Goal: Task Accomplishment & Management: Complete application form

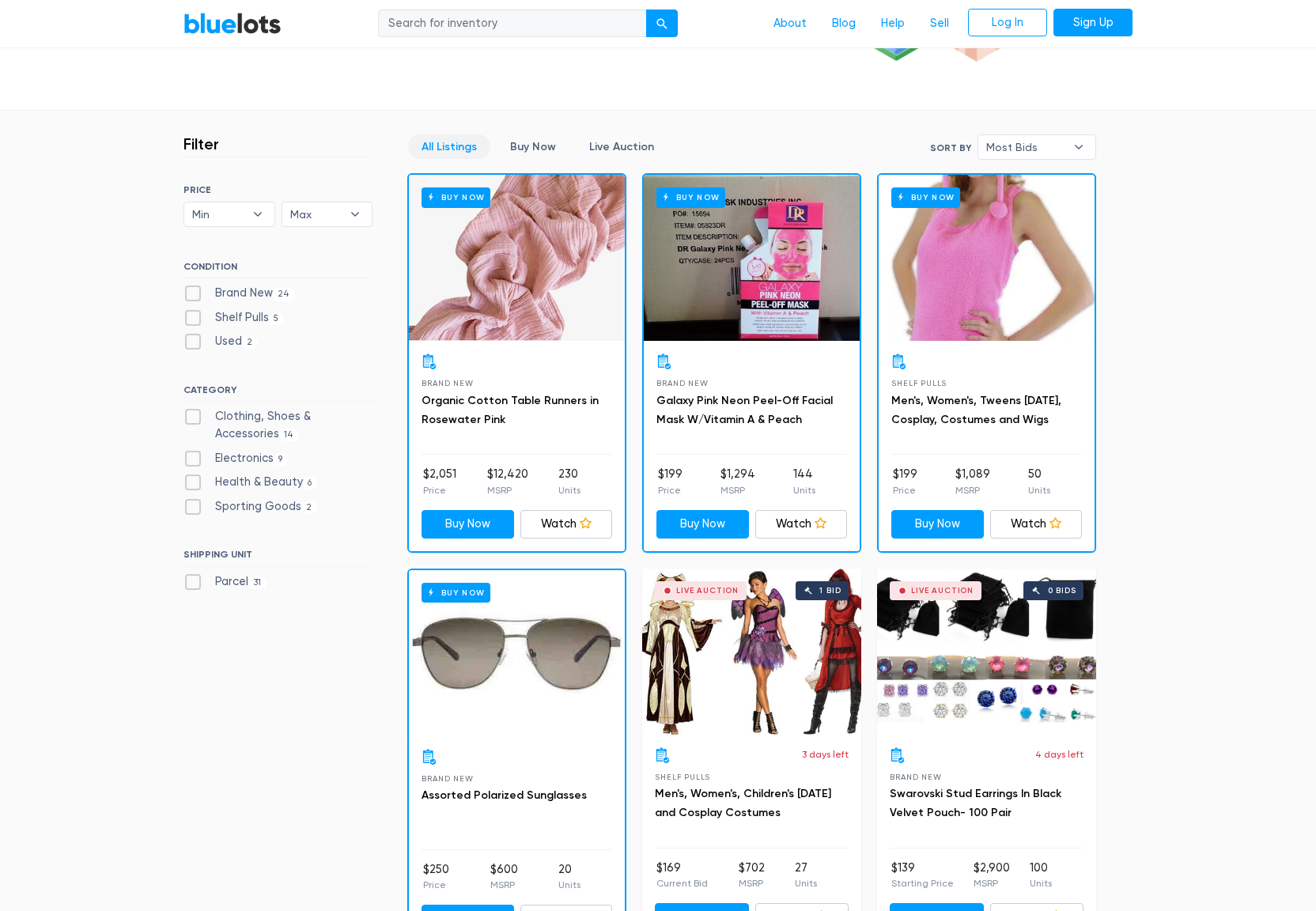
scroll to position [606, 0]
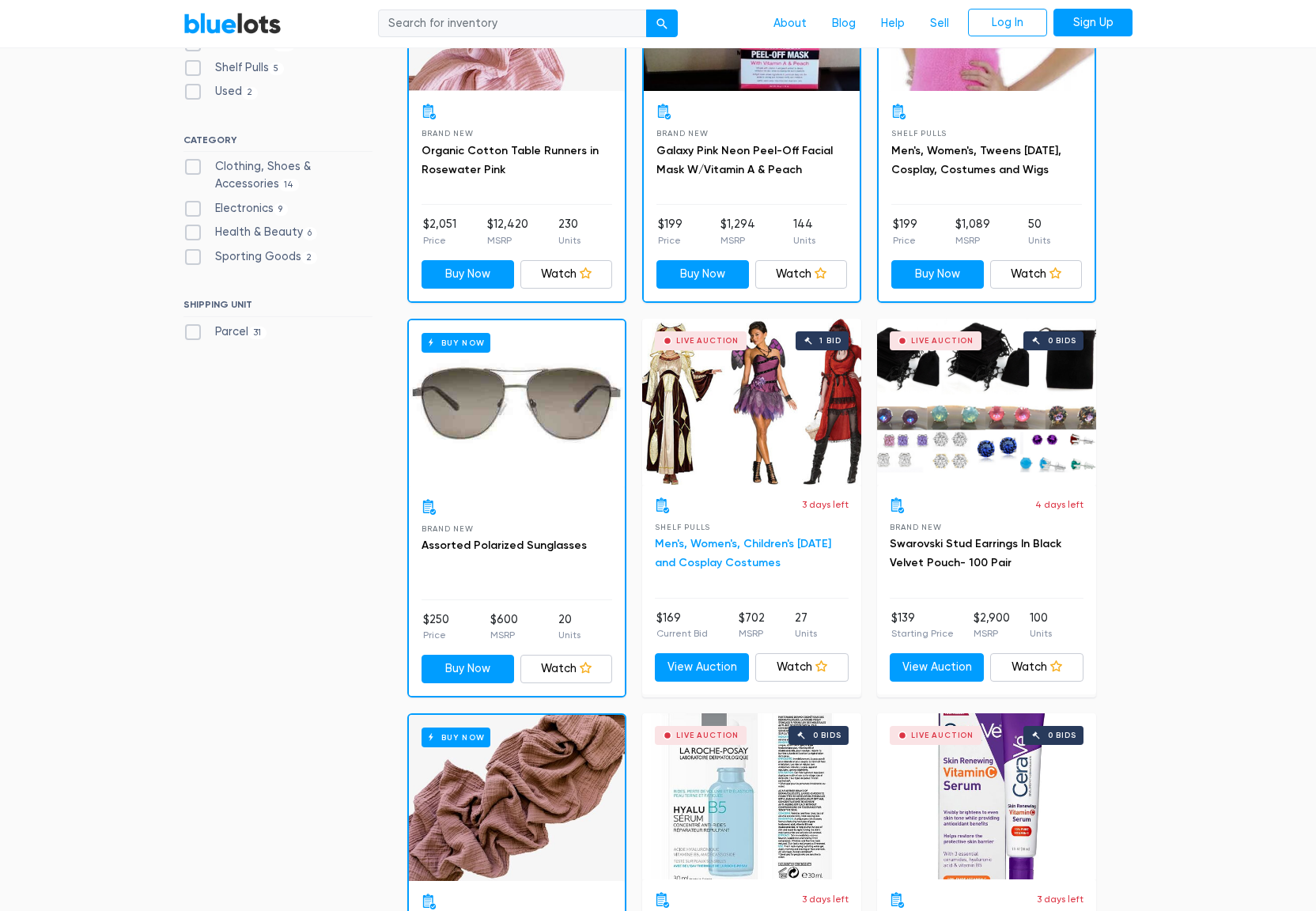
click at [717, 541] on link "Men's, Women's, Children's Halloween and Cosplay Costumes" at bounding box center [743, 553] width 177 height 32
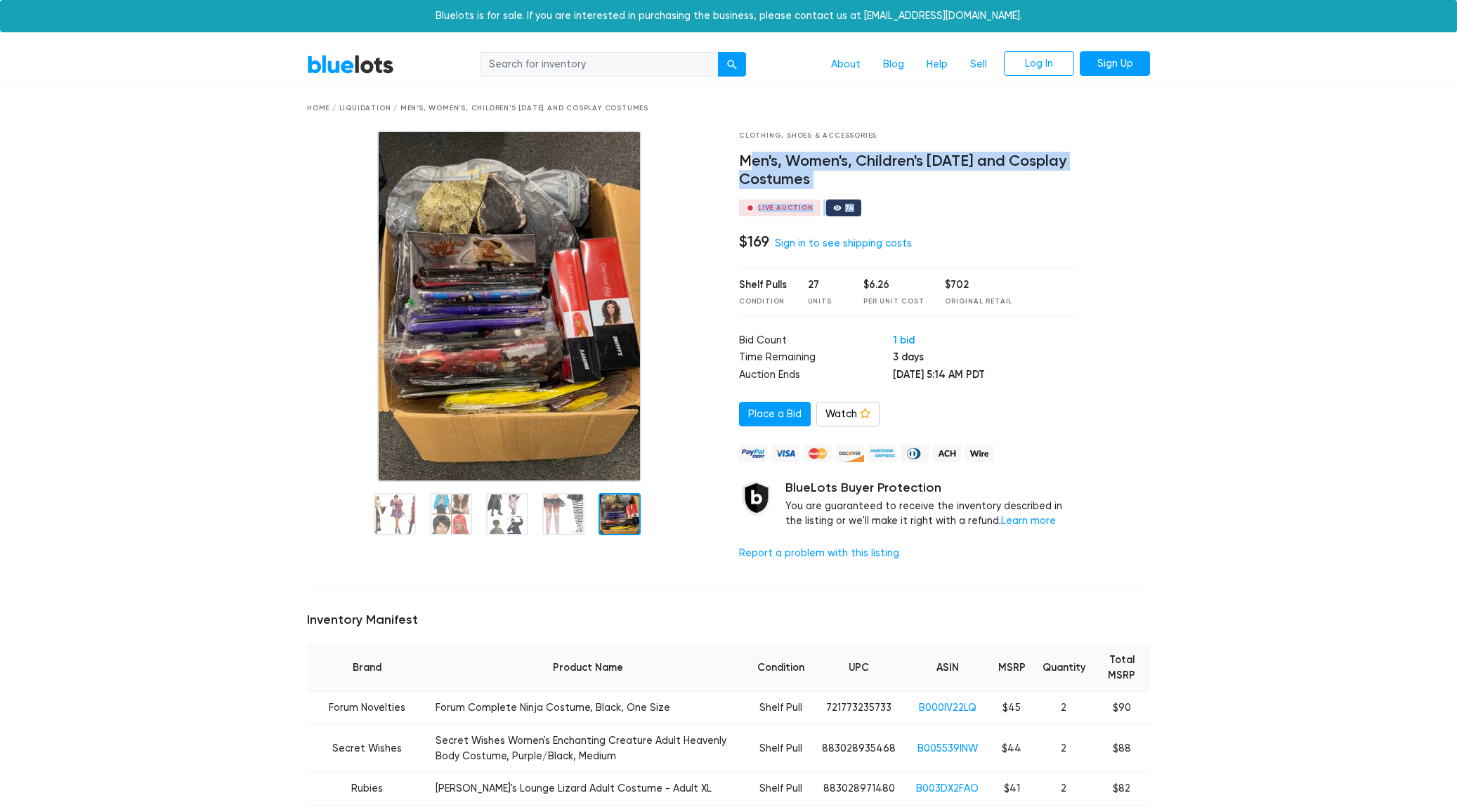
drag, startPoint x: 752, startPoint y: 164, endPoint x: 882, endPoint y: 200, distance: 134.9
click at [882, 200] on div "Clothing, Shoes & Accessories Men's, Women's, Children's Halloween and Cosplay …" at bounding box center [909, 351] width 361 height 442
click at [854, 184] on h4 "Men's, Women's, Children's [DATE] and Cosplay Costumes" at bounding box center [908, 171] width 339 height 36
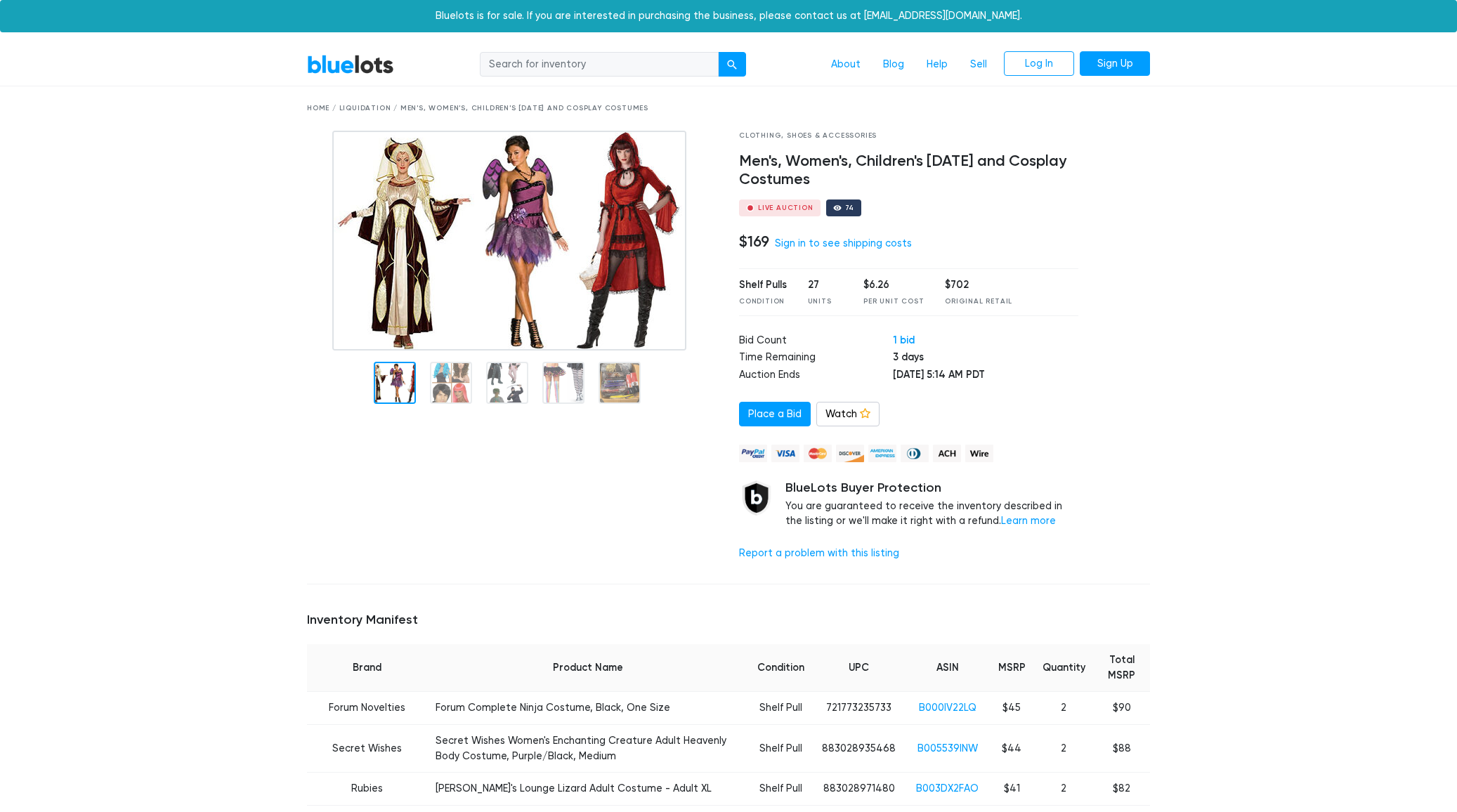
click at [607, 63] on input "search" at bounding box center [599, 64] width 239 height 25
type input "costumes"
click at [718, 52] on button "submit" at bounding box center [732, 64] width 28 height 25
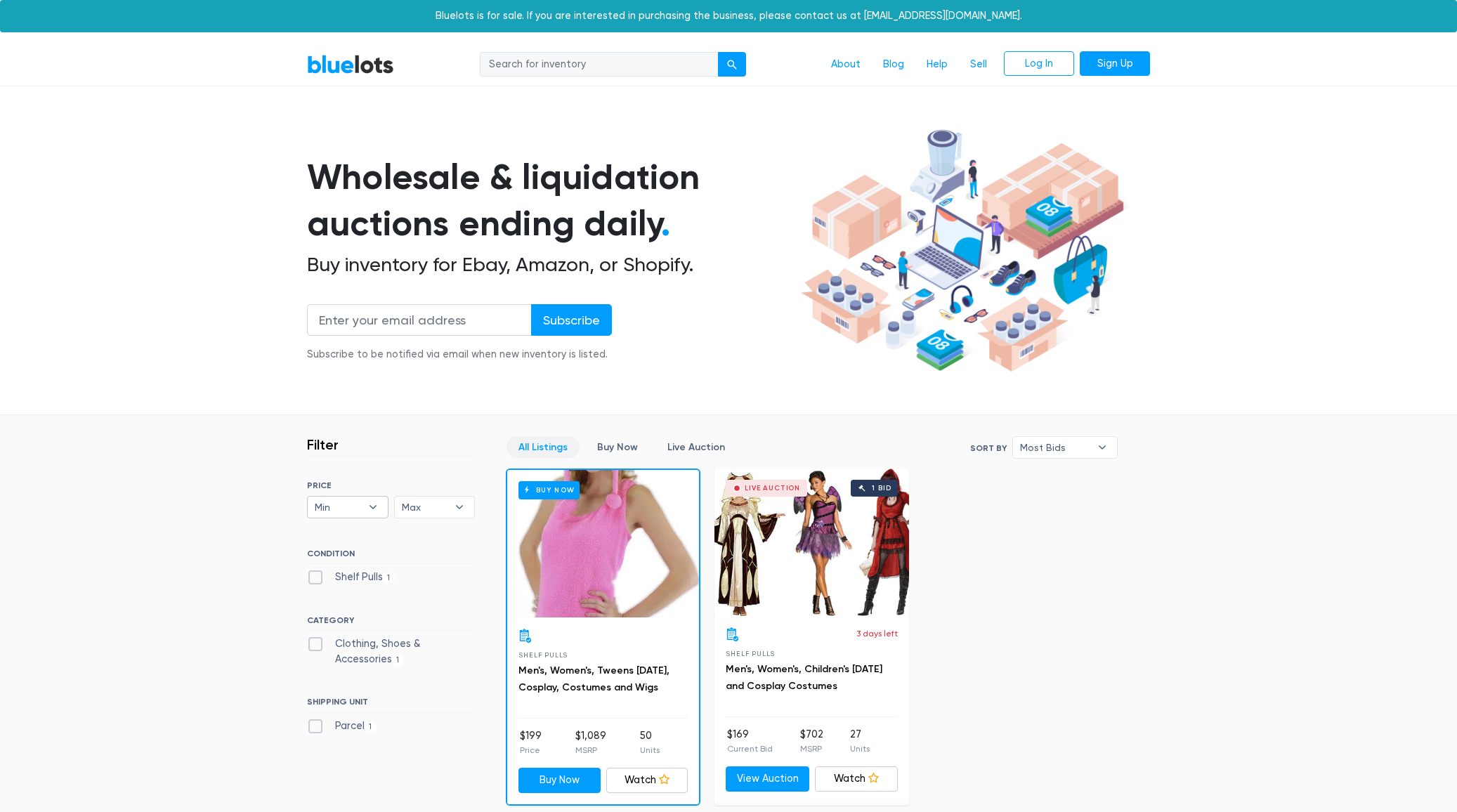
click at [353, 516] on span "Min" at bounding box center [338, 507] width 47 height 21
click at [229, 392] on section "Wholesale & liquidation auctions ending daily . Buy inventory for Ebay, Amazon,…" at bounding box center [728, 268] width 1457 height 293
click at [348, 71] on link "BlueLots" at bounding box center [350, 65] width 87 height 21
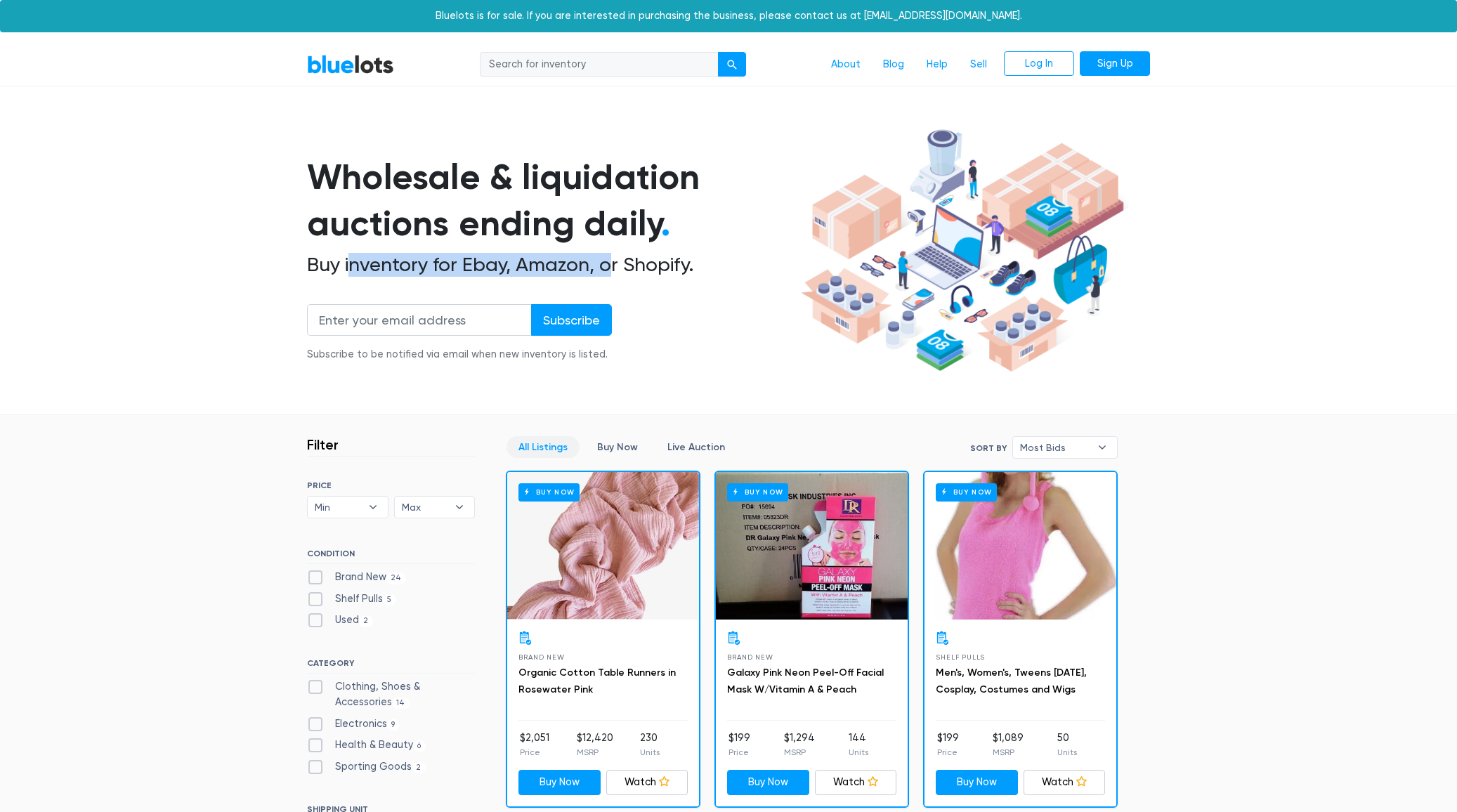
drag, startPoint x: 350, startPoint y: 259, endPoint x: 654, endPoint y: 270, distance: 304.2
click at [633, 269] on h2 "Buy inventory for Ebay, Amazon, or Shopify." at bounding box center [552, 265] width 489 height 24
click at [457, 214] on h1 "Wholesale & liquidation auctions ending daily ." at bounding box center [552, 200] width 489 height 93
click at [856, 72] on link "About" at bounding box center [846, 64] width 52 height 27
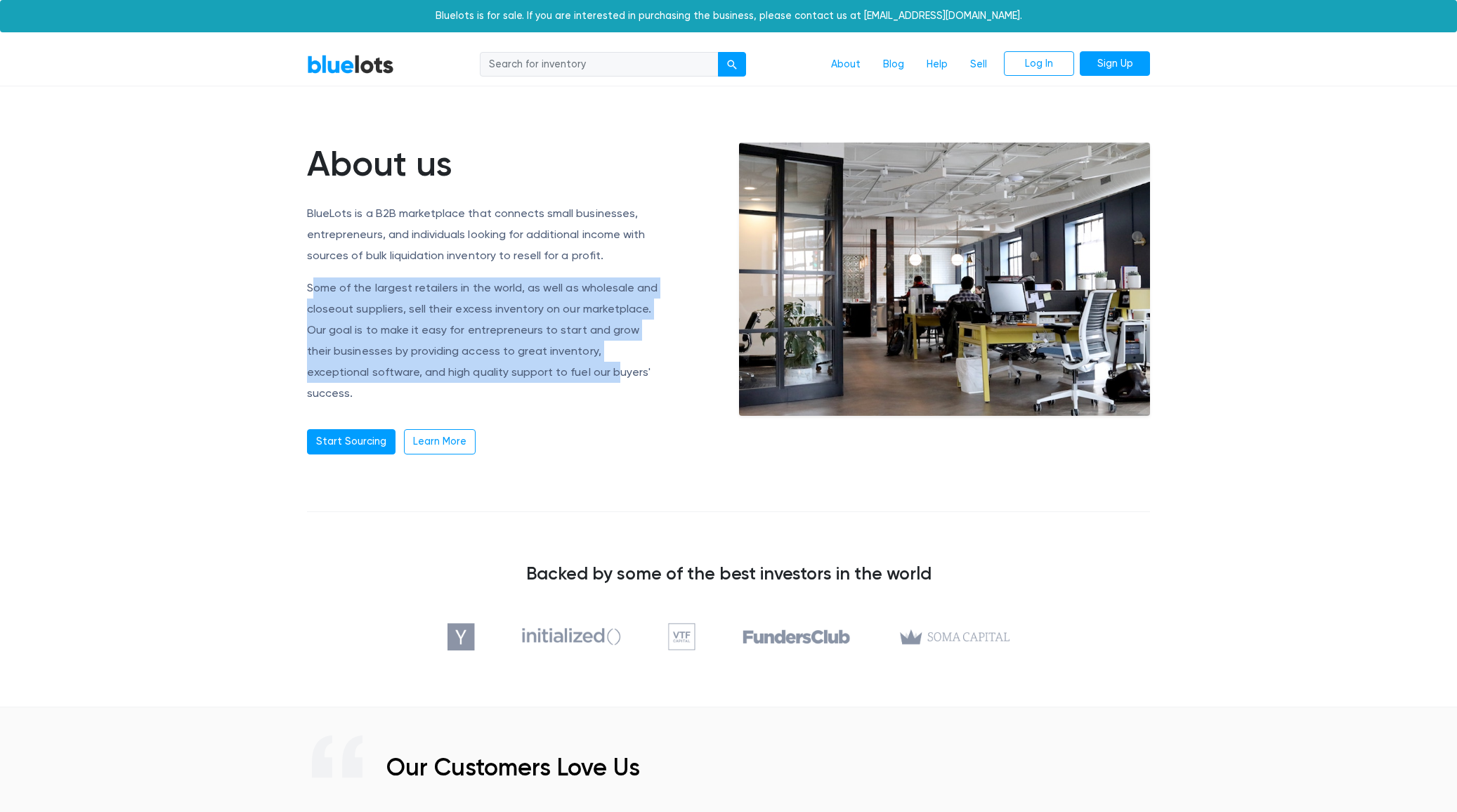
drag, startPoint x: 312, startPoint y: 284, endPoint x: 550, endPoint y: 368, distance: 252.4
click at [550, 368] on p "Some of the largest retailers in the world, as well as wholesale and closeout s…" at bounding box center [484, 341] width 355 height 127
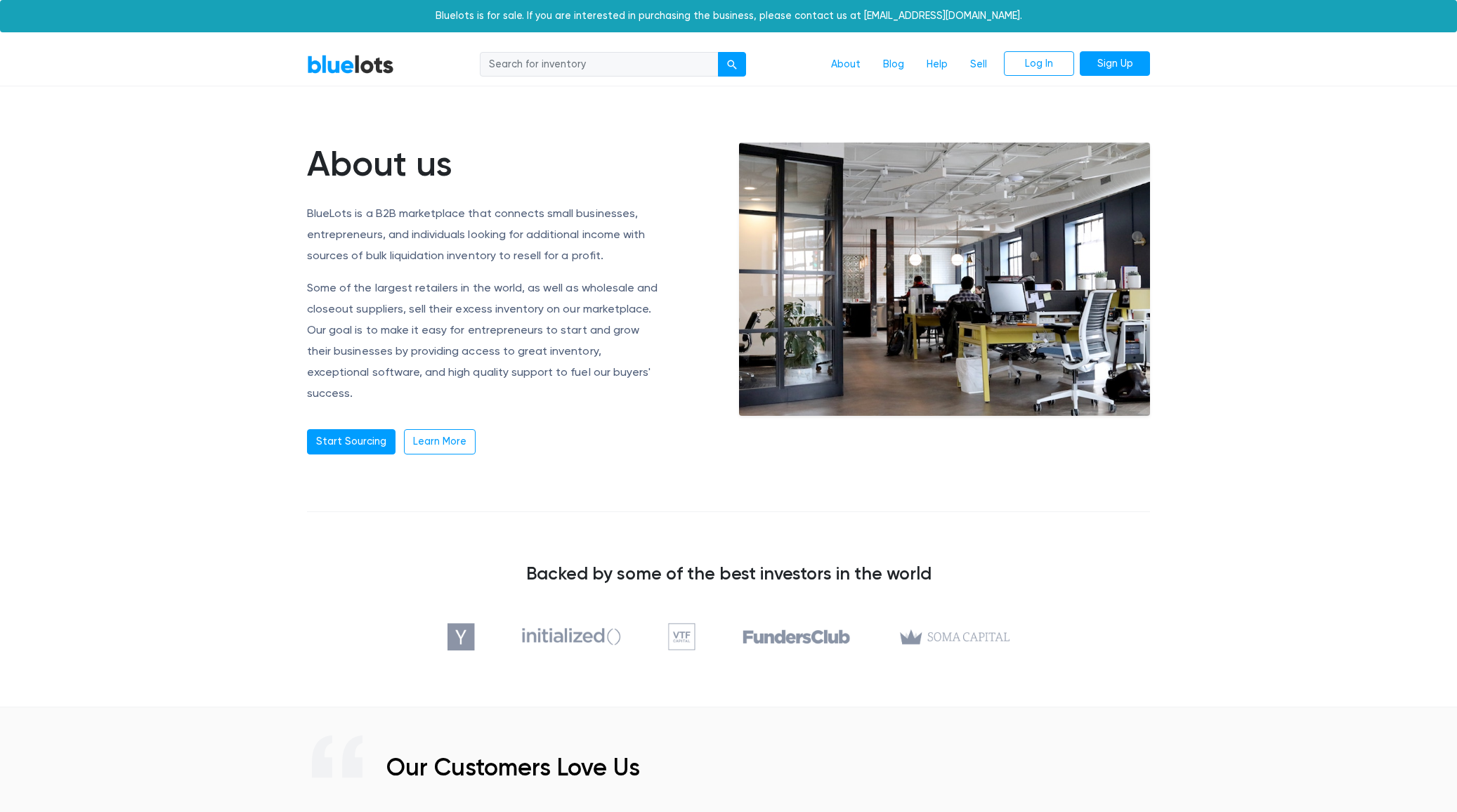
click at [533, 327] on p "Some of the largest retailers in the world, as well as wholesale and closeout s…" at bounding box center [484, 341] width 355 height 127
click at [1101, 62] on link "Sign Up" at bounding box center [1114, 63] width 70 height 25
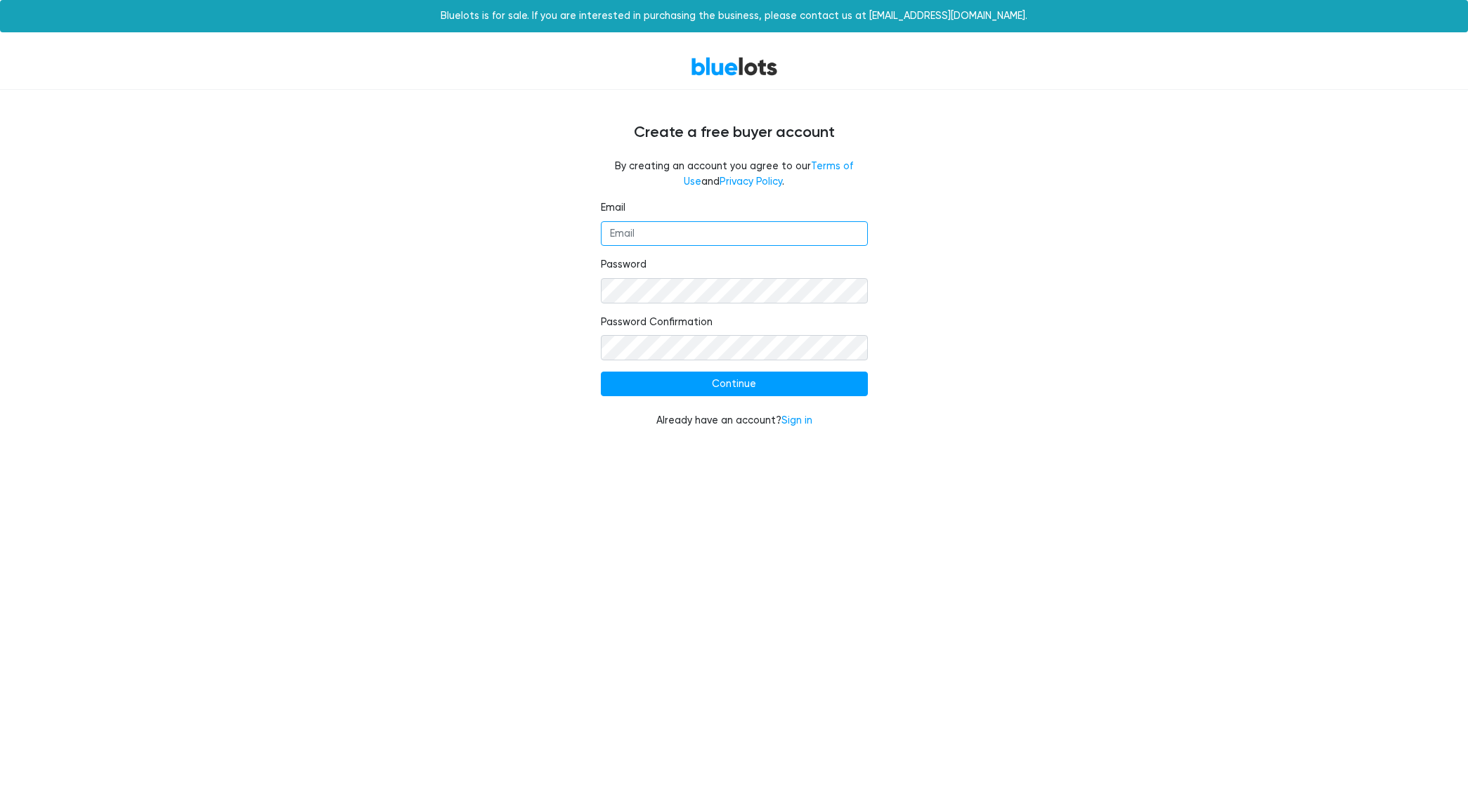
click at [694, 222] on input "Email" at bounding box center [734, 233] width 267 height 25
click at [498, 273] on div "Email [PERSON_NAME][EMAIL_ADDRESS][DOMAIN_NAME] Password Password Confirmation …" at bounding box center [734, 323] width 864 height 245
click at [622, 242] on input "[EMAIL_ADDRESS][DOMAIN_NAME]" at bounding box center [734, 233] width 267 height 25
click at [622, 242] on input "ashton@masquerade.com" at bounding box center [734, 233] width 267 height 25
click at [627, 236] on input "ashton@masquerade.com" at bounding box center [734, 233] width 267 height 25
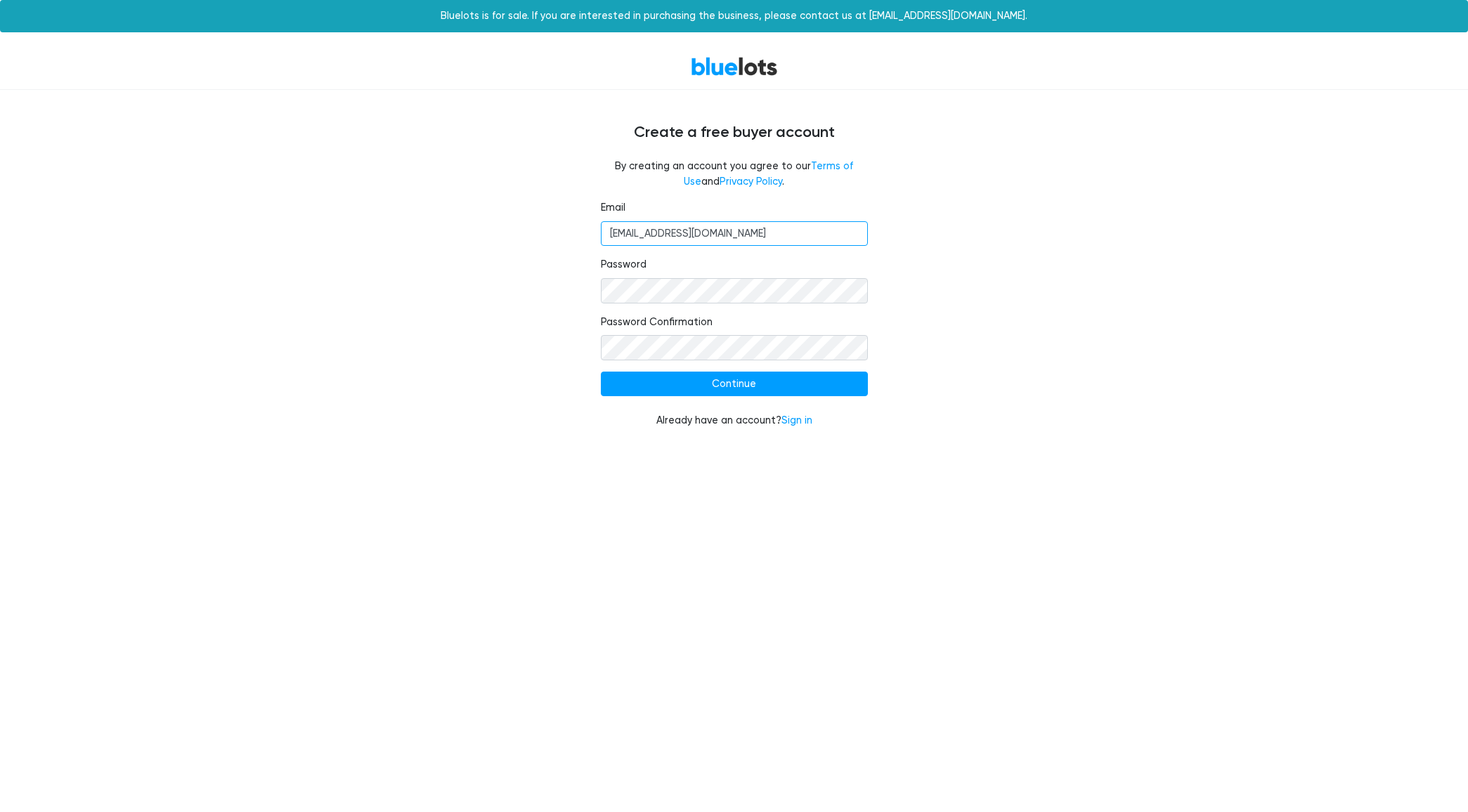
click at [627, 236] on input "ashton@masquerade.com" at bounding box center [734, 233] width 267 height 25
type input "[EMAIL_ADDRESS][DOMAIN_NAME]"
click at [1348, 365] on div "BlueLots Create a free buyer account By creating an account you agree to our Te…" at bounding box center [734, 244] width 1468 height 402
drag, startPoint x: 759, startPoint y: 387, endPoint x: 773, endPoint y: 379, distance: 16.1
click at [758, 387] on input "Continue" at bounding box center [734, 384] width 267 height 25
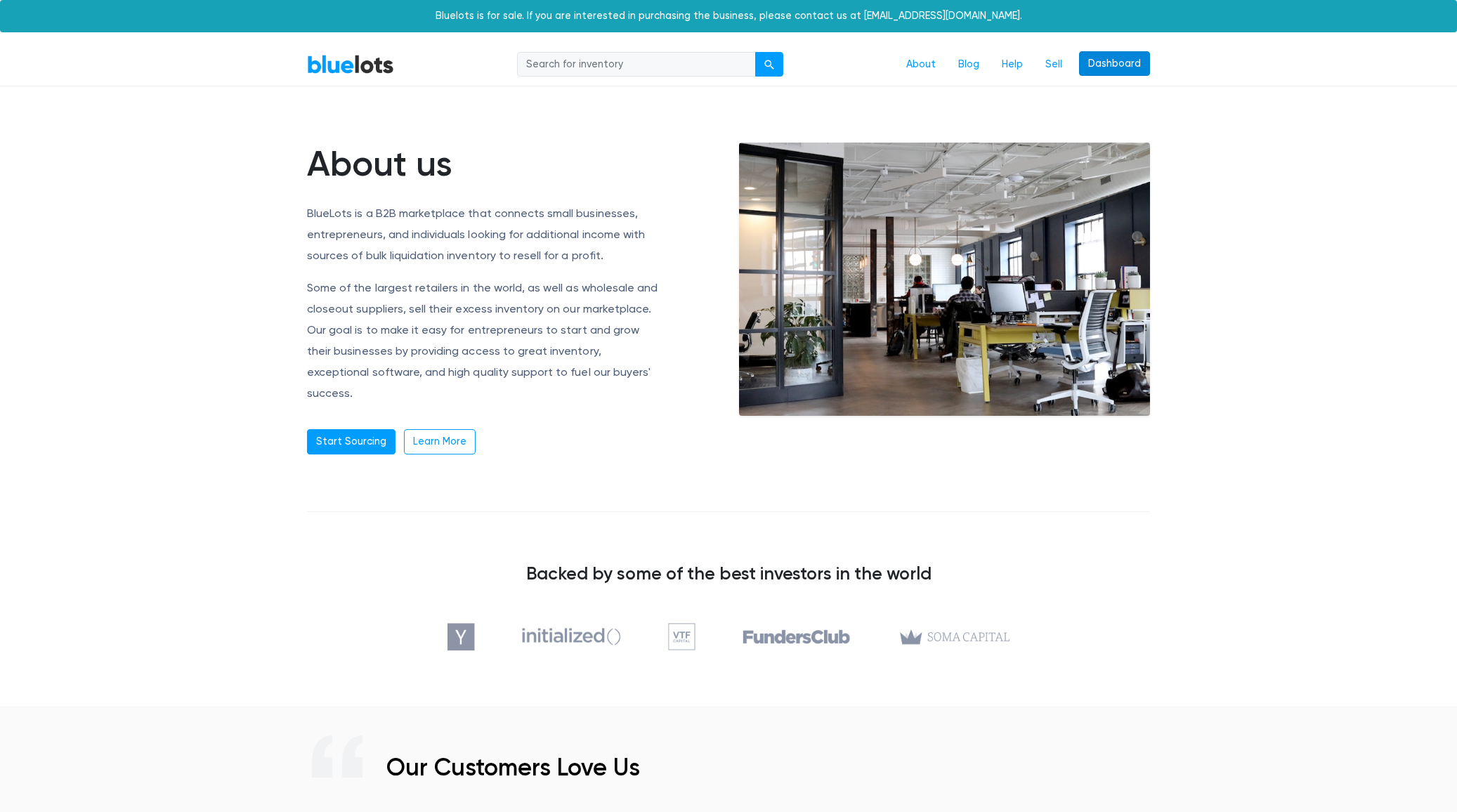
click at [1104, 64] on link "Dashboard" at bounding box center [1114, 63] width 71 height 25
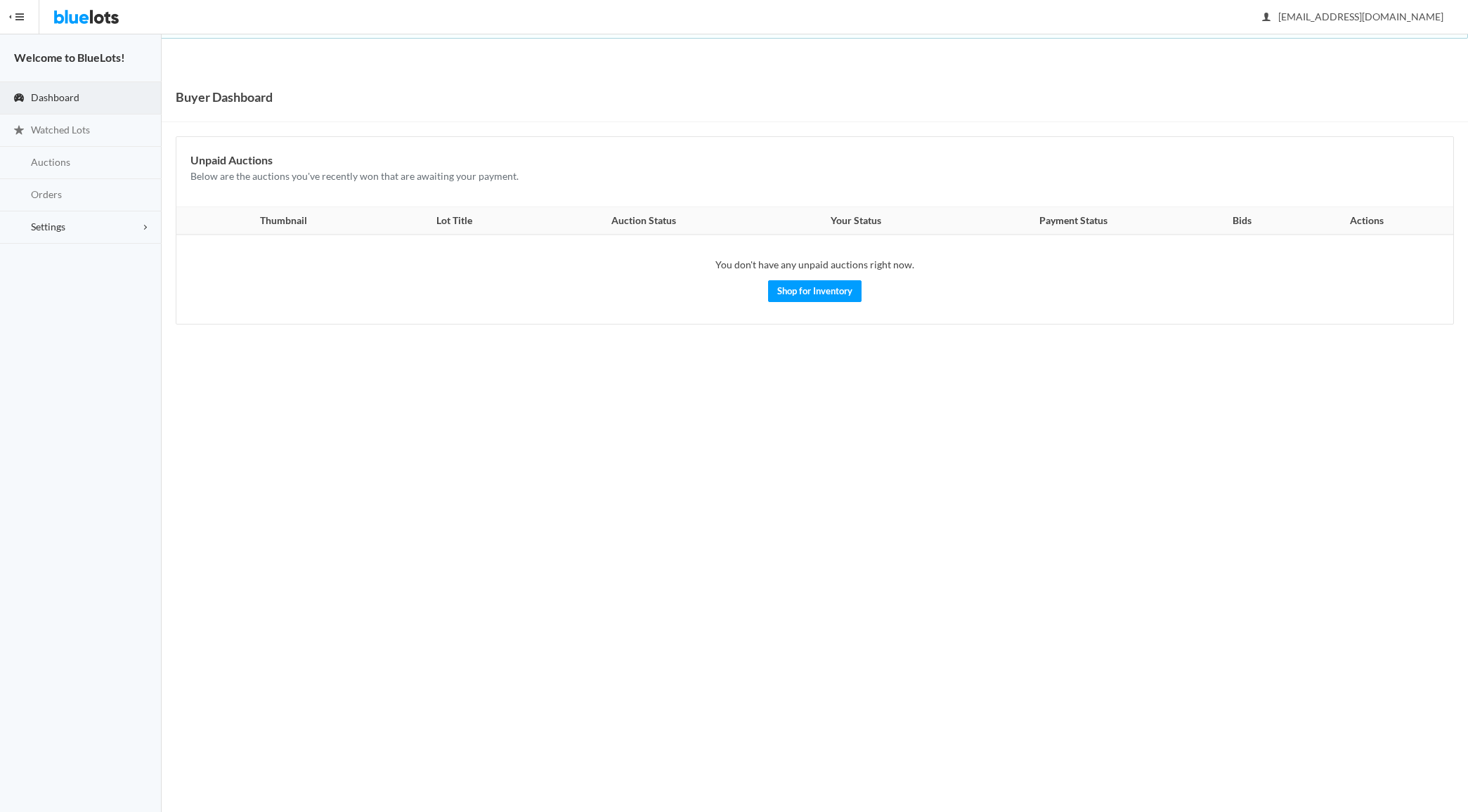
click at [60, 223] on span "Settings" at bounding box center [48, 227] width 35 height 12
click at [574, 286] on td "You don't have any unpaid auctions right now. Shop for Inventory" at bounding box center [814, 279] width 1276 height 89
click at [1396, 18] on span "support@masquerade.com" at bounding box center [1352, 16] width 180 height 12
click at [1138, 92] on div "Buyer Dashboard" at bounding box center [814, 98] width 1306 height 50
click at [75, 17] on img at bounding box center [86, 16] width 66 height 34
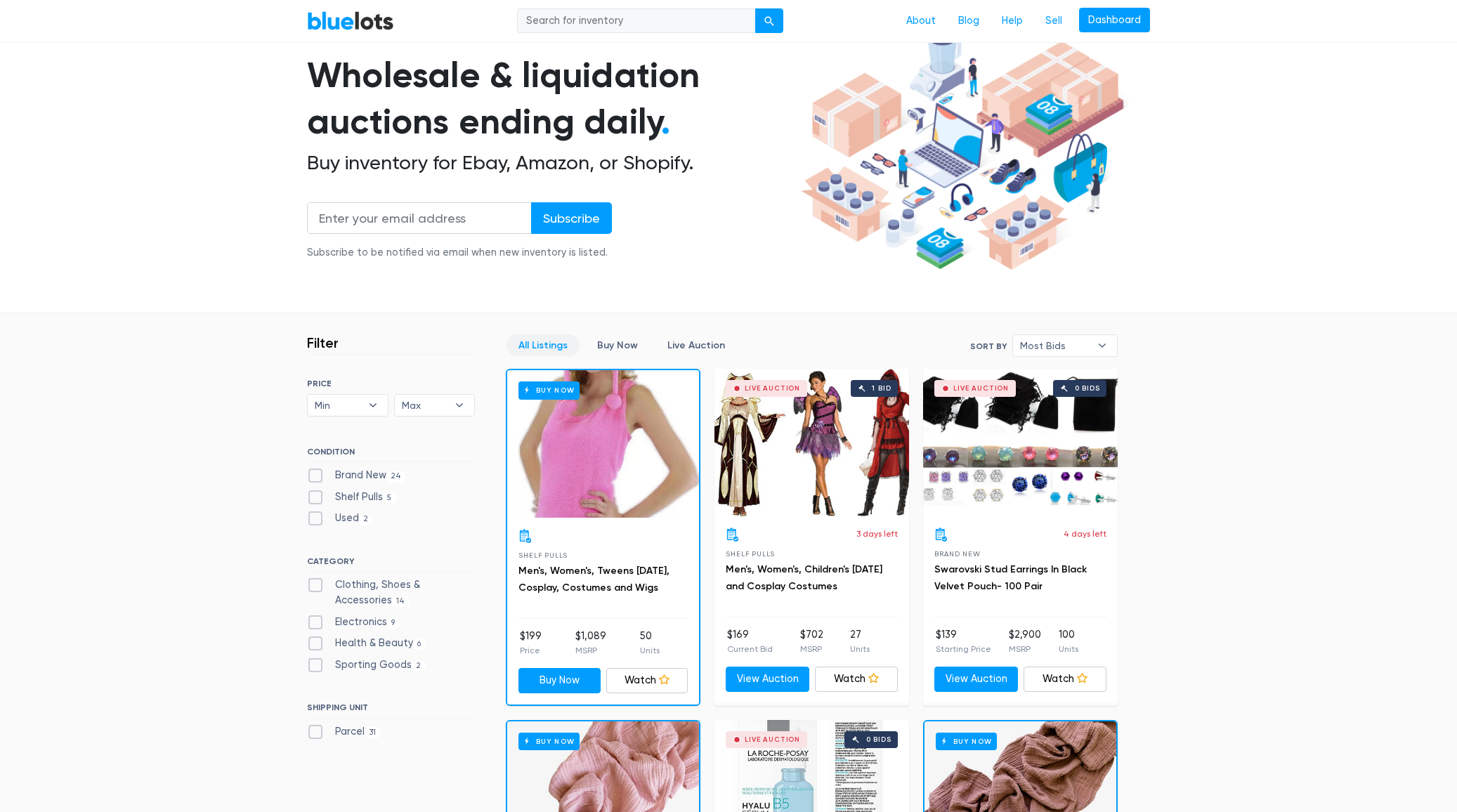
scroll to position [120, 0]
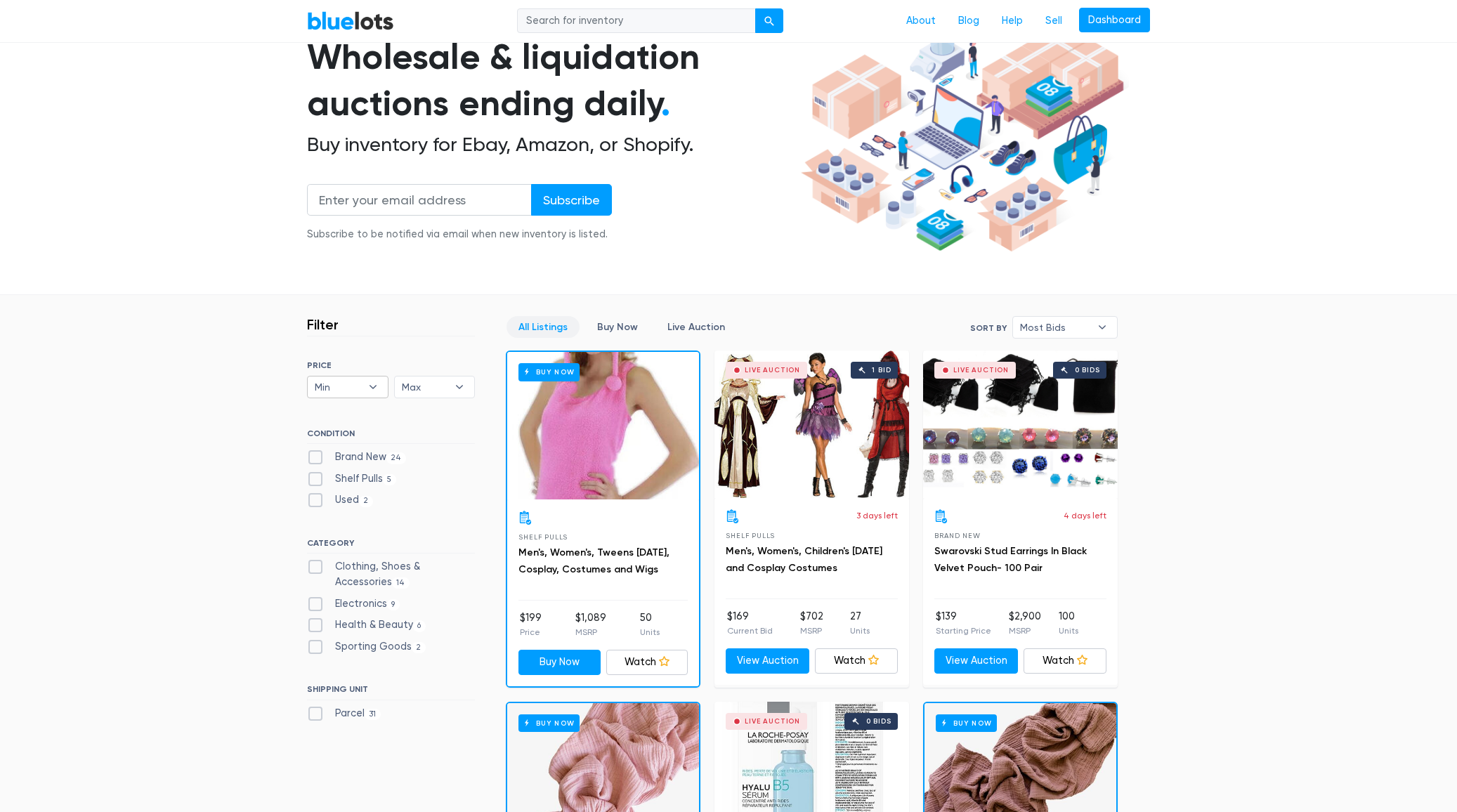
click at [349, 385] on span "Min" at bounding box center [338, 387] width 47 height 21
click at [359, 565] on li "$2,000" at bounding box center [366, 572] width 110 height 22
select select "200000"
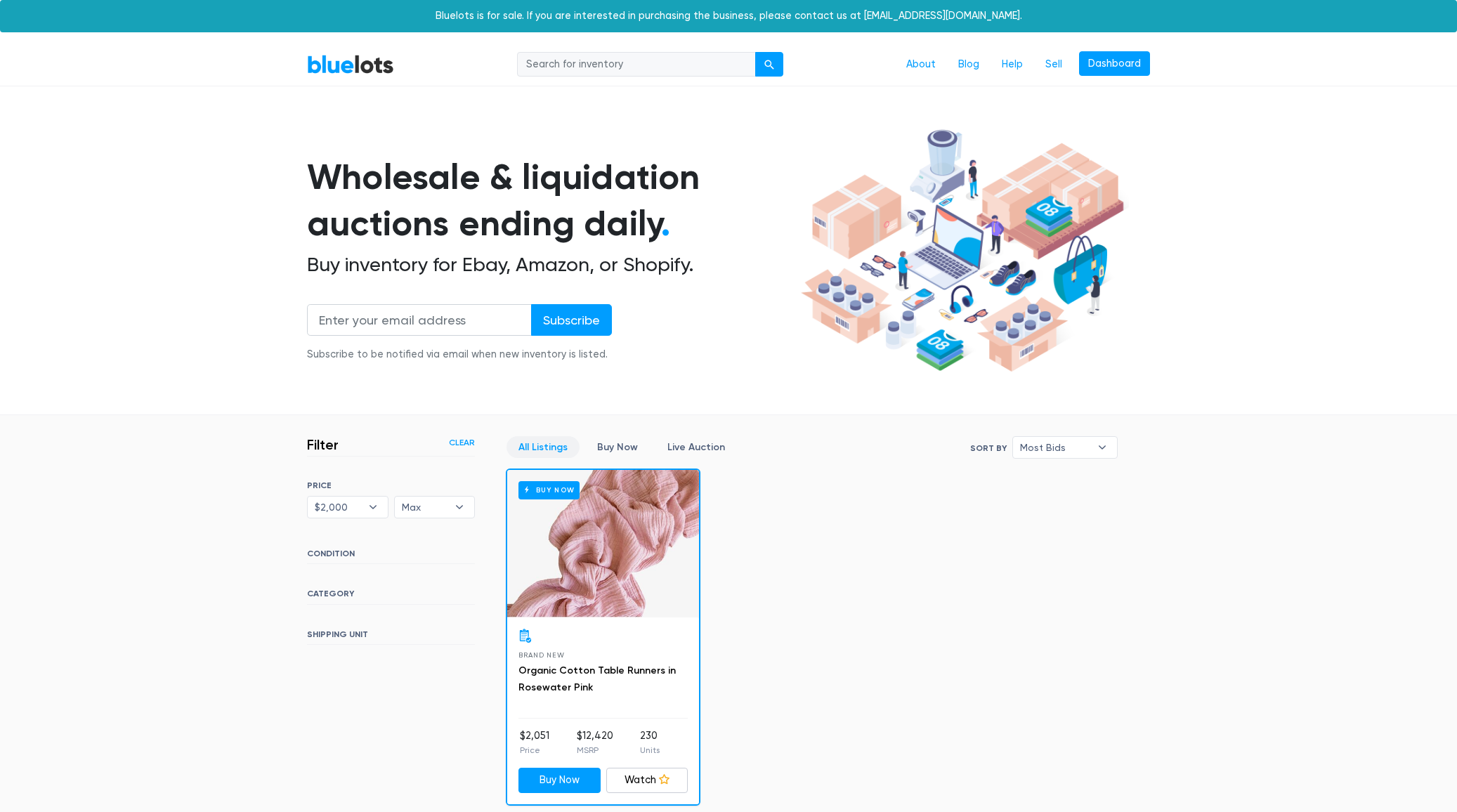
scroll to position [299, 0]
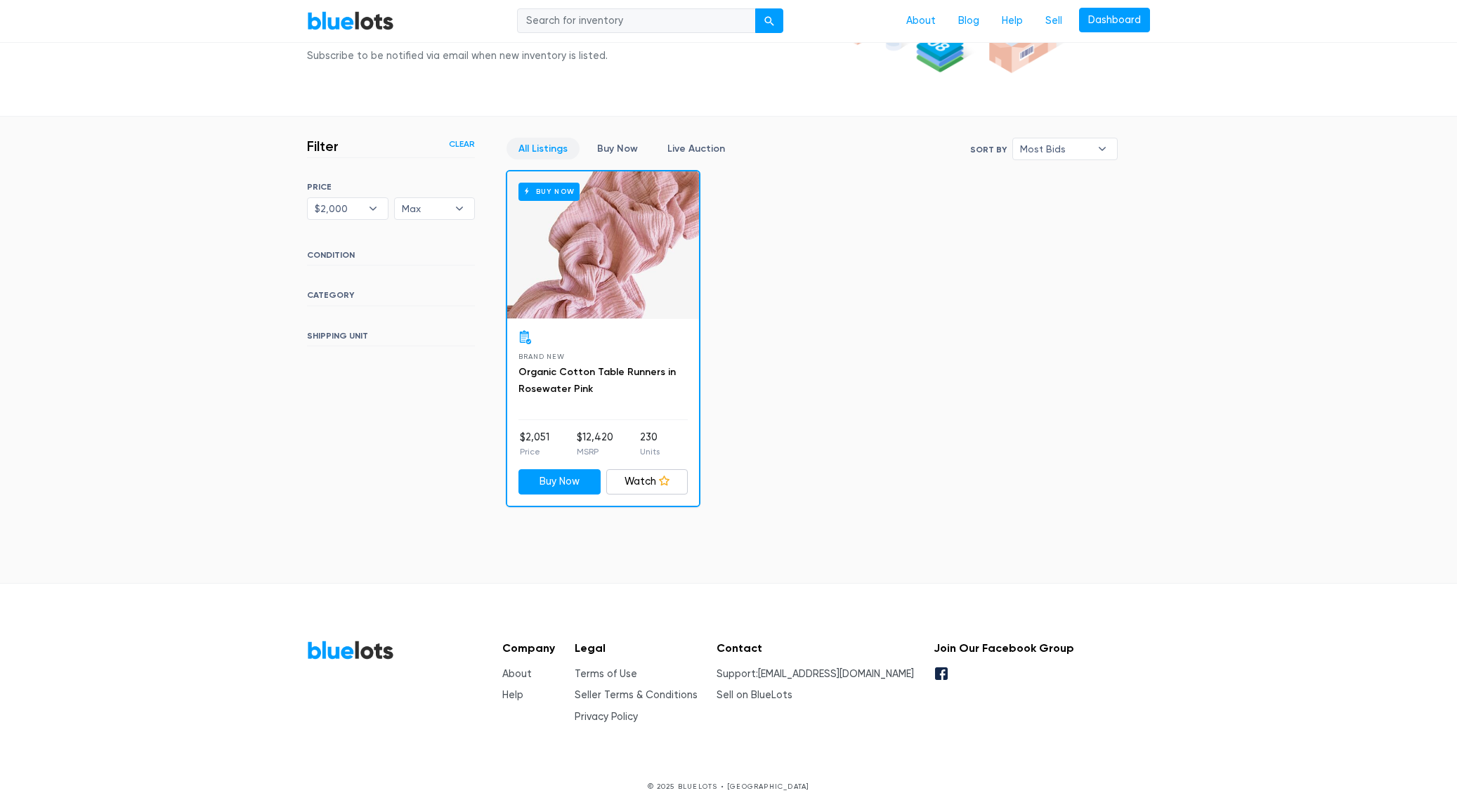
click at [333, 192] on h6 "PRICE" at bounding box center [391, 186] width 168 height 9
click at [334, 201] on span "$2,000" at bounding box center [338, 209] width 47 height 21
click at [372, 433] on div "Filter Filter & Sort Clear SORT BY Most Bids Ending Soonest Newly Listed Lowest…" at bounding box center [728, 312] width 864 height 390
click at [357, 206] on span "$2,000" at bounding box center [338, 209] width 47 height 21
click at [363, 415] on li "$3,000" at bounding box center [366, 417] width 110 height 22
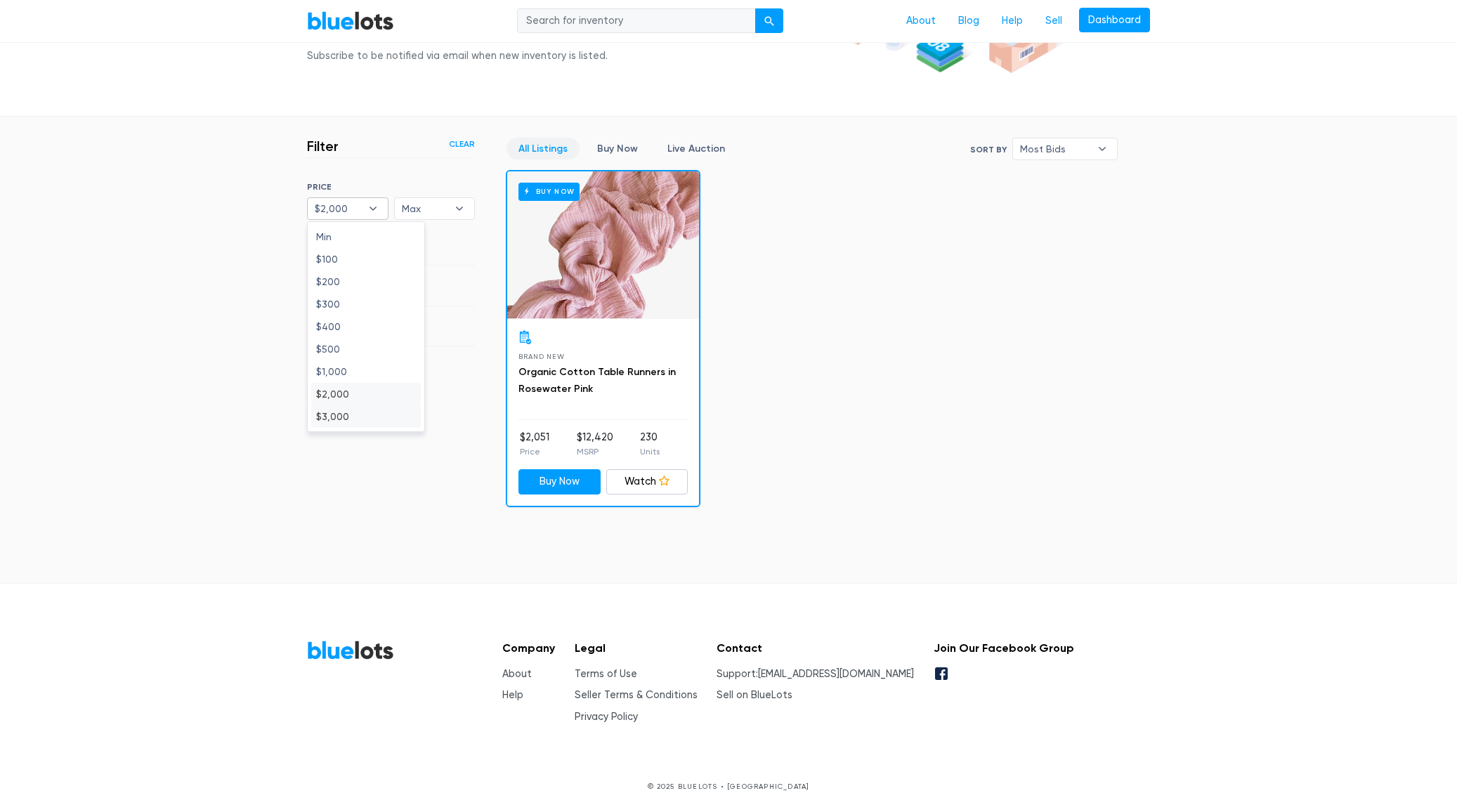
select select "300000"
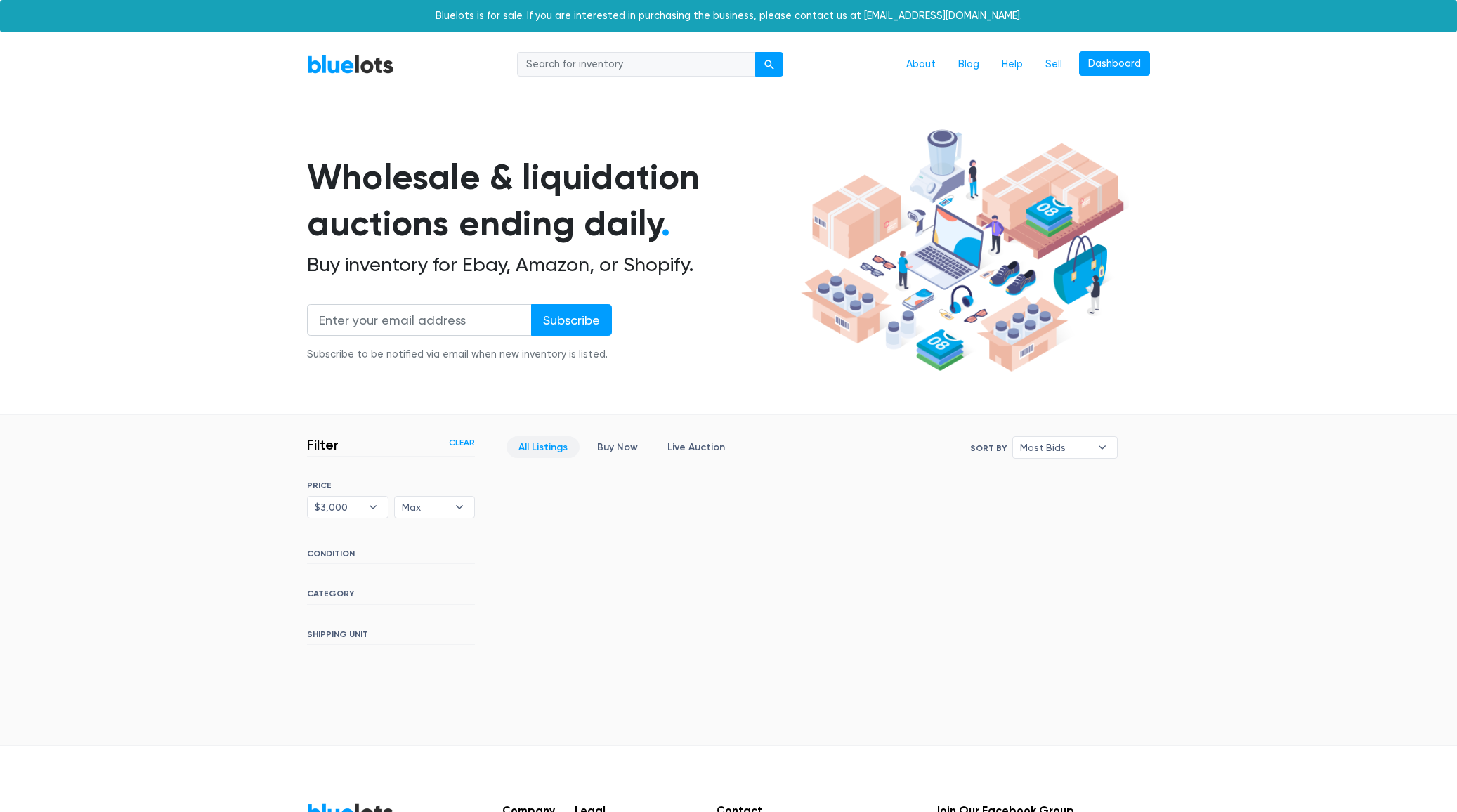
scroll to position [163, 0]
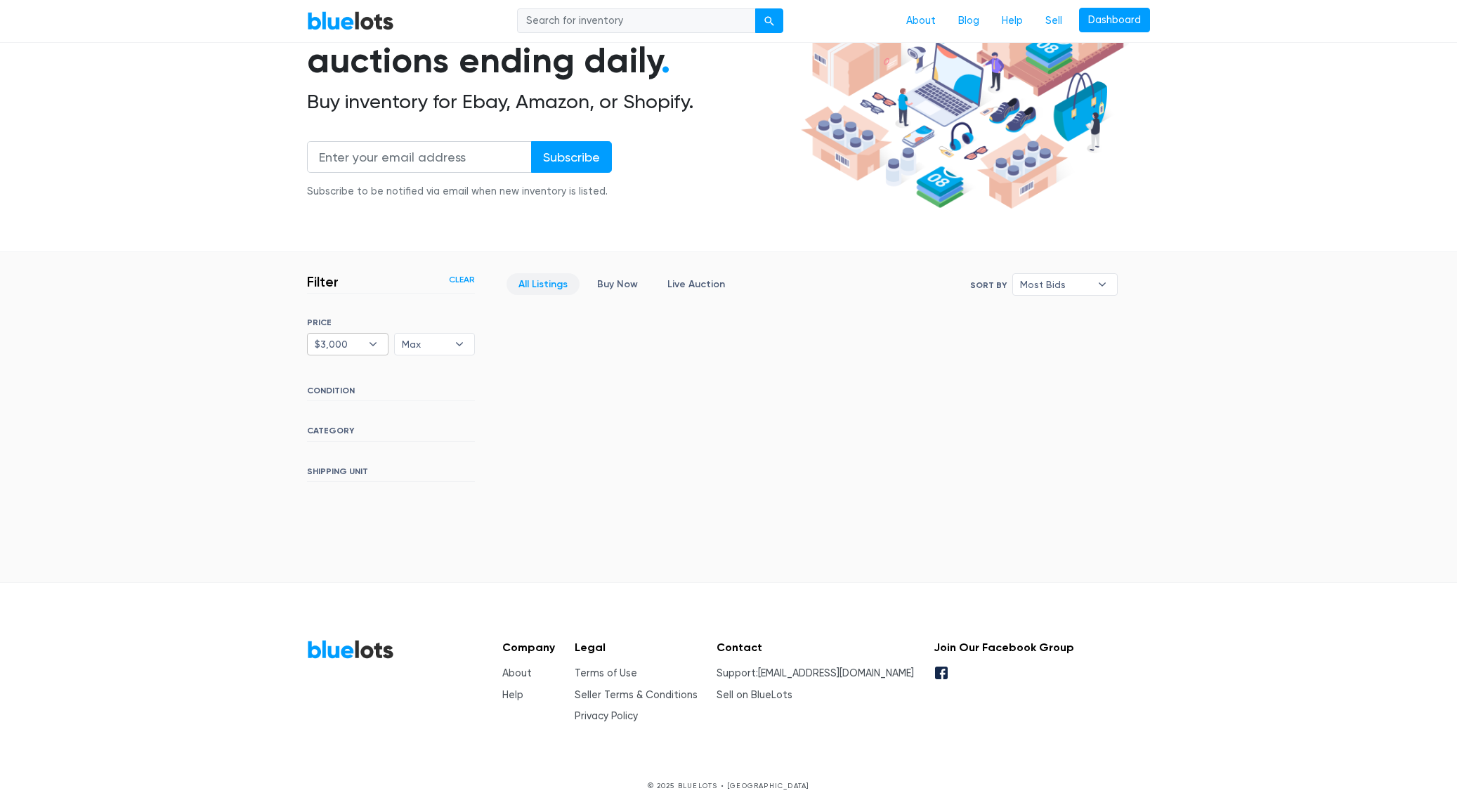
click at [351, 337] on span "$3,000" at bounding box center [338, 344] width 47 height 21
click at [344, 379] on li "Min" at bounding box center [366, 372] width 110 height 22
select select
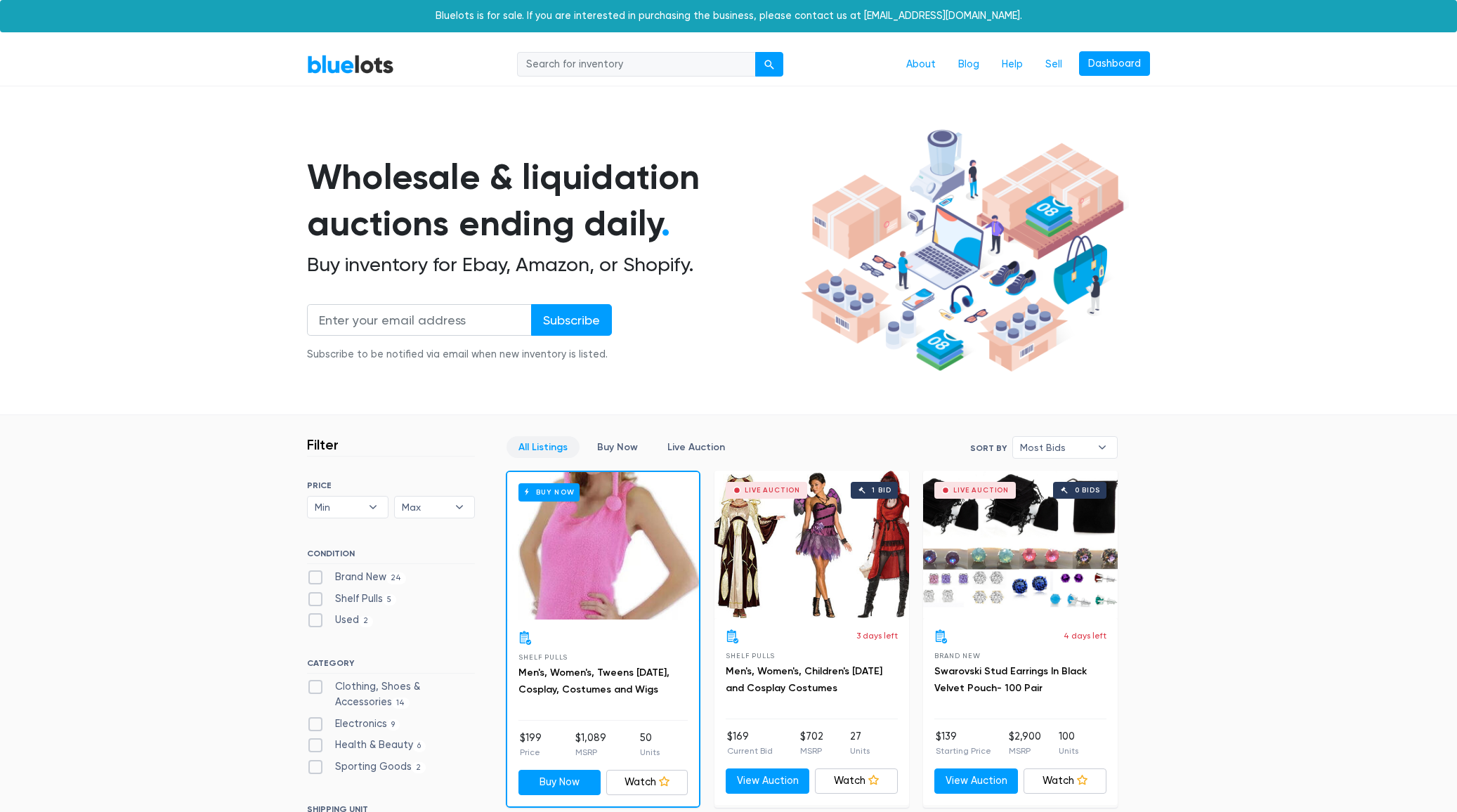
click at [1060, 66] on link "Sell" at bounding box center [1054, 64] width 40 height 27
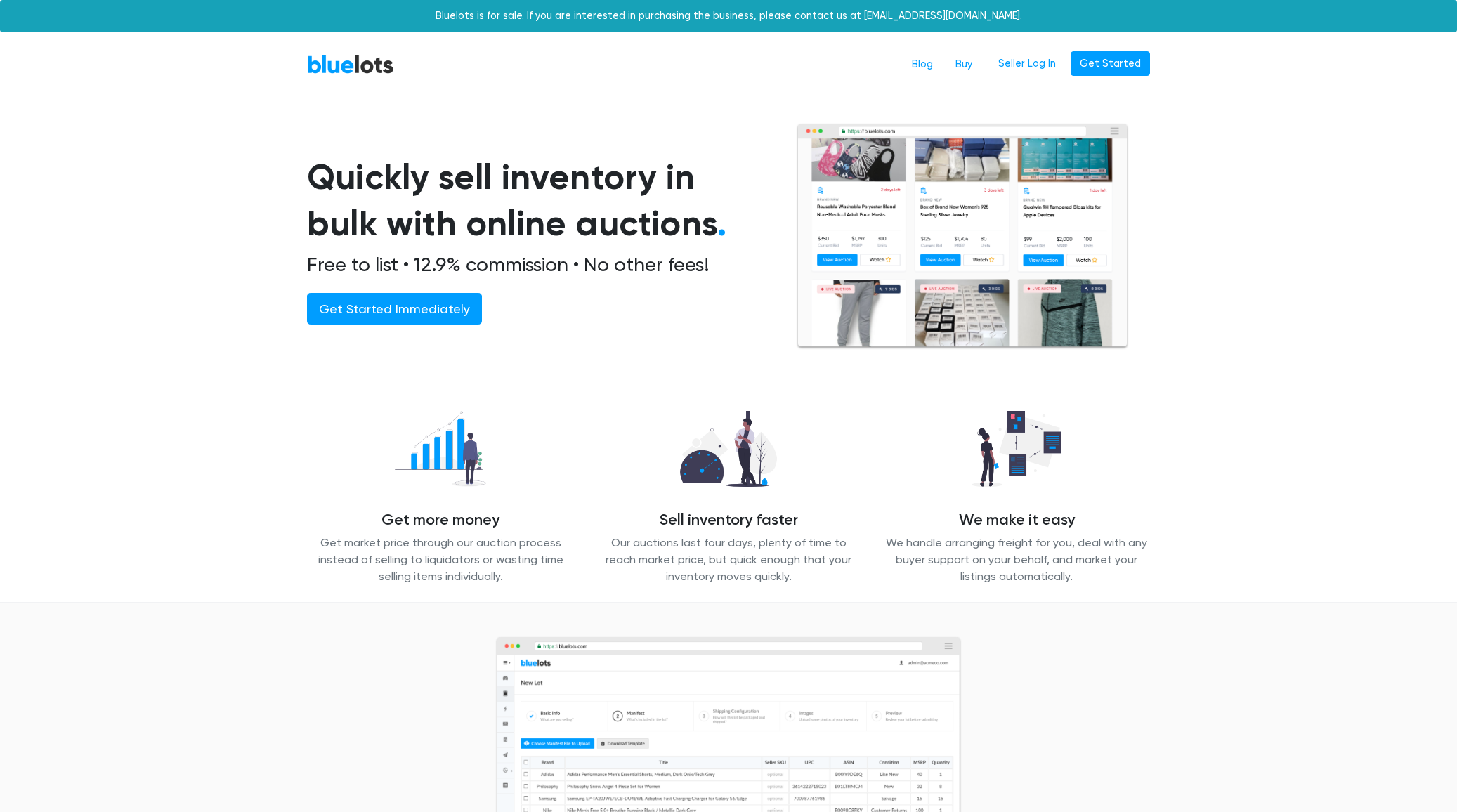
drag, startPoint x: 331, startPoint y: 176, endPoint x: 664, endPoint y: 223, distance: 336.3
click at [664, 223] on h1 "Quickly sell inventory in bulk with online auctions ." at bounding box center [535, 200] width 456 height 93
click at [565, 224] on h1 "Quickly sell inventory in bulk with online auctions ." at bounding box center [535, 200] width 456 height 93
drag, startPoint x: 327, startPoint y: 267, endPoint x: 389, endPoint y: 266, distance: 62.0
click at [389, 266] on section "Quickly sell inventory in bulk with online auctions . Free to list • 12.9% comm…" at bounding box center [728, 254] width 1457 height 263
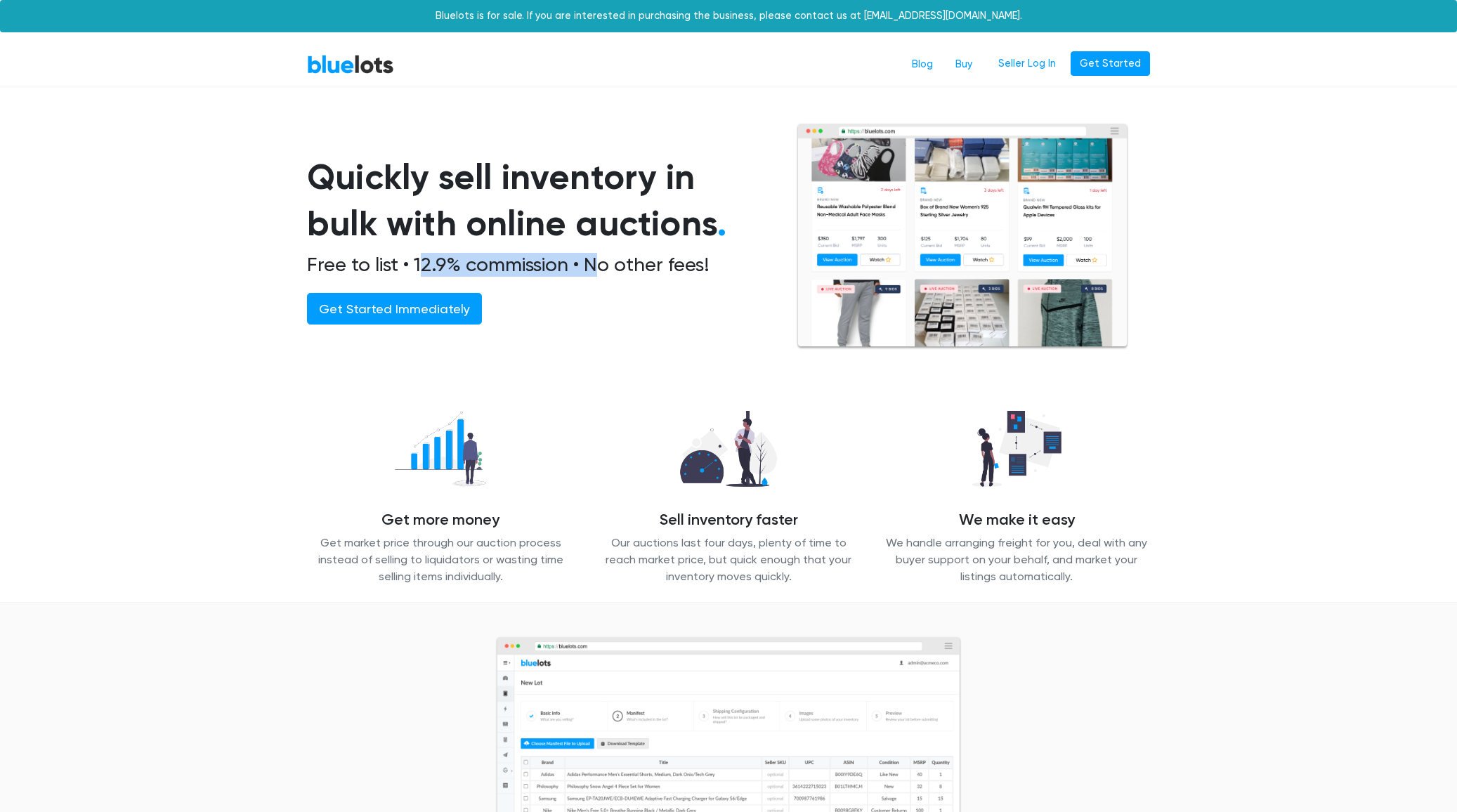
drag, startPoint x: 420, startPoint y: 262, endPoint x: 610, endPoint y: 261, distance: 190.0
click at [610, 260] on h2 "Free to list • 12.9% commission • No other fees!" at bounding box center [535, 265] width 456 height 24
click at [610, 262] on h2 "Free to list • 12.9% commission • No other fees!" at bounding box center [535, 265] width 456 height 24
drag, startPoint x: 579, startPoint y: 266, endPoint x: 804, endPoint y: 273, distance: 225.1
click at [750, 270] on h2 "Free to list • 12.9% commission • No other fees!" at bounding box center [535, 265] width 456 height 24
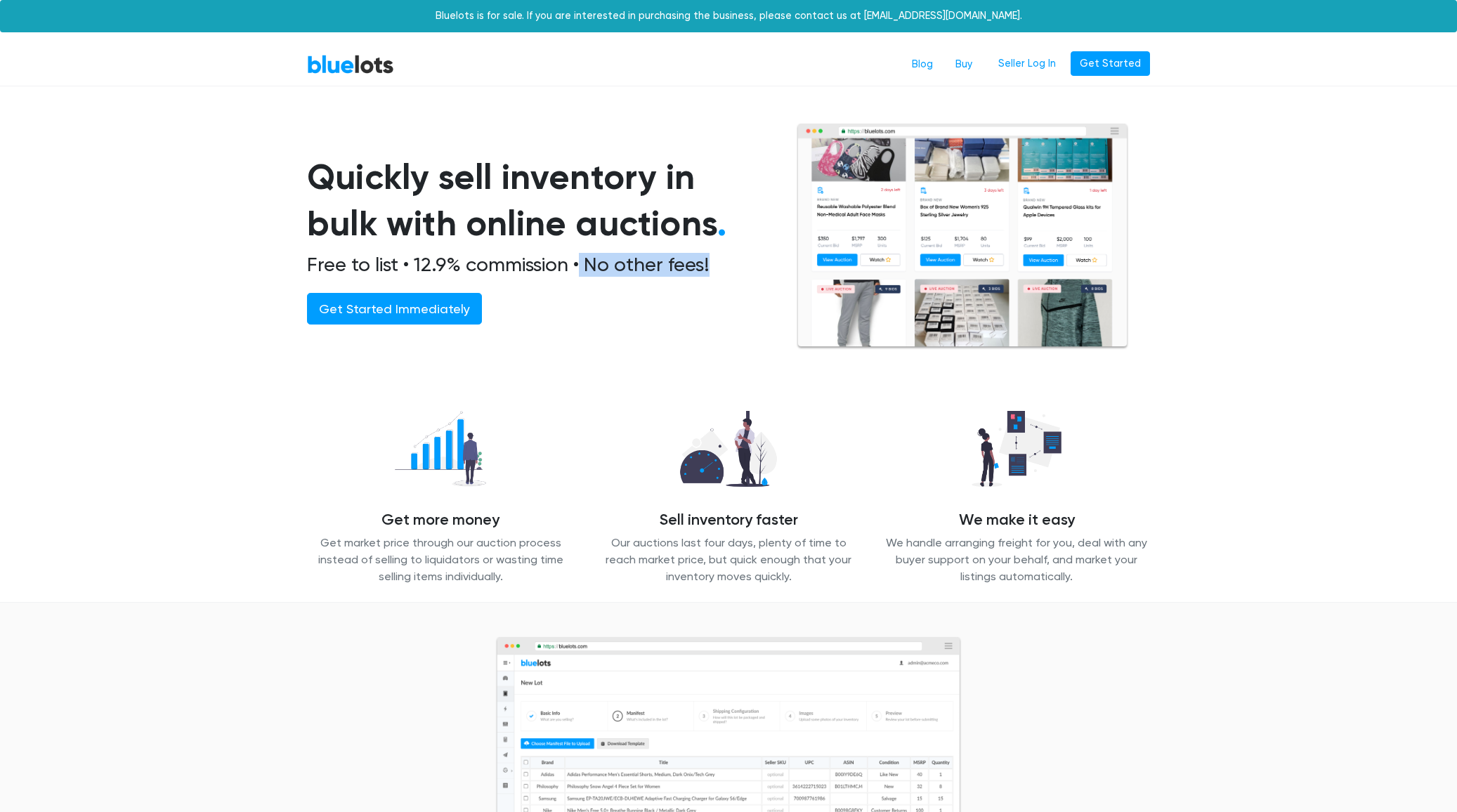
click at [582, 263] on h2 "Free to list • 12.9% commission • No other fees!" at bounding box center [535, 265] width 456 height 24
click at [388, 312] on link "Get Started Immediately" at bounding box center [394, 308] width 175 height 32
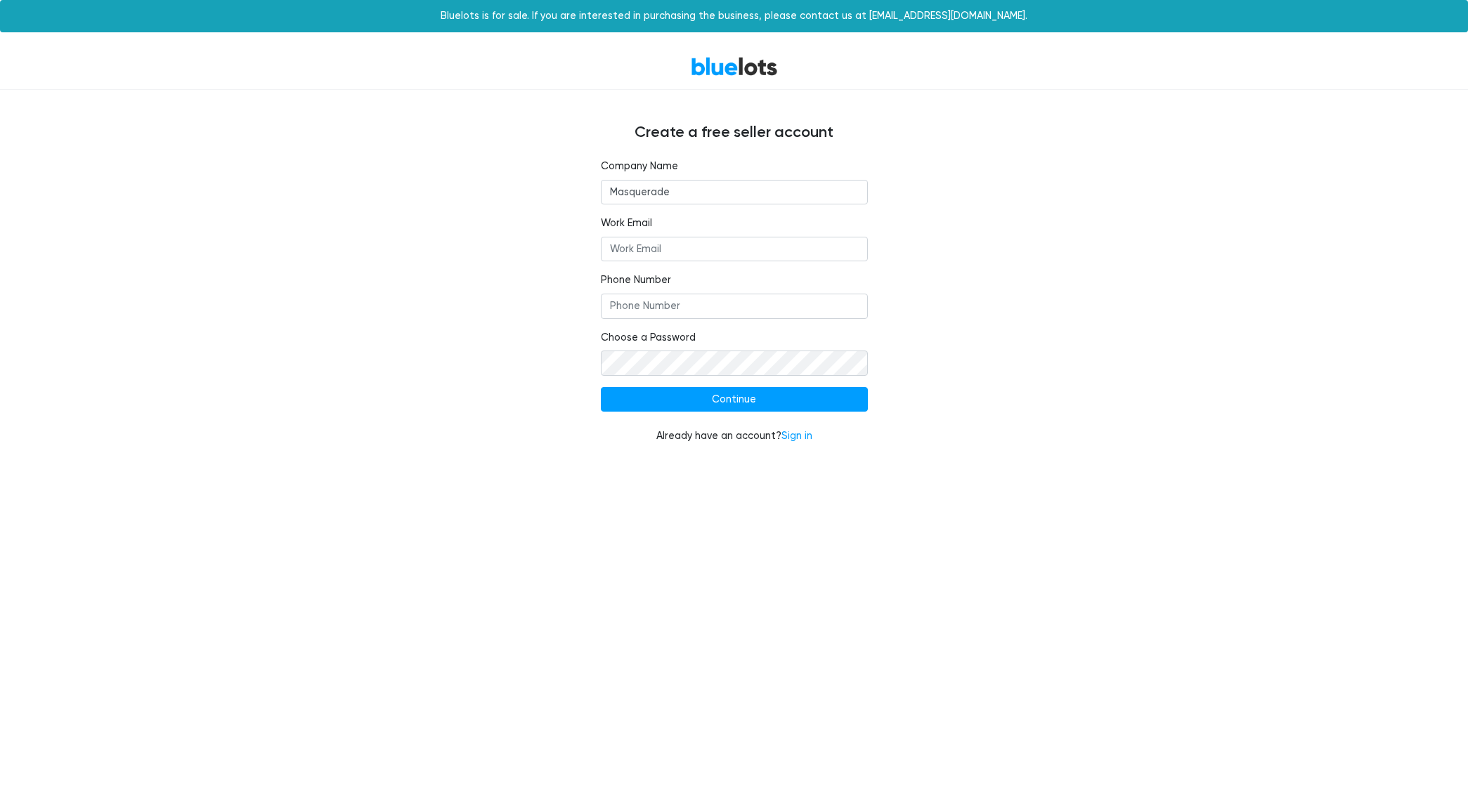
type input "Masquerade"
drag, startPoint x: 674, startPoint y: 261, endPoint x: 754, endPoint y: 236, distance: 83.8
click at [672, 261] on input "Work Email" at bounding box center [734, 249] width 267 height 25
type input "support@masquerade.com"
click at [738, 293] on fieldset "Phone Number" at bounding box center [734, 295] width 267 height 46
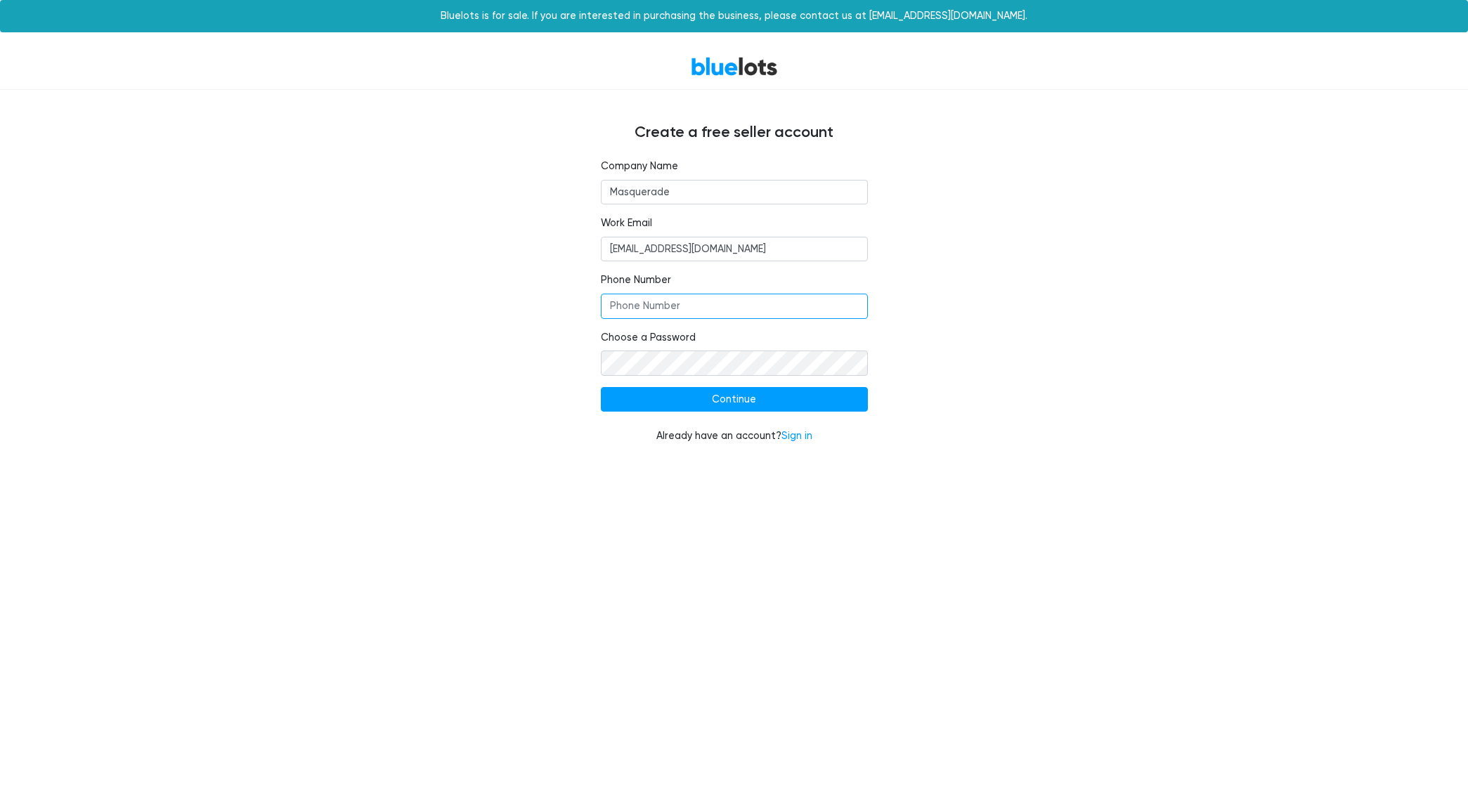
click at [739, 309] on input "Phone Number" at bounding box center [734, 305] width 267 height 25
type input "4352363345"
click at [478, 367] on div "Company Name Masquerade Work Email support@masquerade.com Phone Number 43523633…" at bounding box center [734, 310] width 864 height 302
click at [752, 405] on input "Continue" at bounding box center [734, 400] width 267 height 25
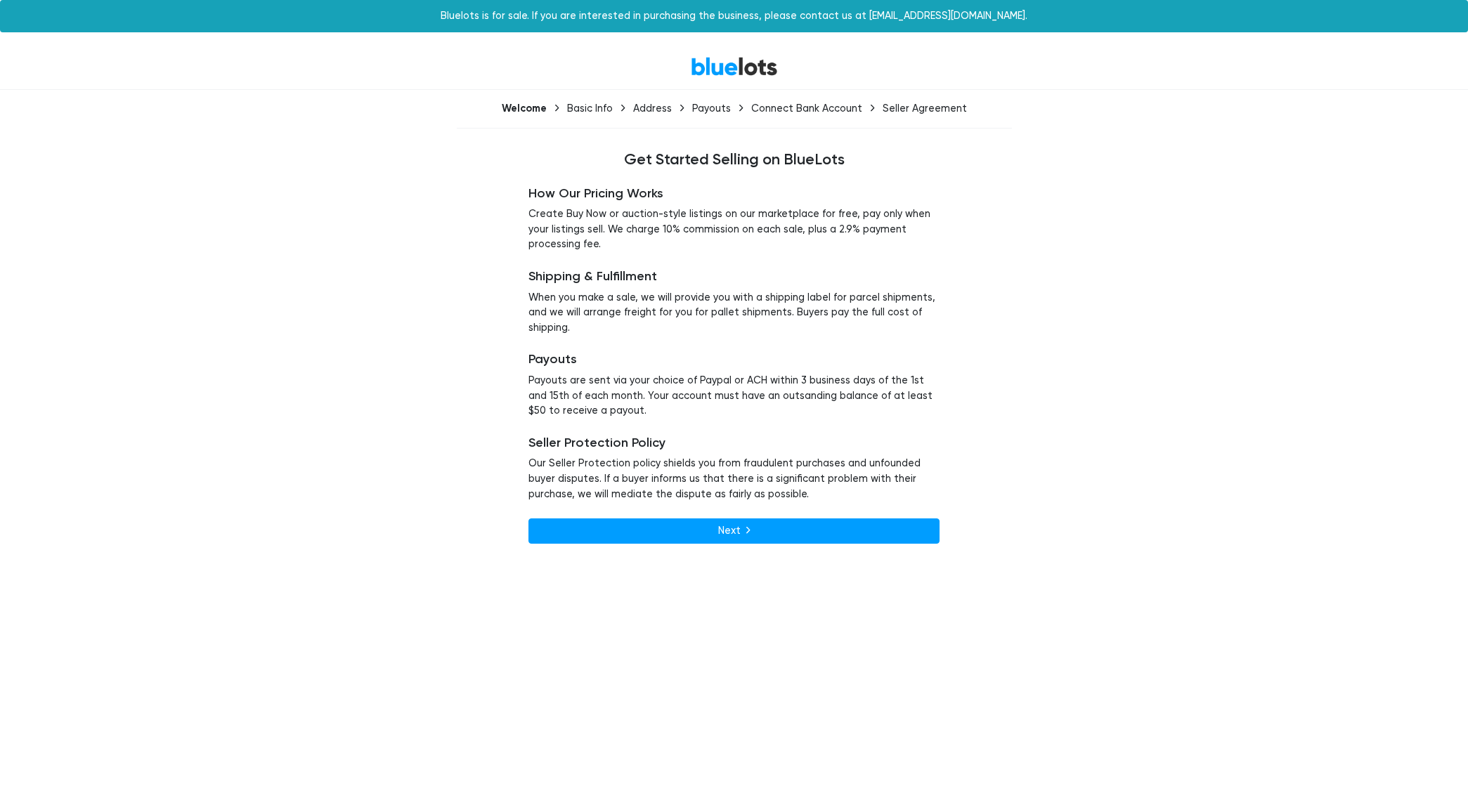
click at [1094, 364] on div "How Our Pricing Works Create Buy Now or auction-style listings on our marketpla…" at bounding box center [734, 364] width 864 height 391
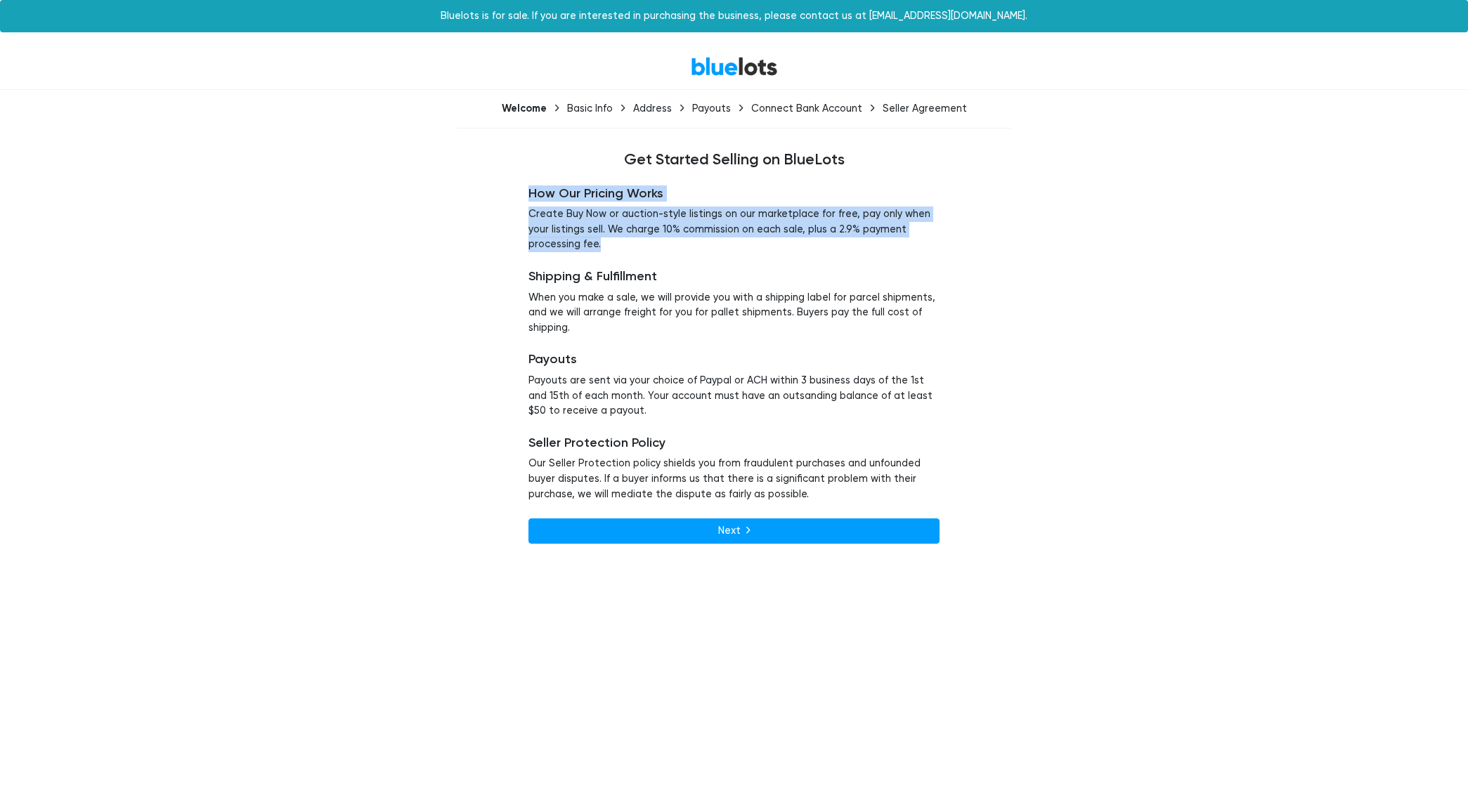
drag, startPoint x: 516, startPoint y: 187, endPoint x: 716, endPoint y: 254, distance: 210.9
click at [697, 248] on div "How Our Pricing Works Create Buy Now or auction-style listings on our marketpla…" at bounding box center [734, 364] width 864 height 391
click at [658, 218] on p "Create Buy Now or auction-style listings on our marketplace for free, pay only …" at bounding box center [734, 229] width 411 height 46
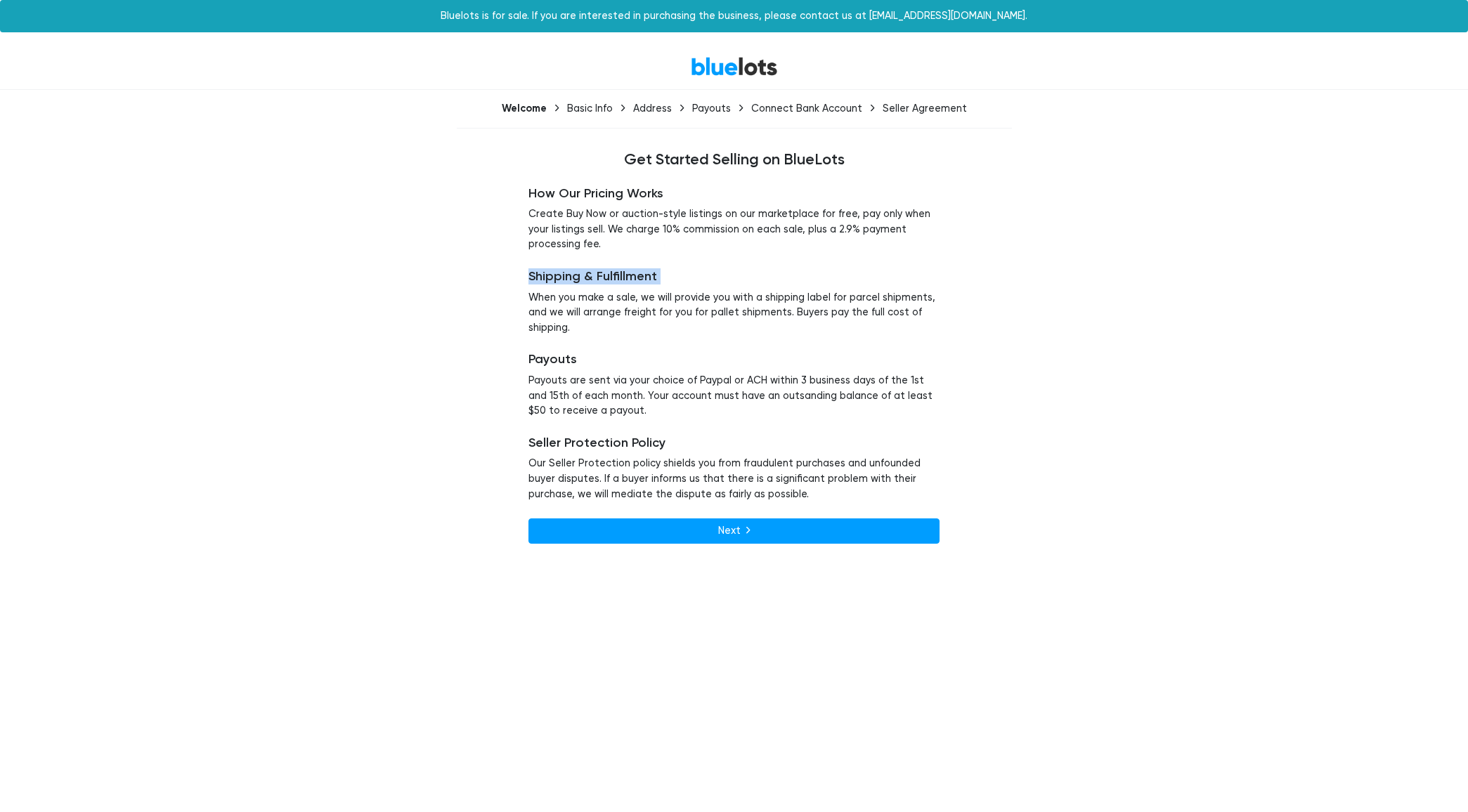
drag, startPoint x: 631, startPoint y: 319, endPoint x: 705, endPoint y: 339, distance: 76.7
click at [684, 334] on div "How Our Pricing Works Create Buy Now or auction-style listings on our marketpla…" at bounding box center [734, 364] width 864 height 391
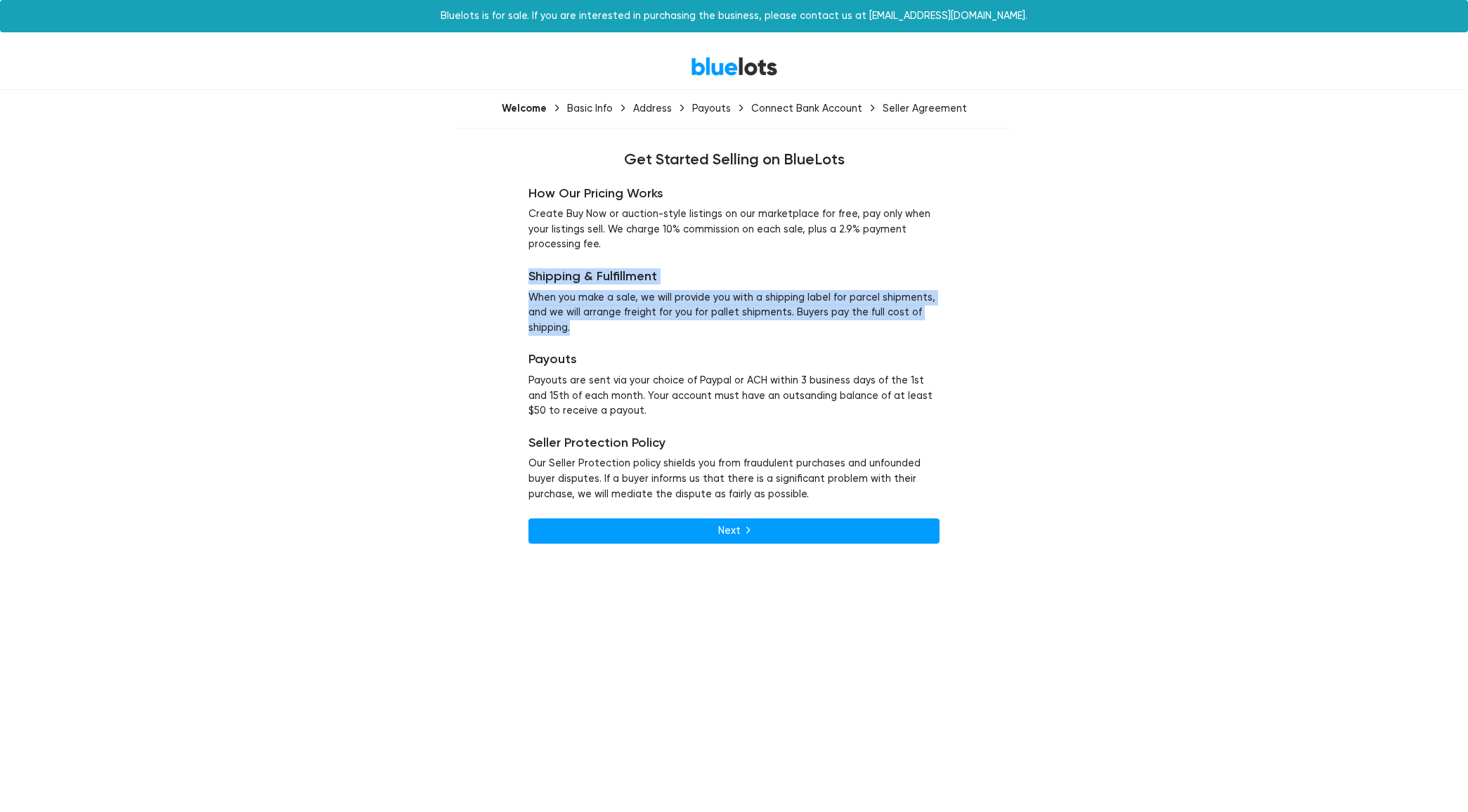
click at [639, 297] on p "When you make a sale, we will provide you with a shipping label for parcel ship…" at bounding box center [734, 312] width 411 height 46
drag, startPoint x: 527, startPoint y: 301, endPoint x: 758, endPoint y: 332, distance: 233.1
click at [731, 328] on div "How Our Pricing Works Create Buy Now or auction-style listings on our marketpla…" at bounding box center [734, 364] width 432 height 391
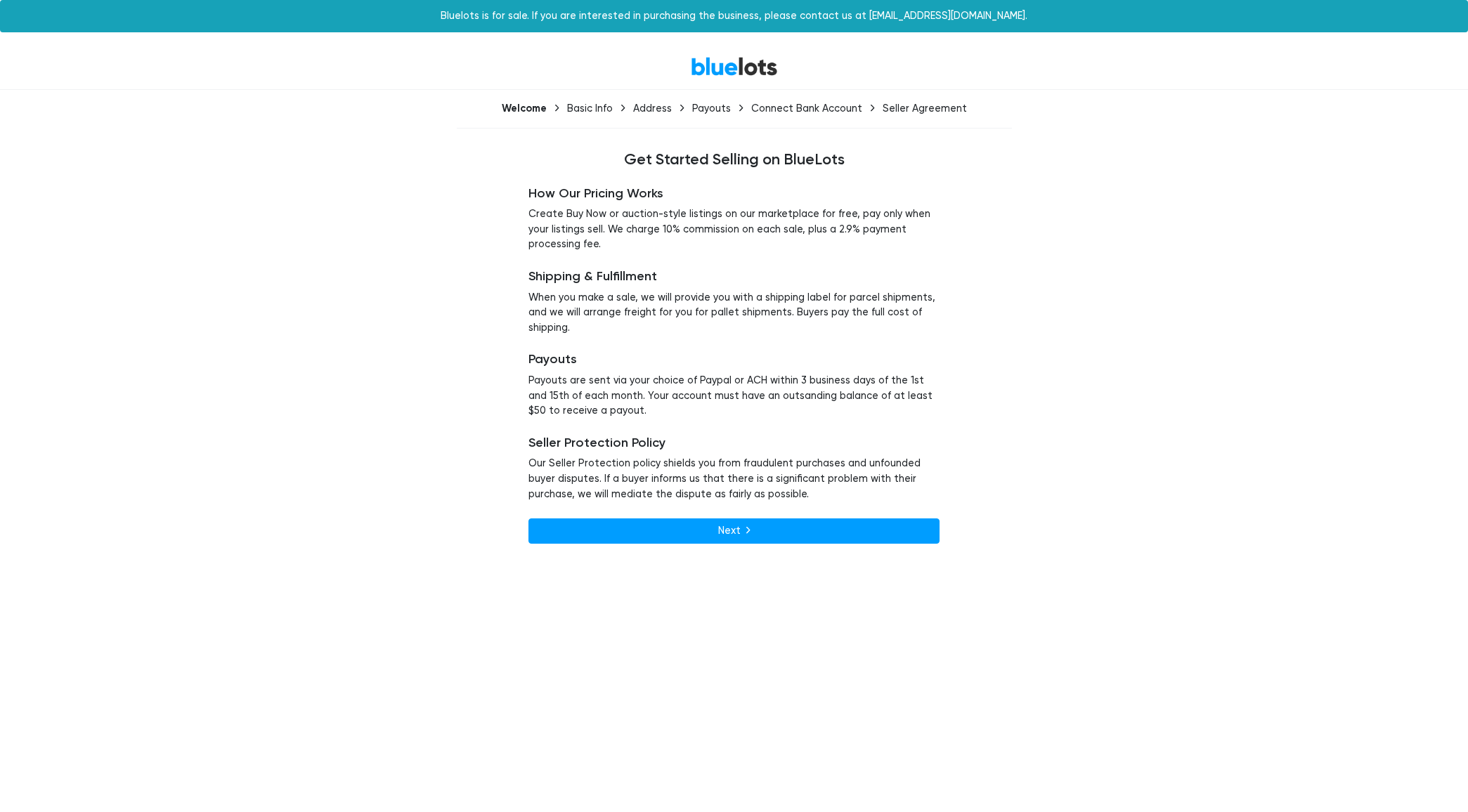
drag, startPoint x: 789, startPoint y: 312, endPoint x: 796, endPoint y: 317, distance: 8.6
click at [788, 312] on p "When you make a sale, we will provide you with a shipping label for parcel ship…" at bounding box center [734, 312] width 411 height 46
drag, startPoint x: 738, startPoint y: 294, endPoint x: 955, endPoint y: 324, distance: 219.1
click at [866, 312] on p "When you make a sale, we will provide you with a shipping label for parcel ship…" at bounding box center [734, 312] width 411 height 46
click at [813, 300] on p "When you make a sale, we will provide you with a shipping label for parcel ship…" at bounding box center [734, 312] width 411 height 46
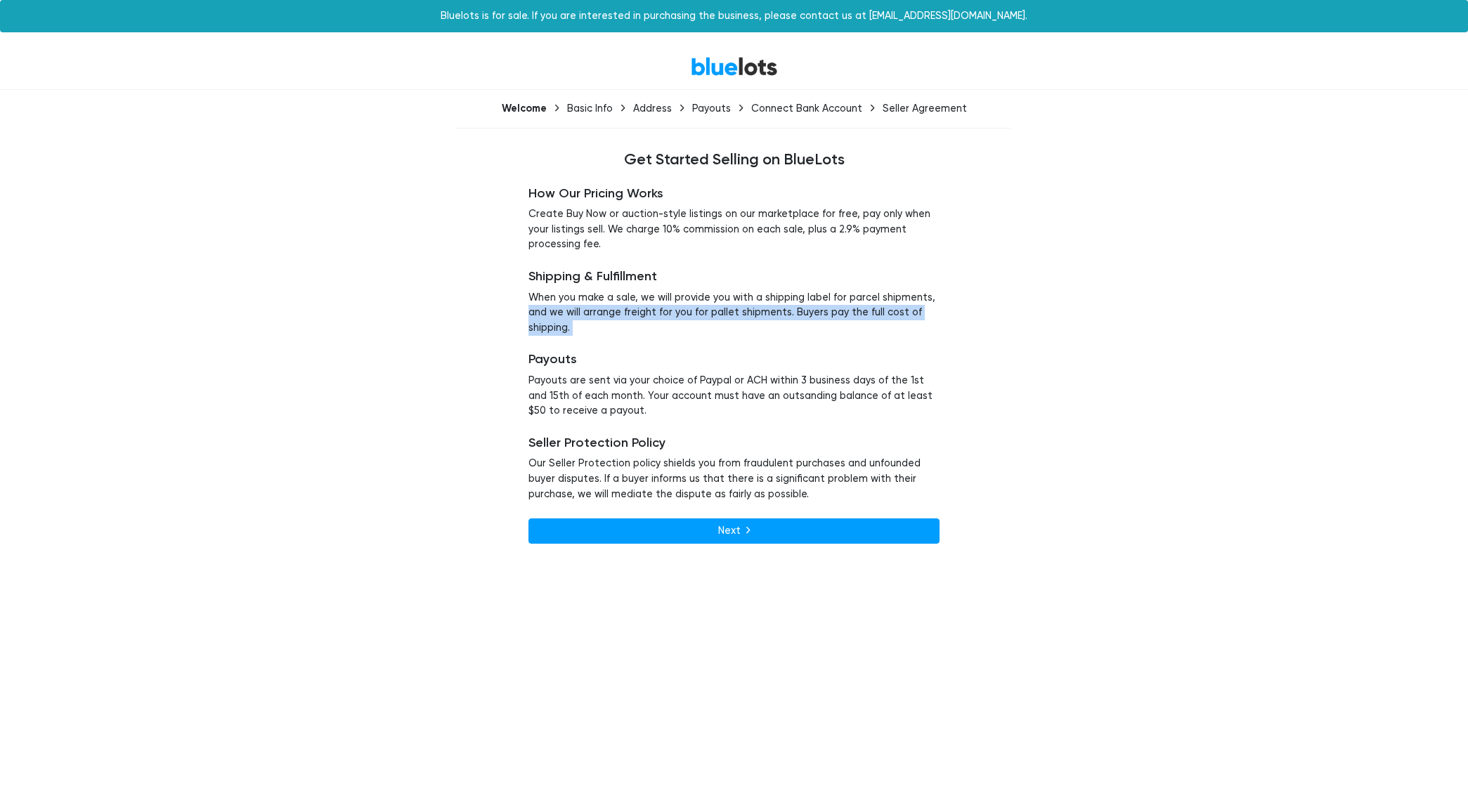
drag, startPoint x: 511, startPoint y: 312, endPoint x: 873, endPoint y: 349, distance: 363.9
click at [802, 340] on div "How Our Pricing Works Create Buy Now or auction-style listings on our marketpla…" at bounding box center [734, 364] width 864 height 391
click at [753, 305] on p "When you make a sale, we will provide you with a shipping label for parcel ship…" at bounding box center [734, 312] width 411 height 46
drag, startPoint x: 517, startPoint y: 306, endPoint x: 860, endPoint y: 358, distance: 346.9
click at [722, 335] on div "How Our Pricing Works Create Buy Now or auction-style listings on our marketpla…" at bounding box center [734, 364] width 864 height 391
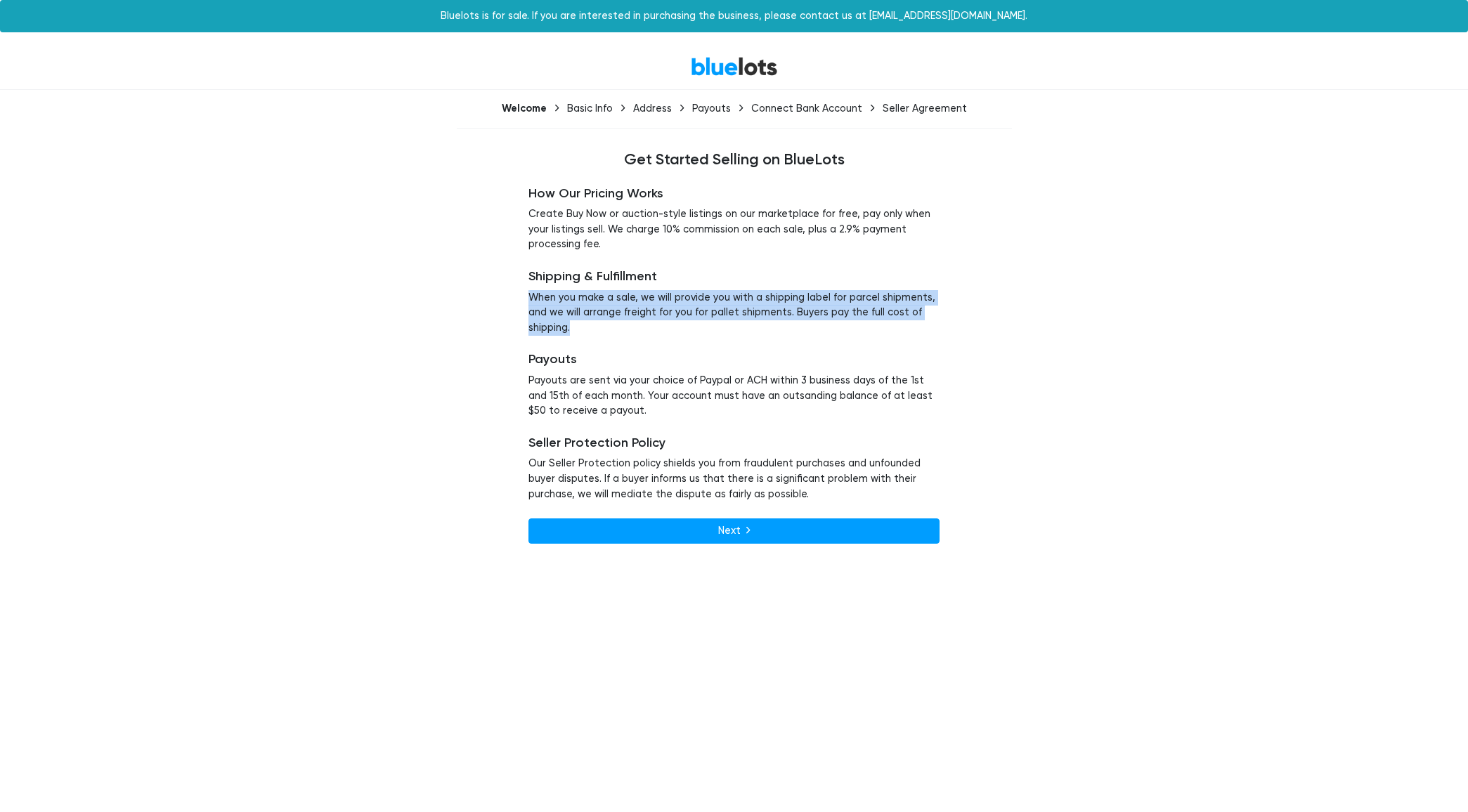
click at [720, 312] on p "When you make a sale, we will provide you with a shipping label for parcel ship…" at bounding box center [734, 312] width 411 height 46
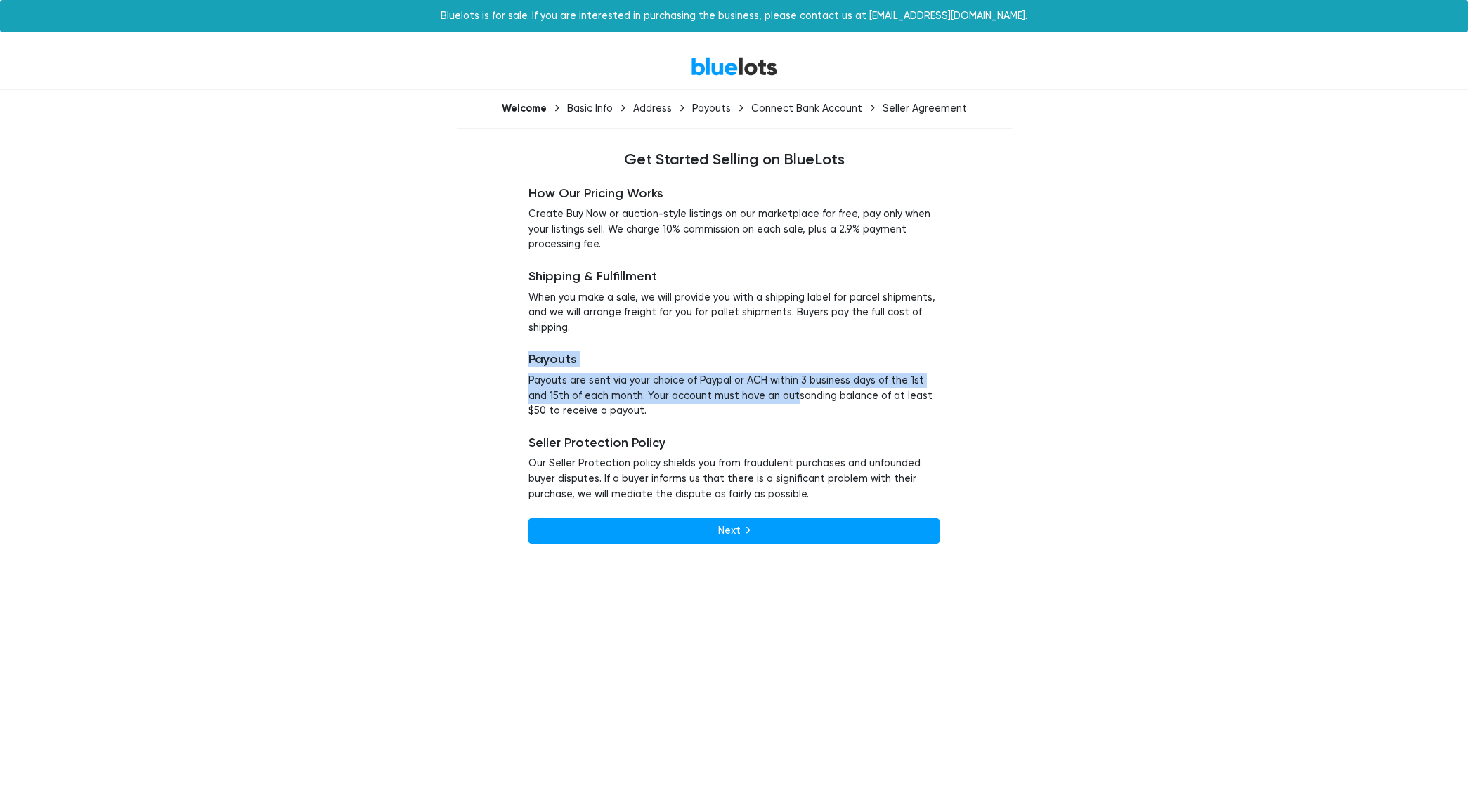
click at [766, 398] on div "How Our Pricing Works Create Buy Now or auction-style listings on our marketpla…" at bounding box center [734, 364] width 864 height 391
click at [588, 380] on p "Payouts are sent via your choice of Paypal or ACH within 3 business days of the…" at bounding box center [734, 395] width 411 height 46
drag, startPoint x: 516, startPoint y: 354, endPoint x: 739, endPoint y: 402, distance: 228.1
click at [681, 391] on div "How Our Pricing Works Create Buy Now or auction-style listings on our marketpla…" at bounding box center [734, 364] width 864 height 391
click at [591, 369] on div "Payouts Payouts are sent via your choice of Paypal or ACH within 3 business day…" at bounding box center [734, 385] width 411 height 66
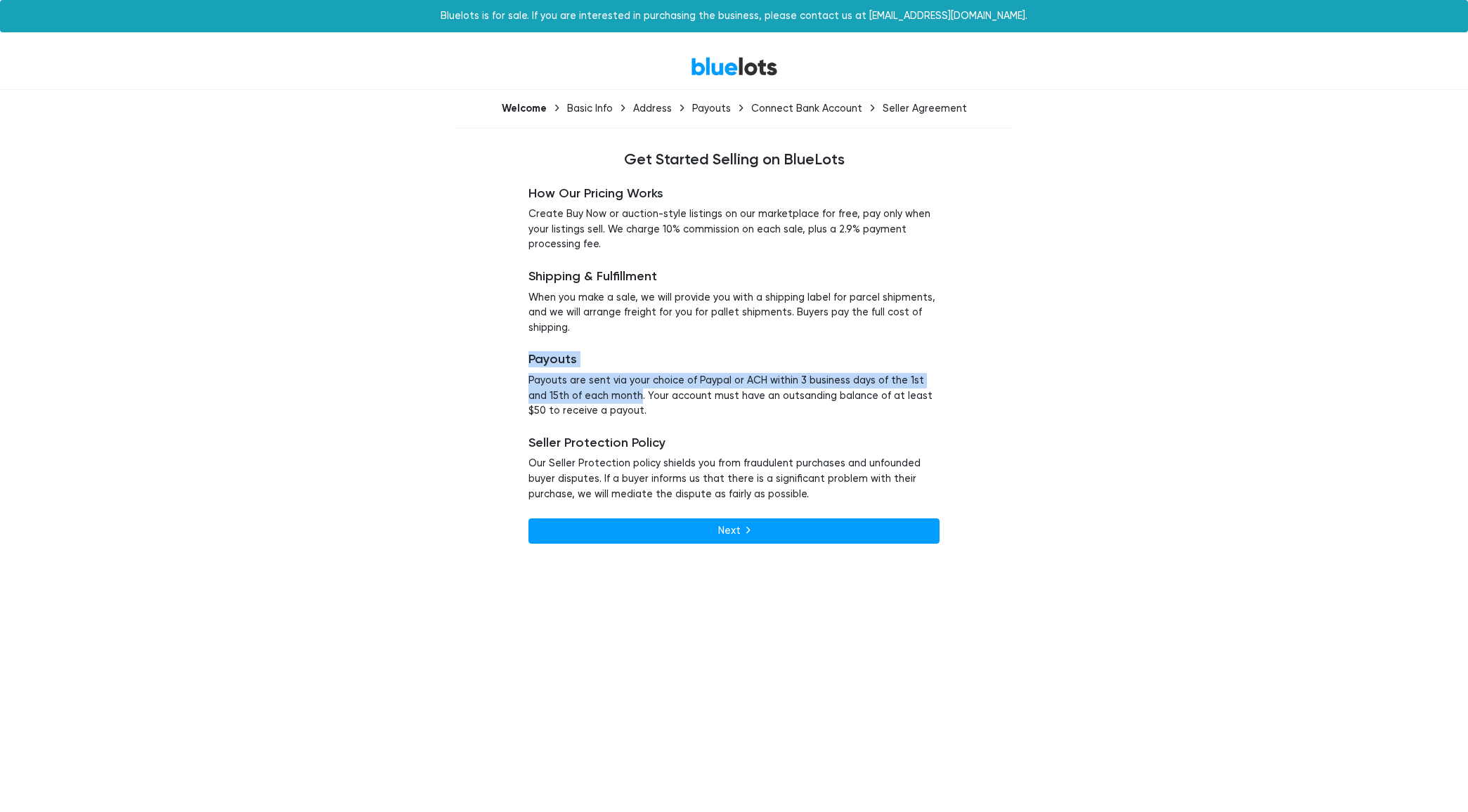
drag, startPoint x: 481, startPoint y: 358, endPoint x: 698, endPoint y: 412, distance: 223.6
click at [665, 406] on div "How Our Pricing Works Create Buy Now or auction-style listings on our marketpla…" at bounding box center [734, 364] width 864 height 391
click at [585, 375] on p "Payouts are sent via your choice of Paypal or ACH within 3 business days of the…" at bounding box center [734, 395] width 411 height 46
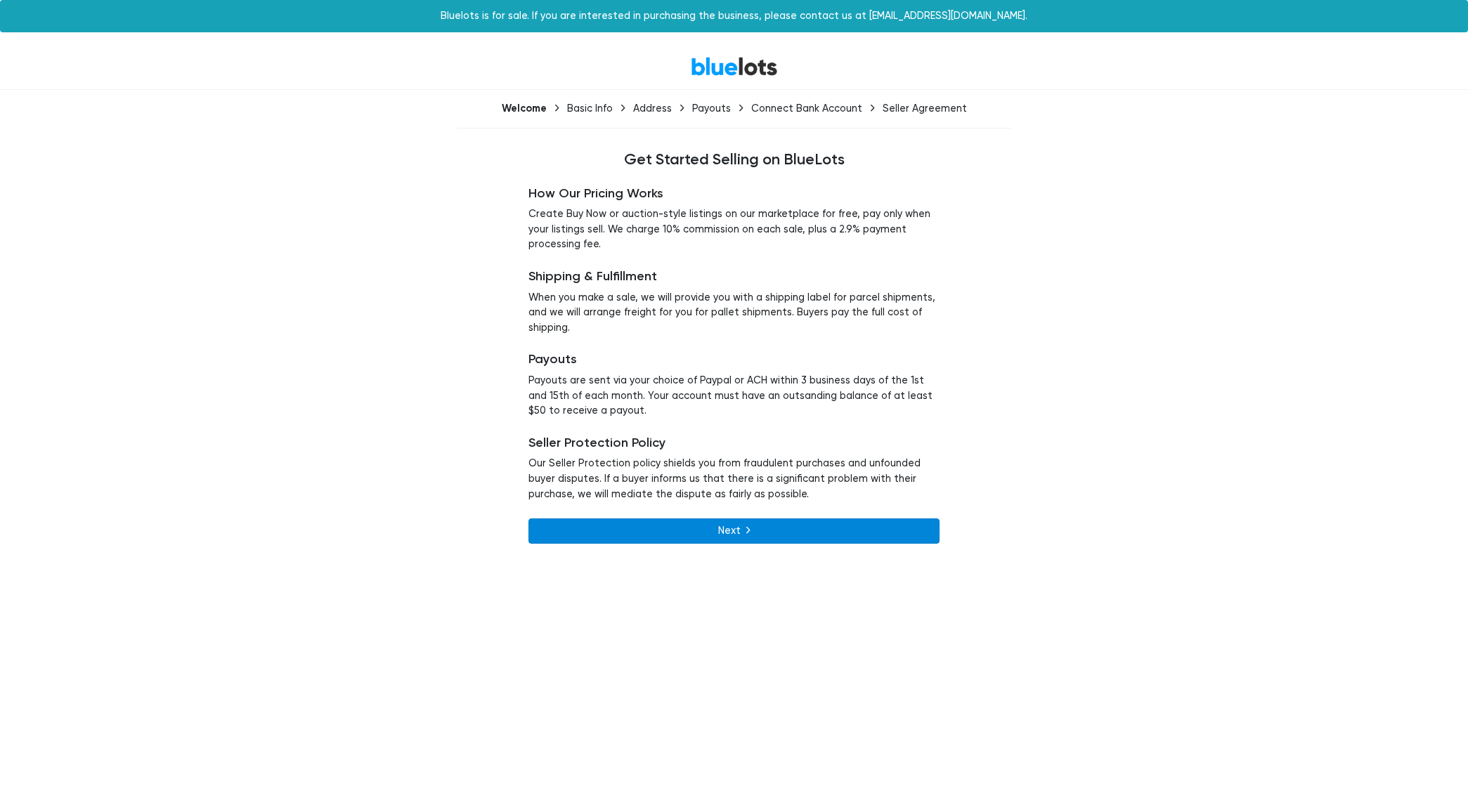
click at [633, 533] on link "Next" at bounding box center [734, 531] width 411 height 25
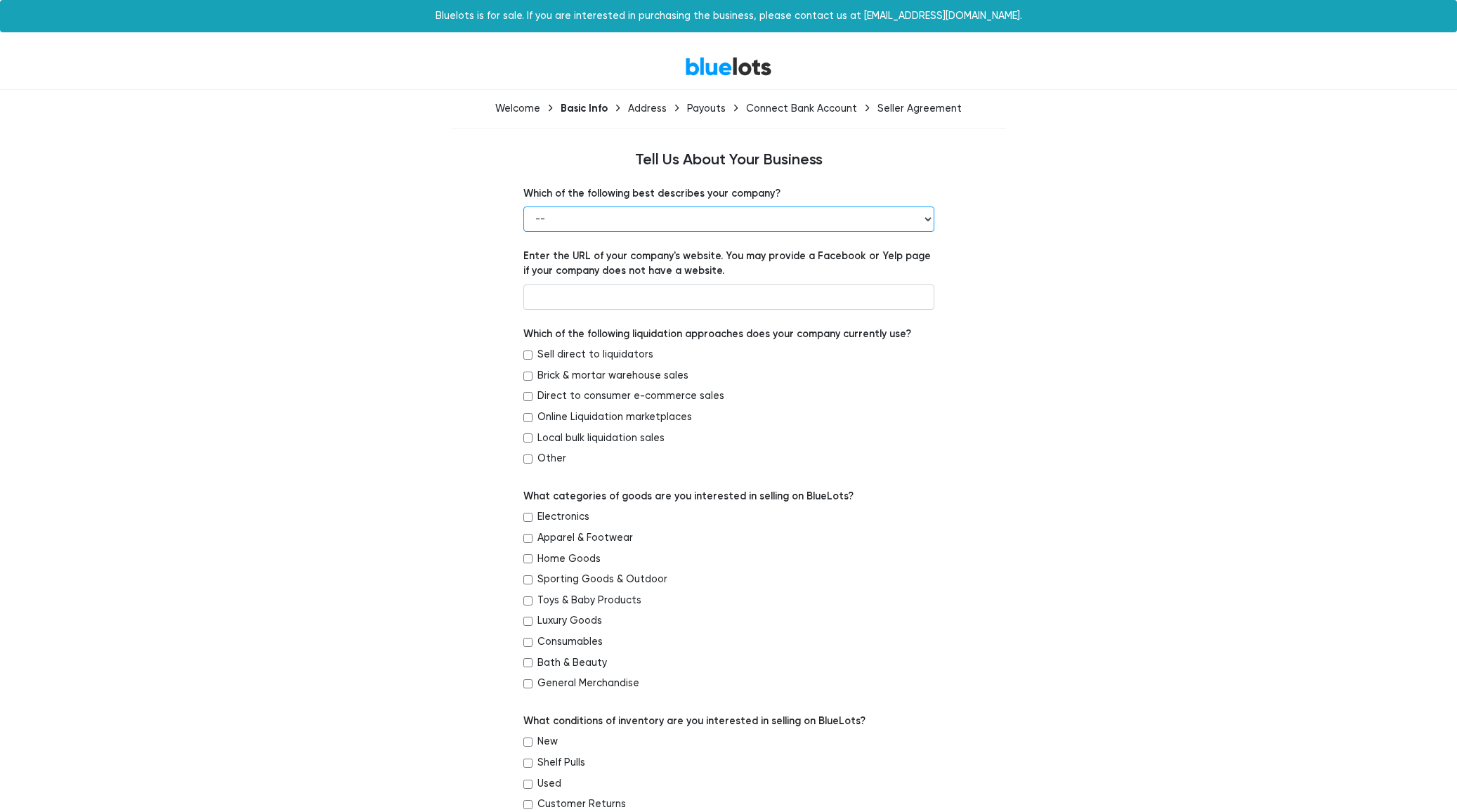
click at [633, 211] on select "-- Retailer Wholesaler Brand or Manufacturer Liquidator 3PL Other" at bounding box center [728, 218] width 411 height 25
select select "Retailer"
click at [621, 219] on select "-- Retailer Wholesaler Brand or Manufacturer Liquidator 3PL Other" at bounding box center [728, 218] width 411 height 25
click at [582, 227] on select "-- Retailer Wholesaler Brand or Manufacturer Liquidator 3PL Other" at bounding box center [728, 218] width 411 height 25
drag, startPoint x: 493, startPoint y: 244, endPoint x: 753, endPoint y: 264, distance: 260.8
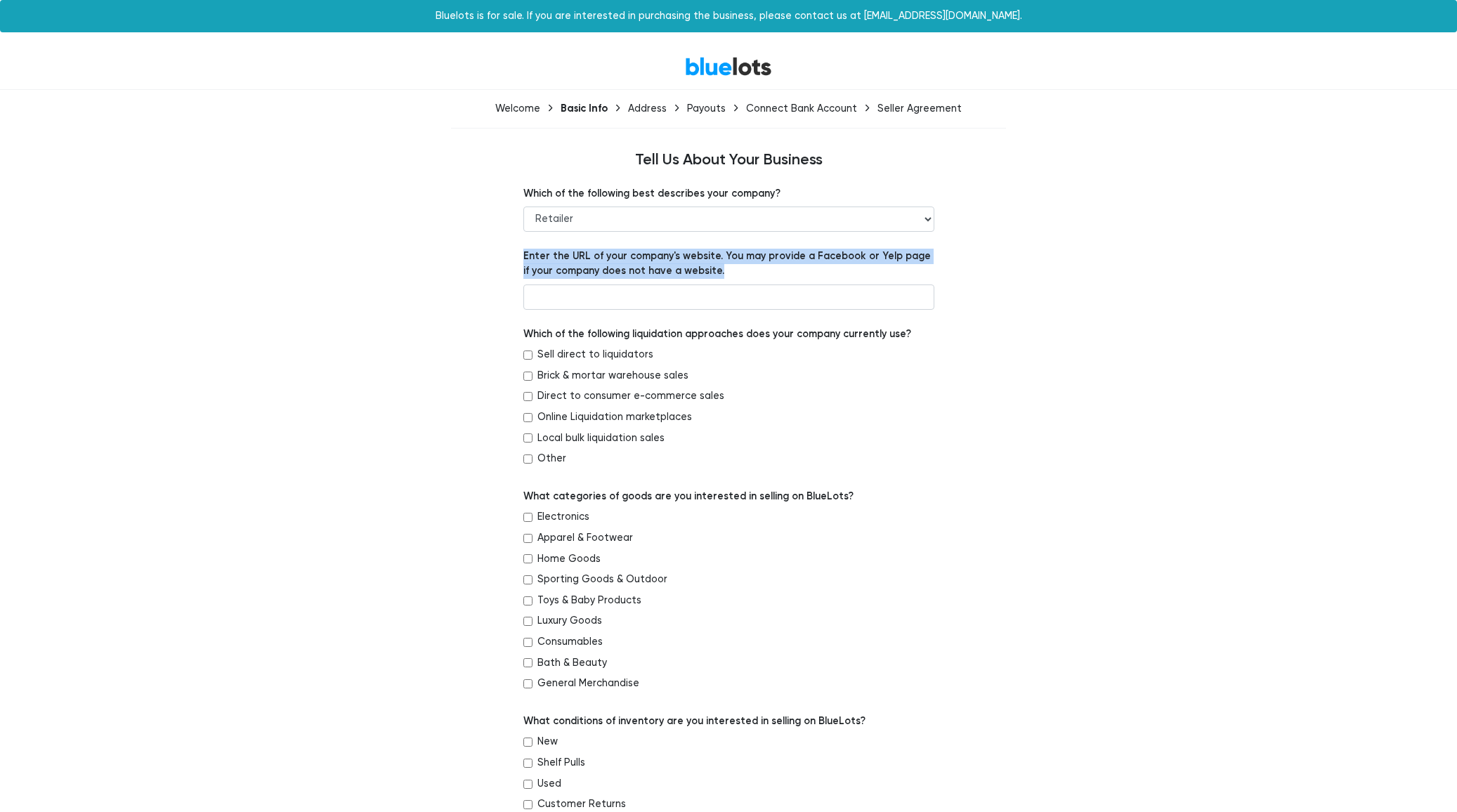
click at [753, 264] on div "Which of the following best describes your company? -- Retailer Wholesaler Bran…" at bounding box center [728, 781] width 864 height 1189
click at [756, 257] on label "Enter the URL of your company's website. You may provide a Facebook or Yelp pag…" at bounding box center [728, 263] width 411 height 30
click at [738, 298] on input "text" at bounding box center [728, 297] width 411 height 25
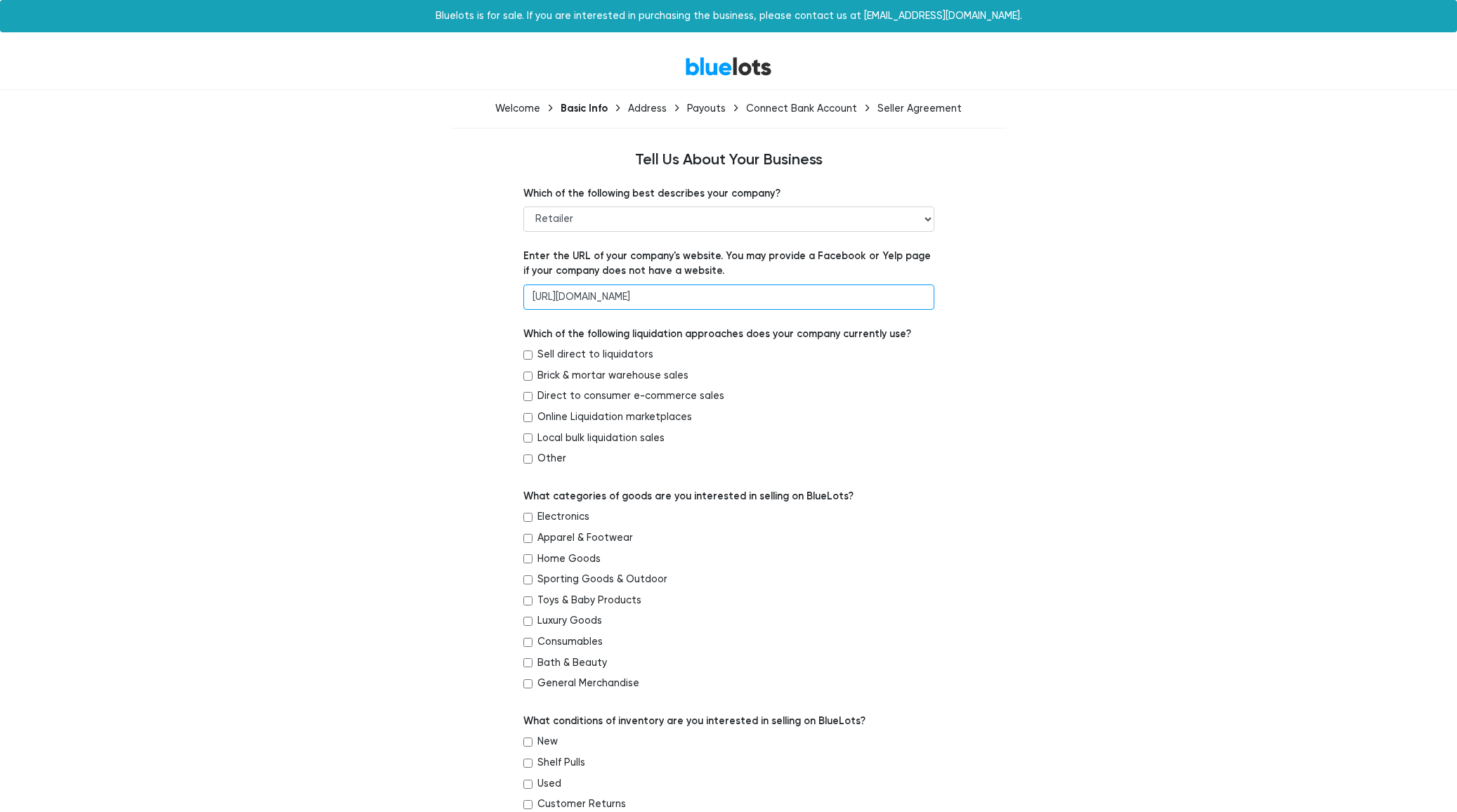
click at [572, 294] on input "https://masquerade.com" at bounding box center [728, 297] width 411 height 25
click at [627, 293] on input "https://www.masquerade.com" at bounding box center [728, 297] width 411 height 25
type input "https://www.masquerade.com"
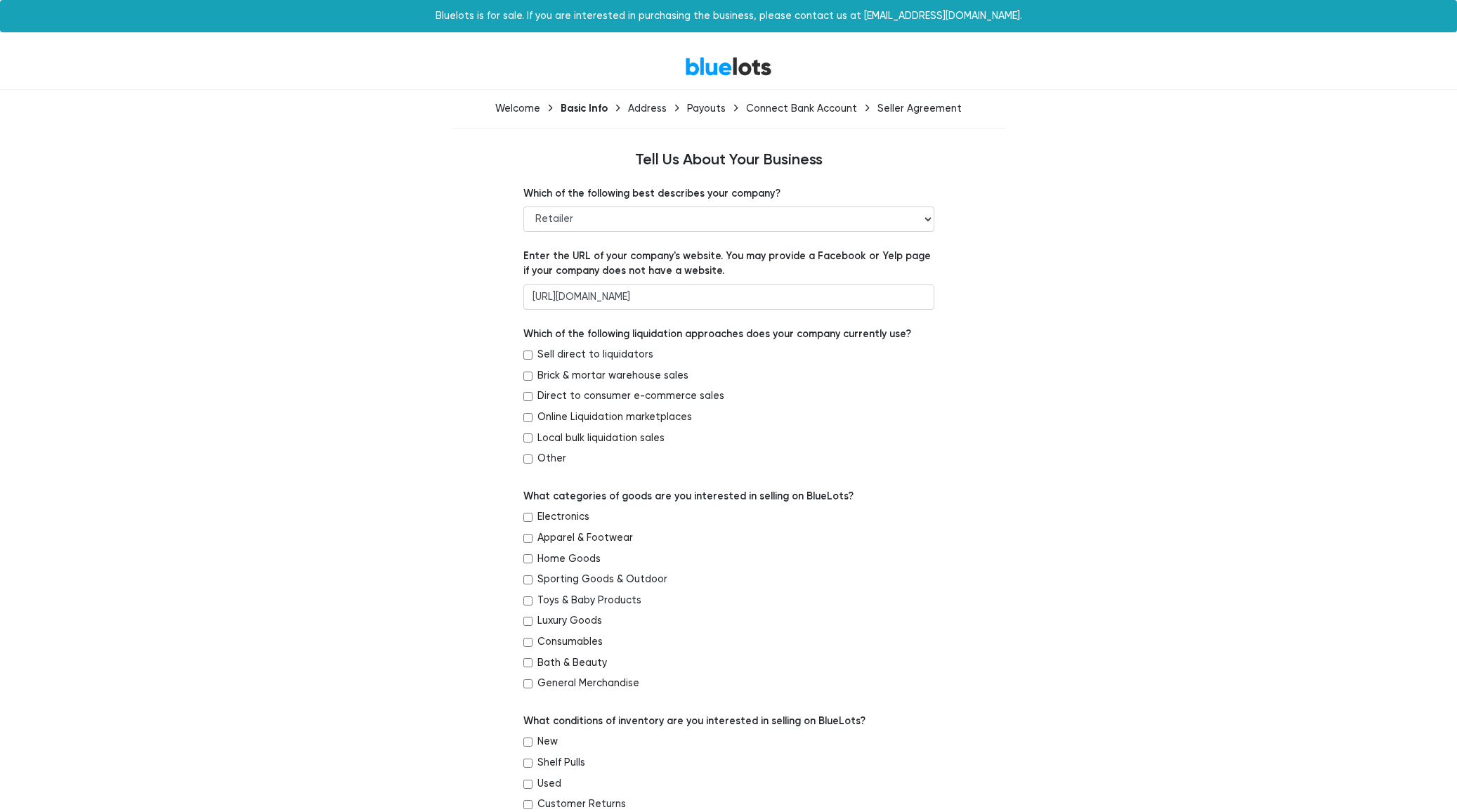
drag, startPoint x: 327, startPoint y: 293, endPoint x: 372, endPoint y: 299, distance: 45.4
click at [327, 293] on div "Which of the following best describes your company? -- Retailer Wholesaler Bran…" at bounding box center [728, 781] width 864 height 1189
click at [598, 297] on input "https://www.masquerade.com" at bounding box center [728, 297] width 411 height 25
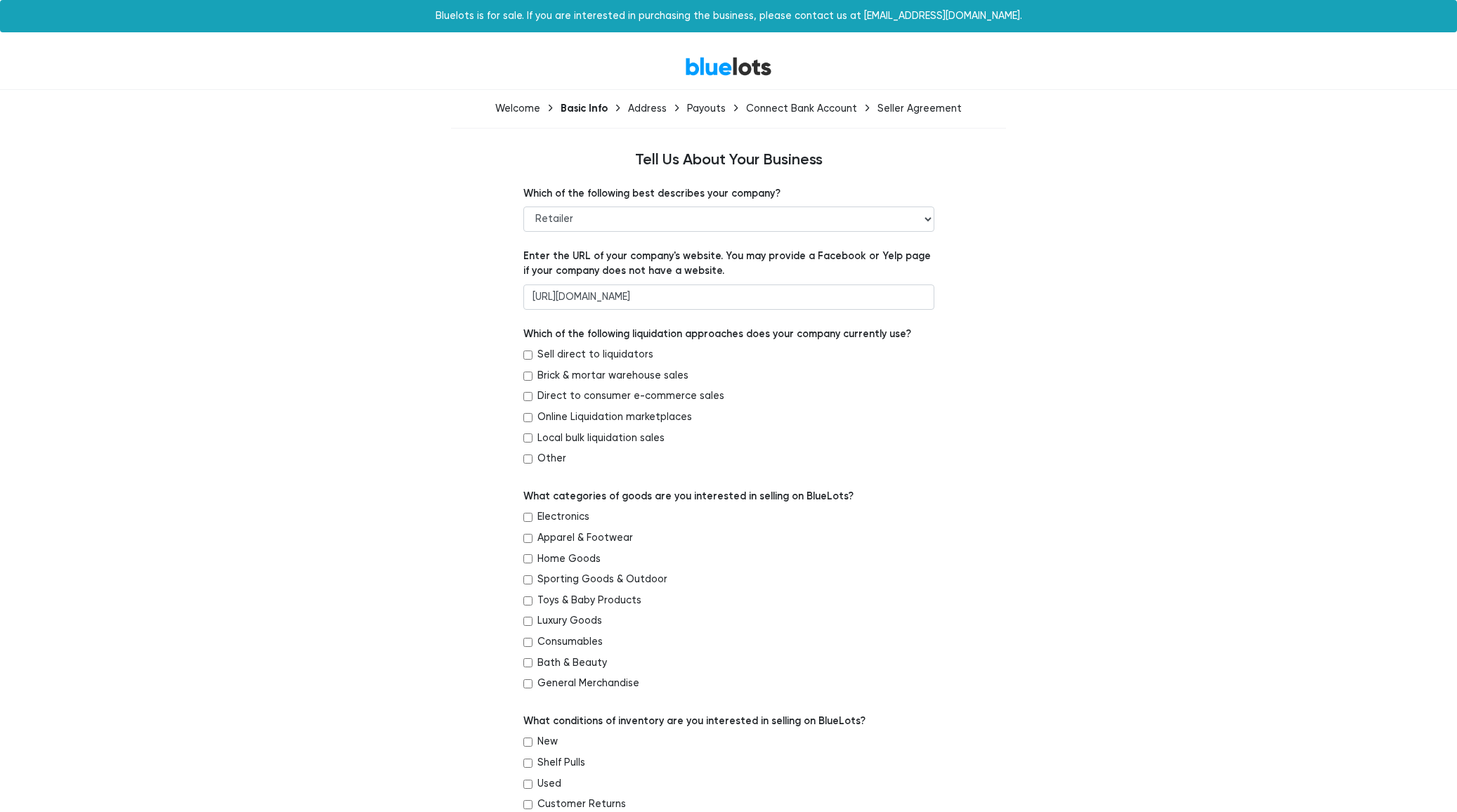
click at [319, 444] on div "Which of the following best describes your company? -- Retailer Wholesaler Bran…" at bounding box center [728, 781] width 864 height 1189
drag, startPoint x: 523, startPoint y: 332, endPoint x: 945, endPoint y: 337, distance: 422.0
click at [950, 335] on div "Which of the following best describes your company? -- Retailer Wholesaler Bran…" at bounding box center [728, 781] width 864 height 1189
click at [854, 335] on label "Which of the following liquidation approaches does your company currently use?" at bounding box center [716, 335] width 388 height 16
click at [520, 361] on div "Which of the following best describes your company? -- Retailer Wholesaler Bran…" at bounding box center [728, 781] width 432 height 1189
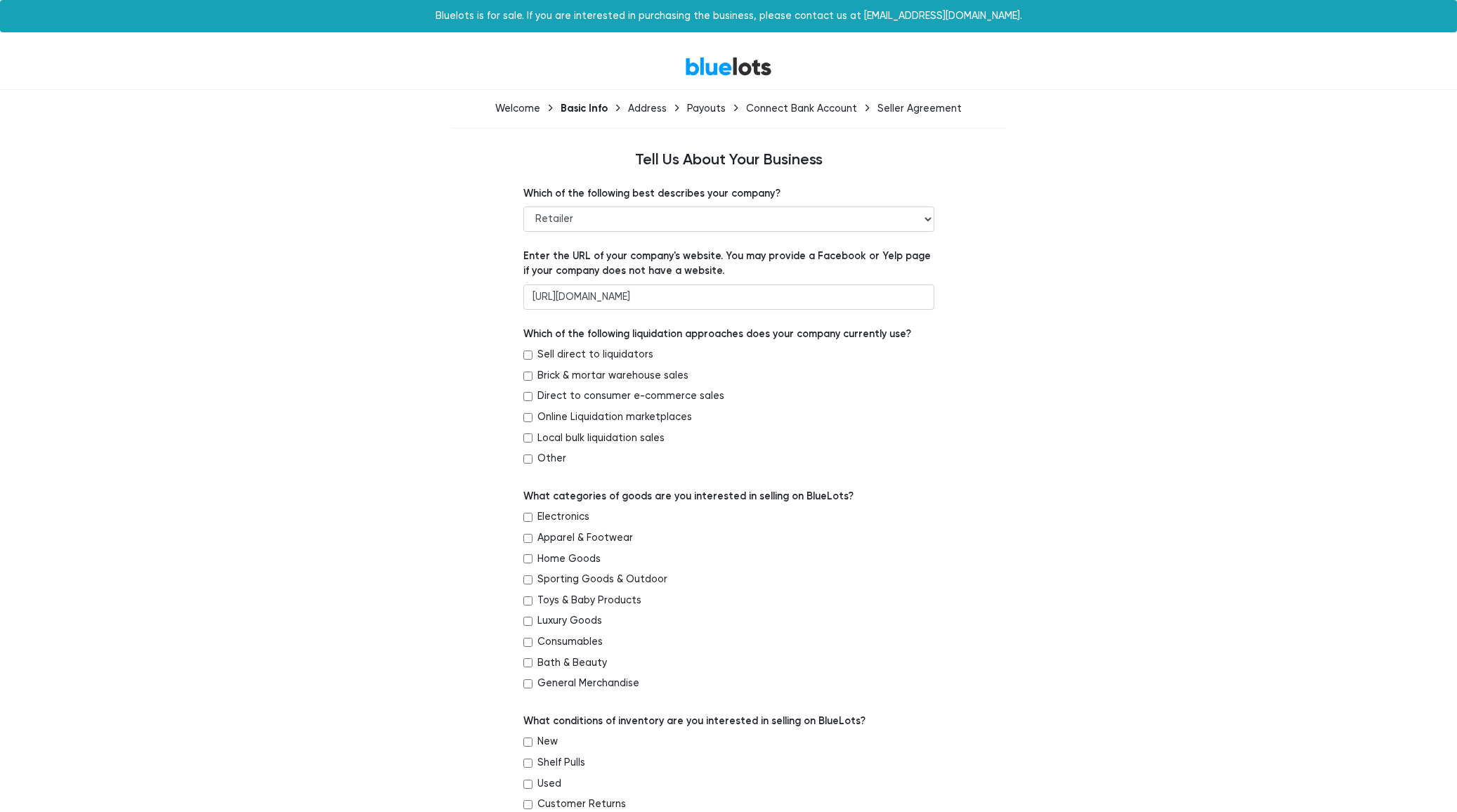
click at [521, 356] on div "Which of the following best describes your company? -- Retailer Wholesaler Bran…" at bounding box center [728, 781] width 432 height 1189
click at [533, 372] on div "Brick & mortar warehouse sales" at bounding box center [728, 379] width 411 height 21
click at [527, 375] on input "Brick & mortar warehouse sales" at bounding box center [527, 376] width 9 height 9
checkbox input "true"
click at [523, 355] on div "Which of the following best describes your company? -- Retailer Wholesaler Bran…" at bounding box center [728, 781] width 432 height 1189
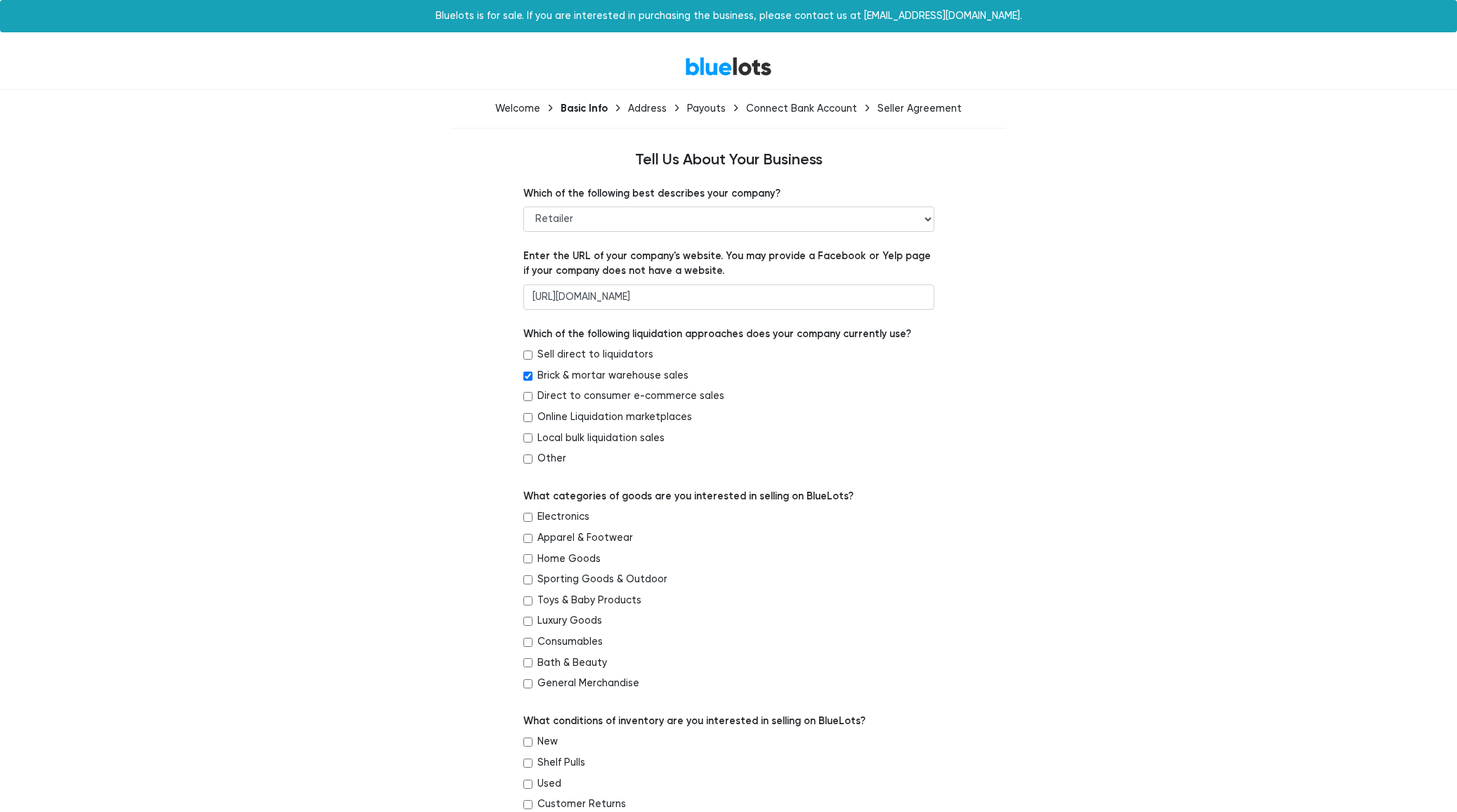
click at [527, 357] on input "Sell direct to liquidators" at bounding box center [527, 355] width 9 height 9
checkbox input "true"
click at [530, 373] on input "Brick & mortar warehouse sales" at bounding box center [527, 376] width 9 height 9
checkbox input "false"
click at [529, 356] on input "Sell direct to liquidators" at bounding box center [527, 355] width 9 height 9
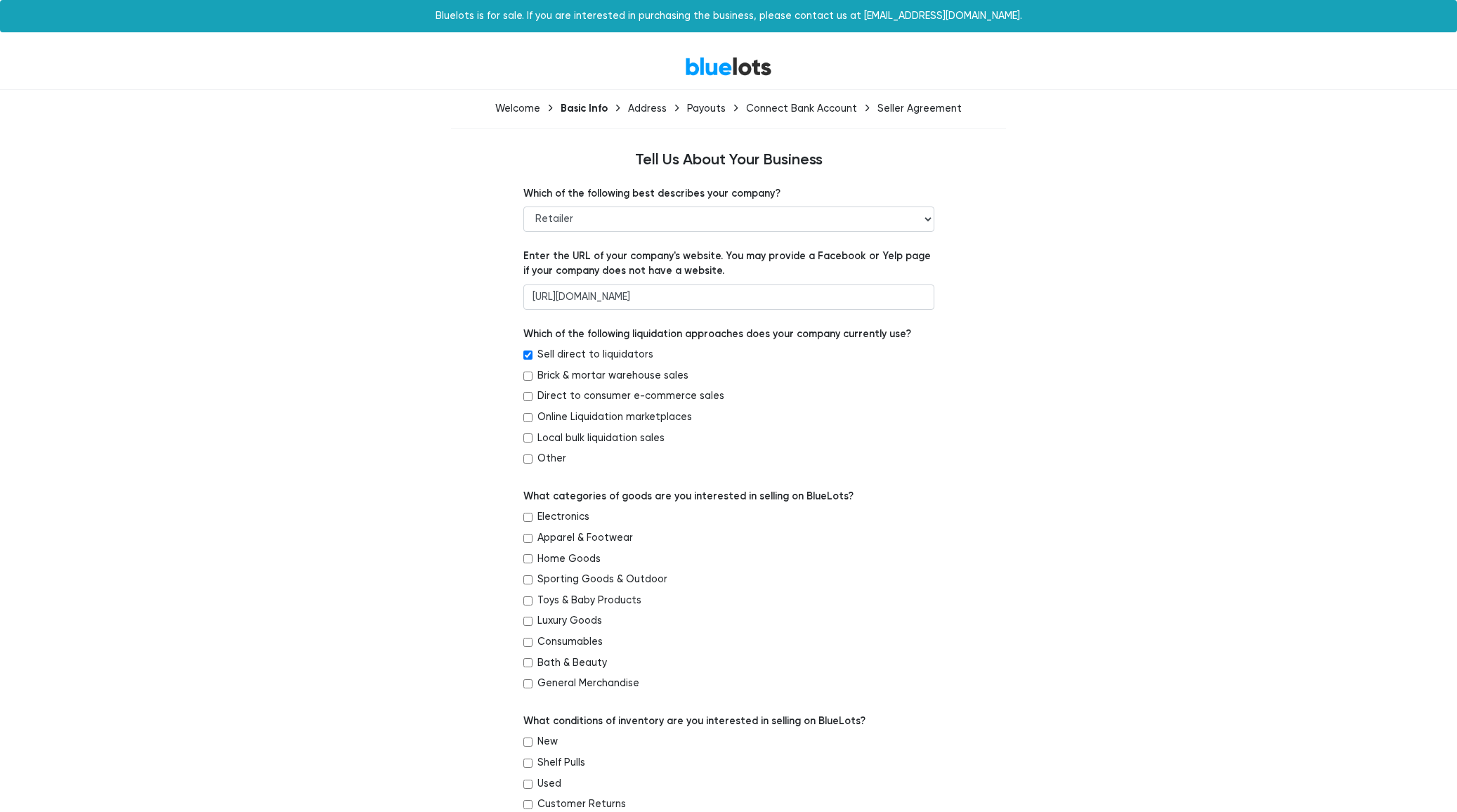
checkbox input "false"
click at [527, 398] on input "Direct to consumer e-commerce sales" at bounding box center [527, 396] width 9 height 9
checkbox input "true"
click at [527, 416] on input "Online Liquidation marketplaces" at bounding box center [527, 418] width 9 height 9
checkbox input "true"
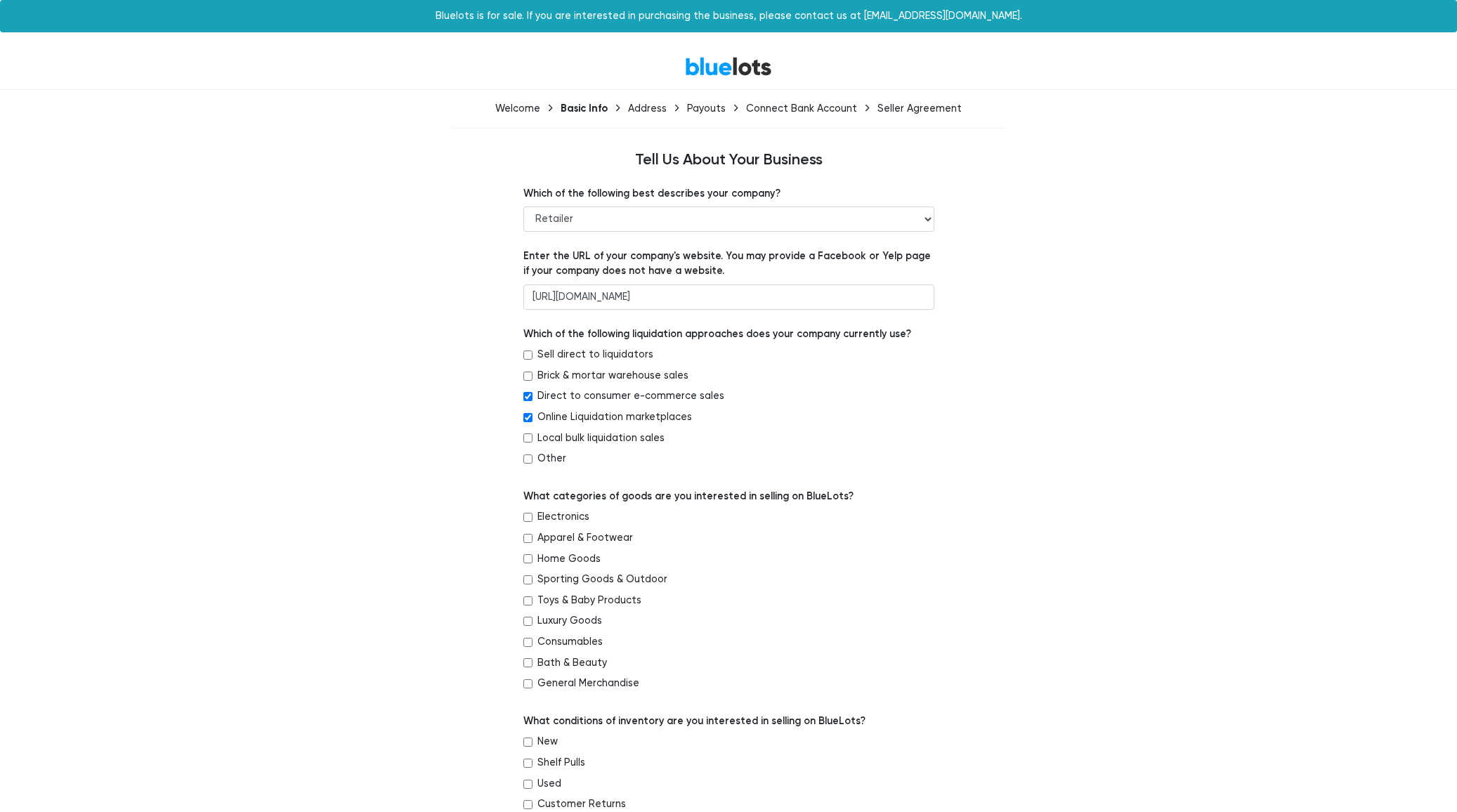
click at [527, 456] on input "Other" at bounding box center [527, 459] width 9 height 9
checkbox input "true"
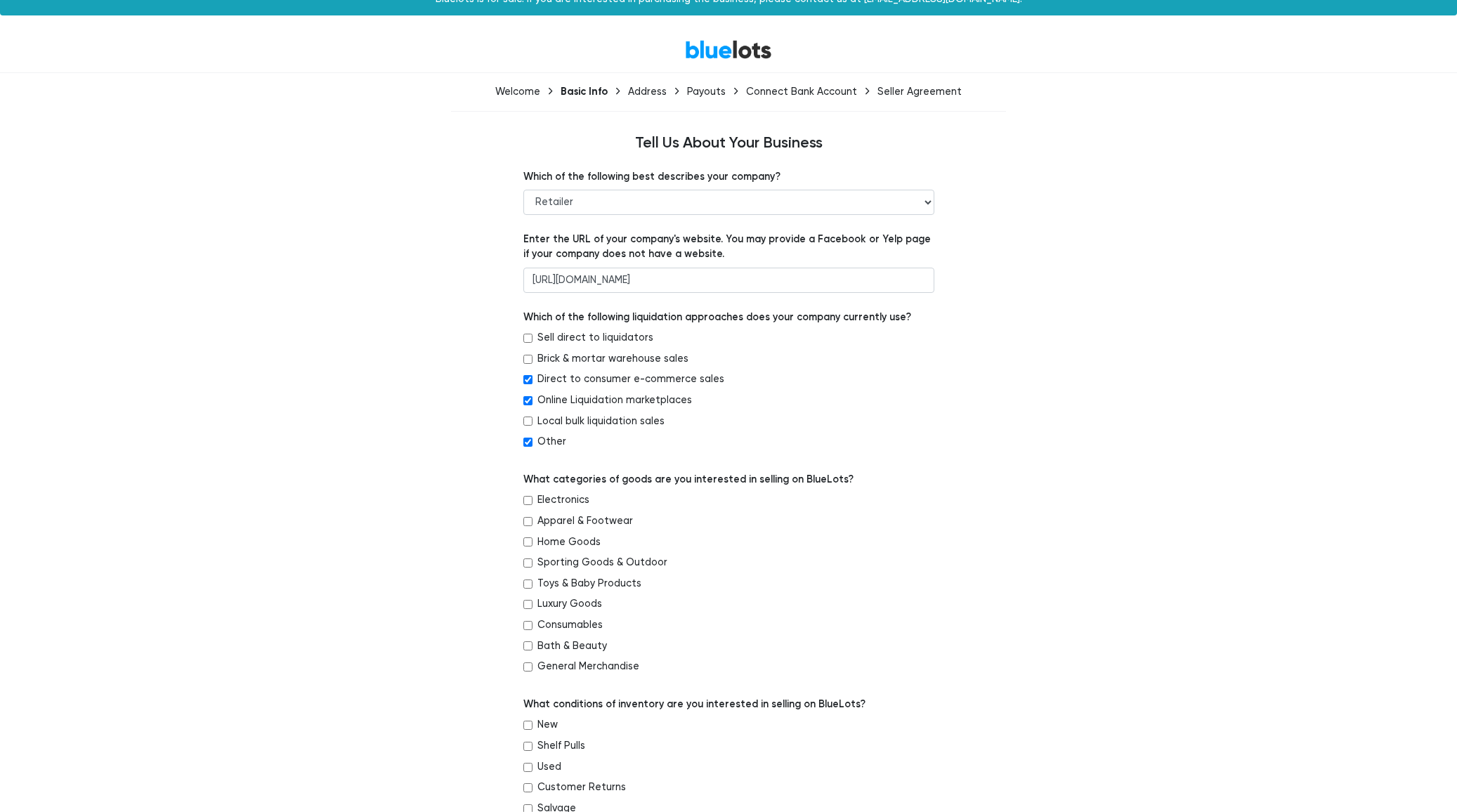
click at [527, 359] on input "Brick & mortar warehouse sales" at bounding box center [527, 359] width 9 height 9
checkbox input "true"
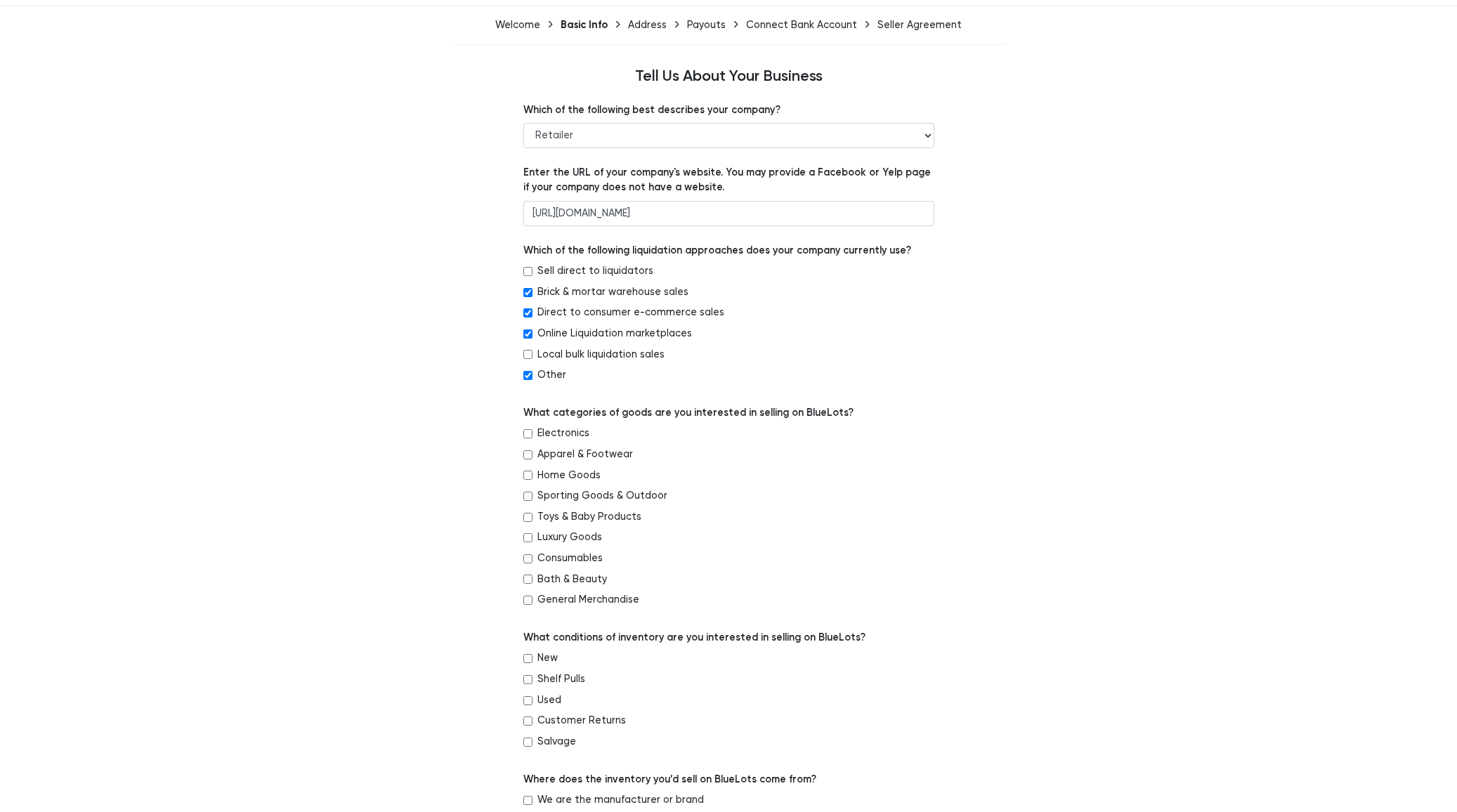
scroll to position [92, 0]
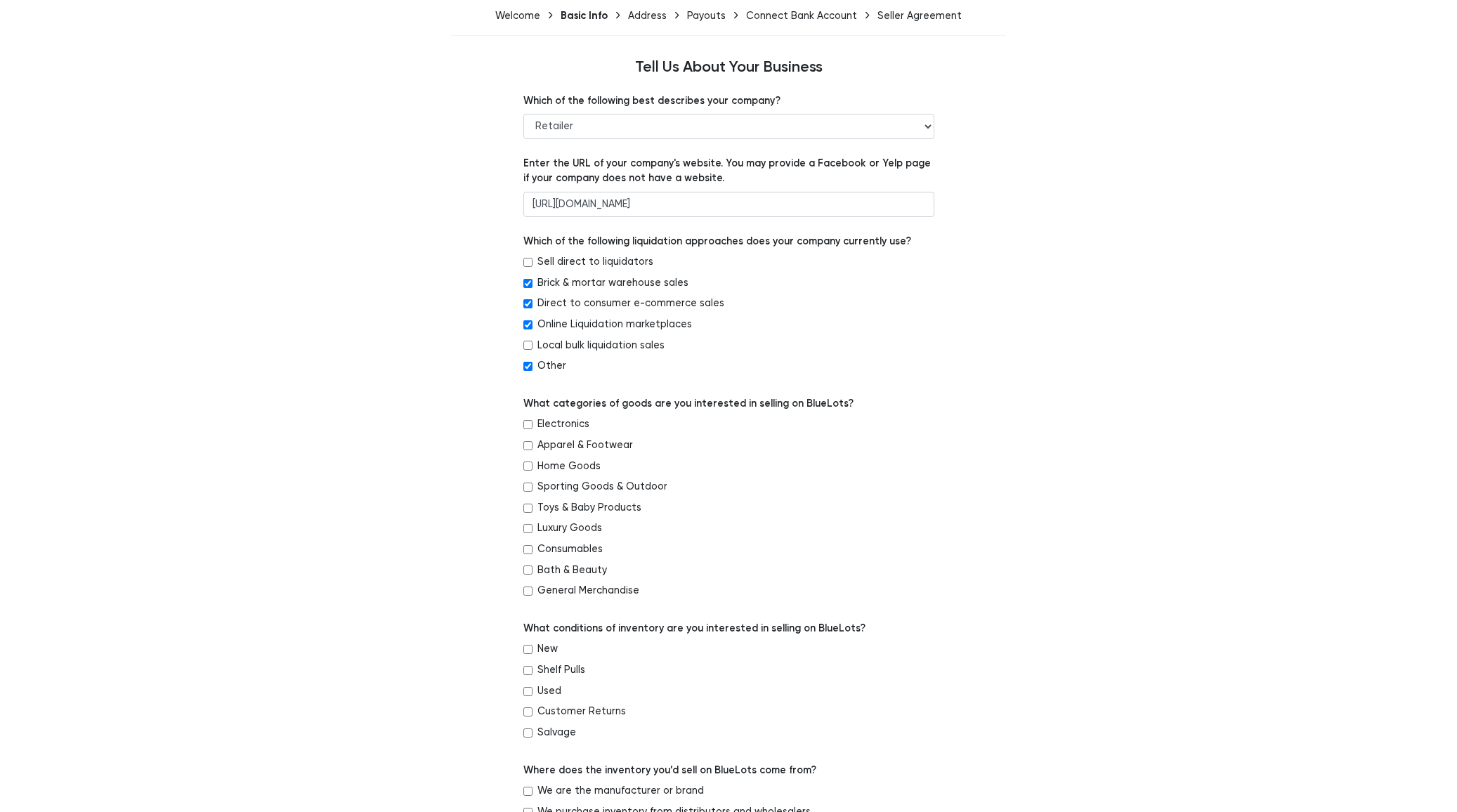
click at [528, 450] on input "Apparel & Footwear" at bounding box center [527, 445] width 9 height 9
checkbox input "true"
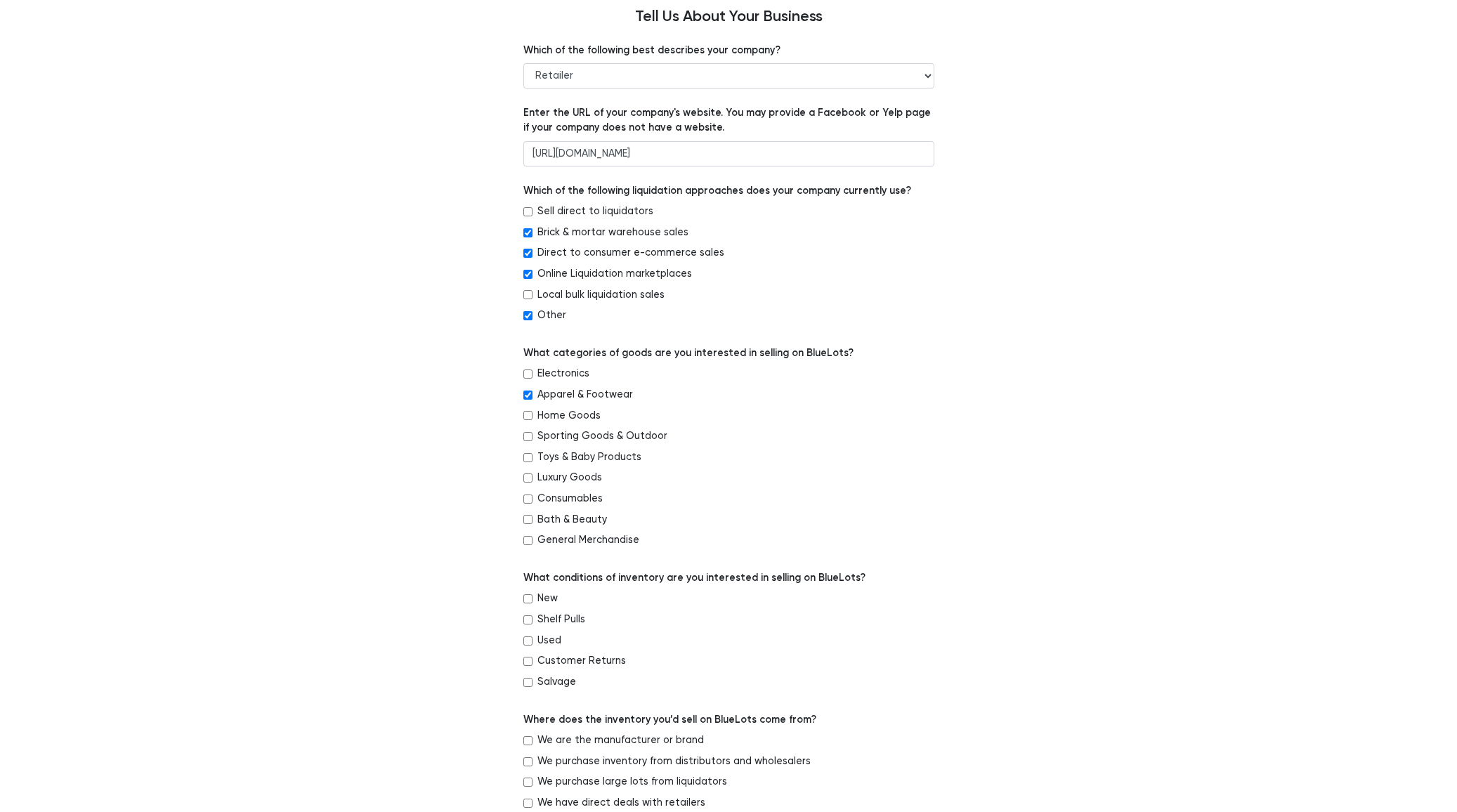
scroll to position [248, 0]
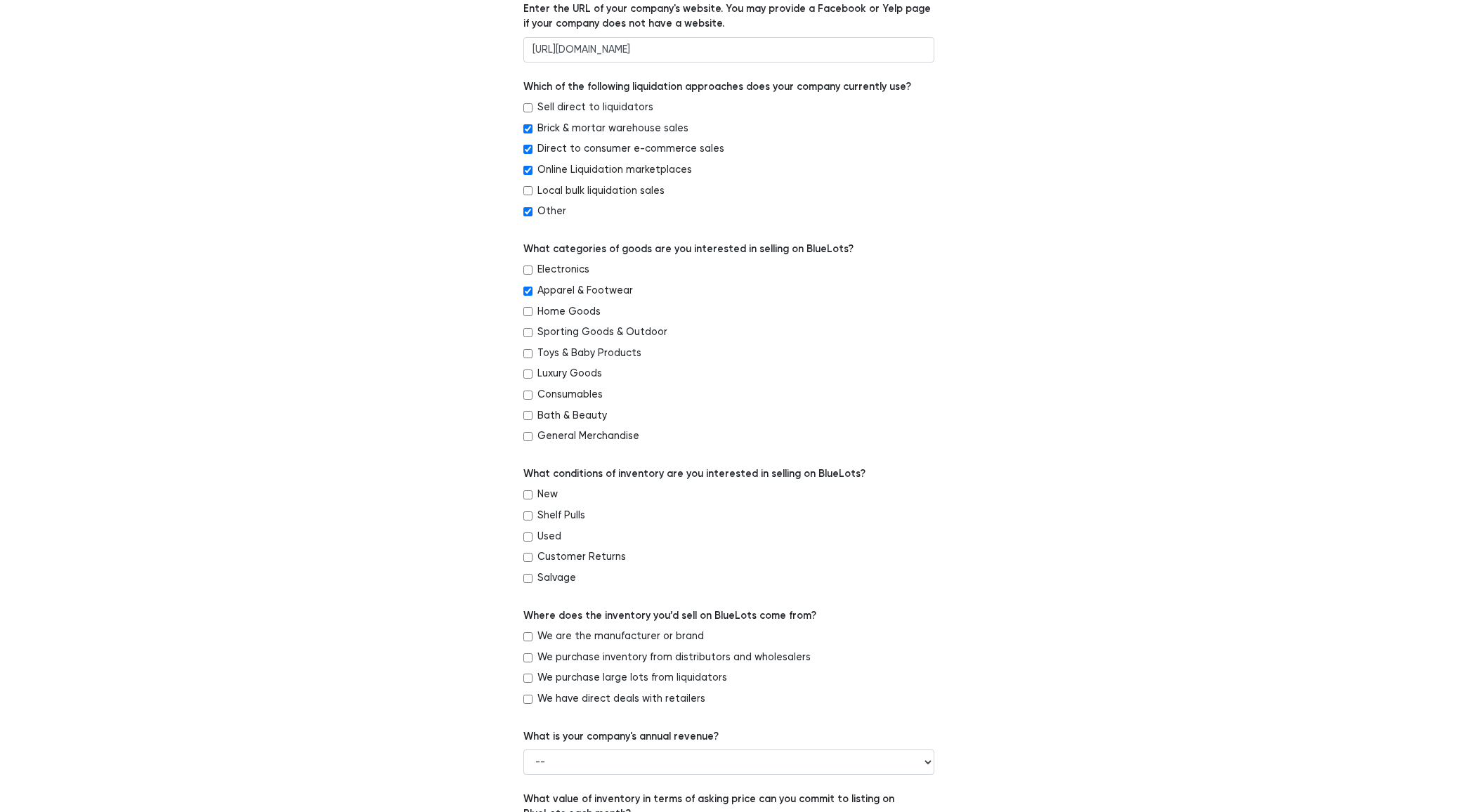
click at [524, 499] on input "New" at bounding box center [527, 494] width 9 height 9
checkbox input "true"
click at [527, 515] on input "Shelf Pulls" at bounding box center [527, 516] width 9 height 9
checkbox input "true"
click at [273, 322] on div "BlueLots Welcome Basic Info Address Payouts Connect Bank Account Seller Agreeme…" at bounding box center [728, 470] width 1457 height 1349
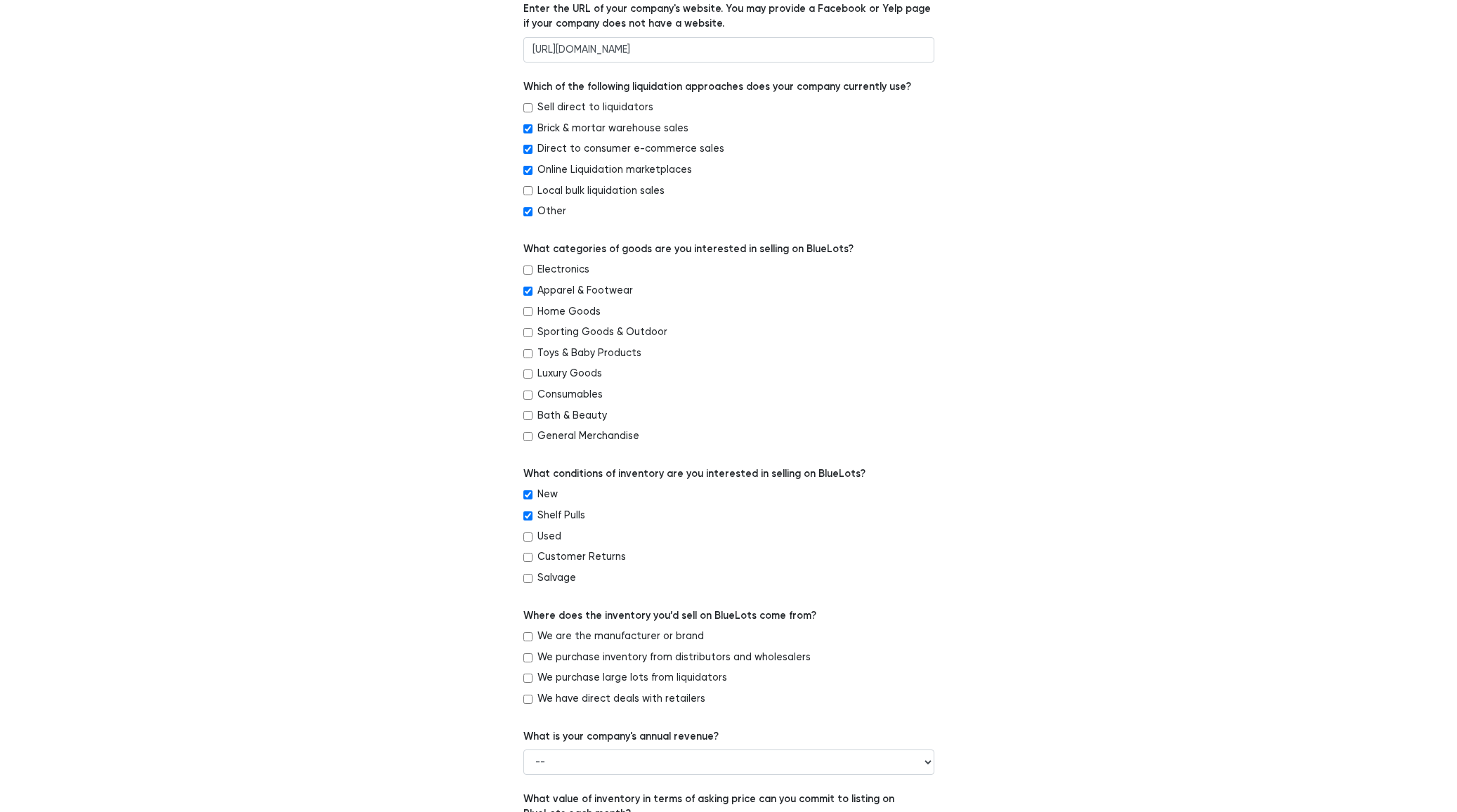
click at [525, 535] on input "Used" at bounding box center [527, 537] width 9 height 9
checkbox input "true"
click at [527, 552] on div "Customer Returns" at bounding box center [728, 560] width 411 height 21
click at [526, 561] on input "Customer Returns" at bounding box center [527, 557] width 9 height 9
checkbox input "true"
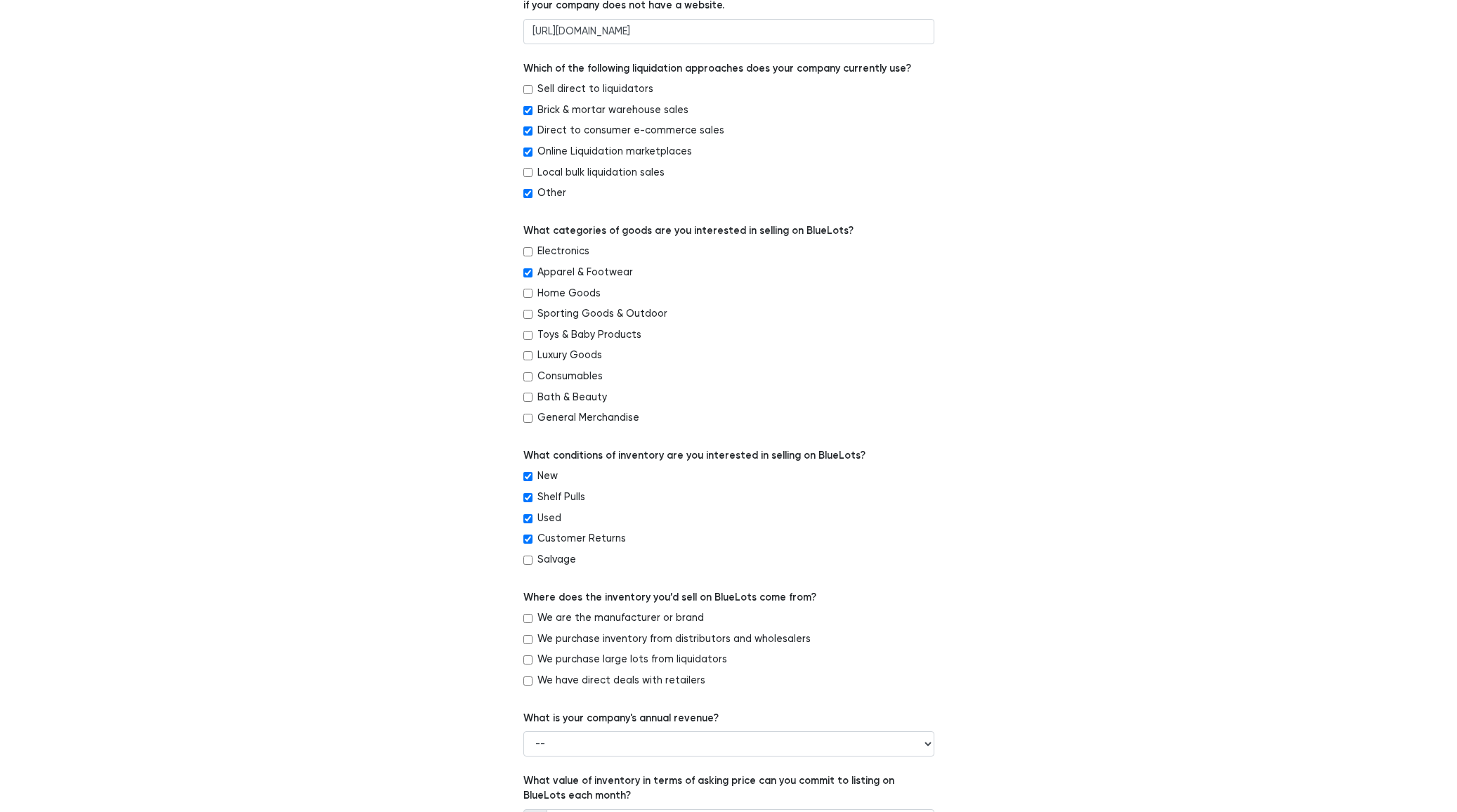
scroll to position [436, 0]
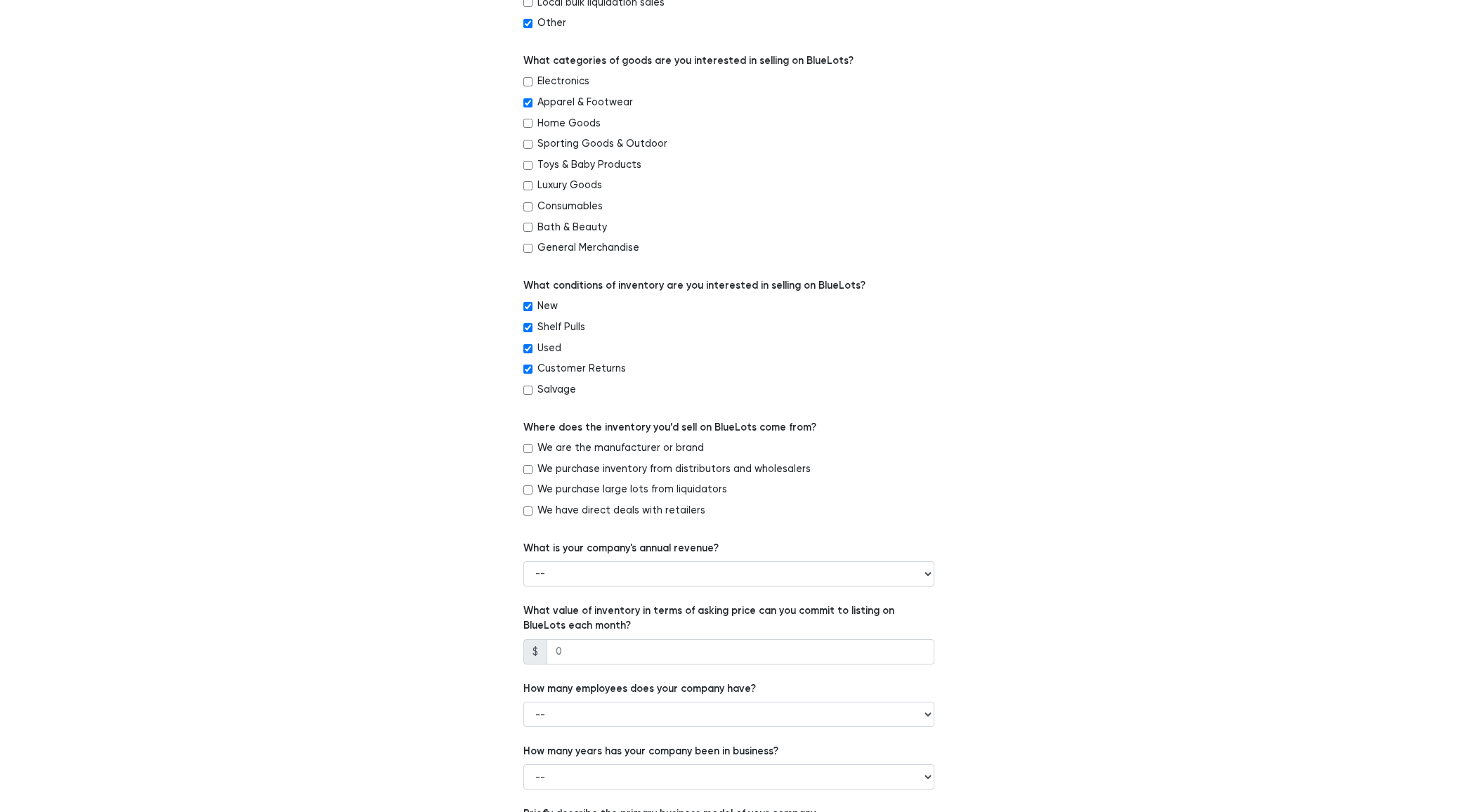
click at [527, 448] on input "We are the manufacturer or brand" at bounding box center [527, 448] width 9 height 9
checkbox input "true"
click at [531, 469] on input "We purchase inventory from distributors and wholesalers" at bounding box center [527, 469] width 9 height 9
checkbox input "true"
click at [525, 450] on input "We are the manufacturer or brand" at bounding box center [527, 448] width 9 height 9
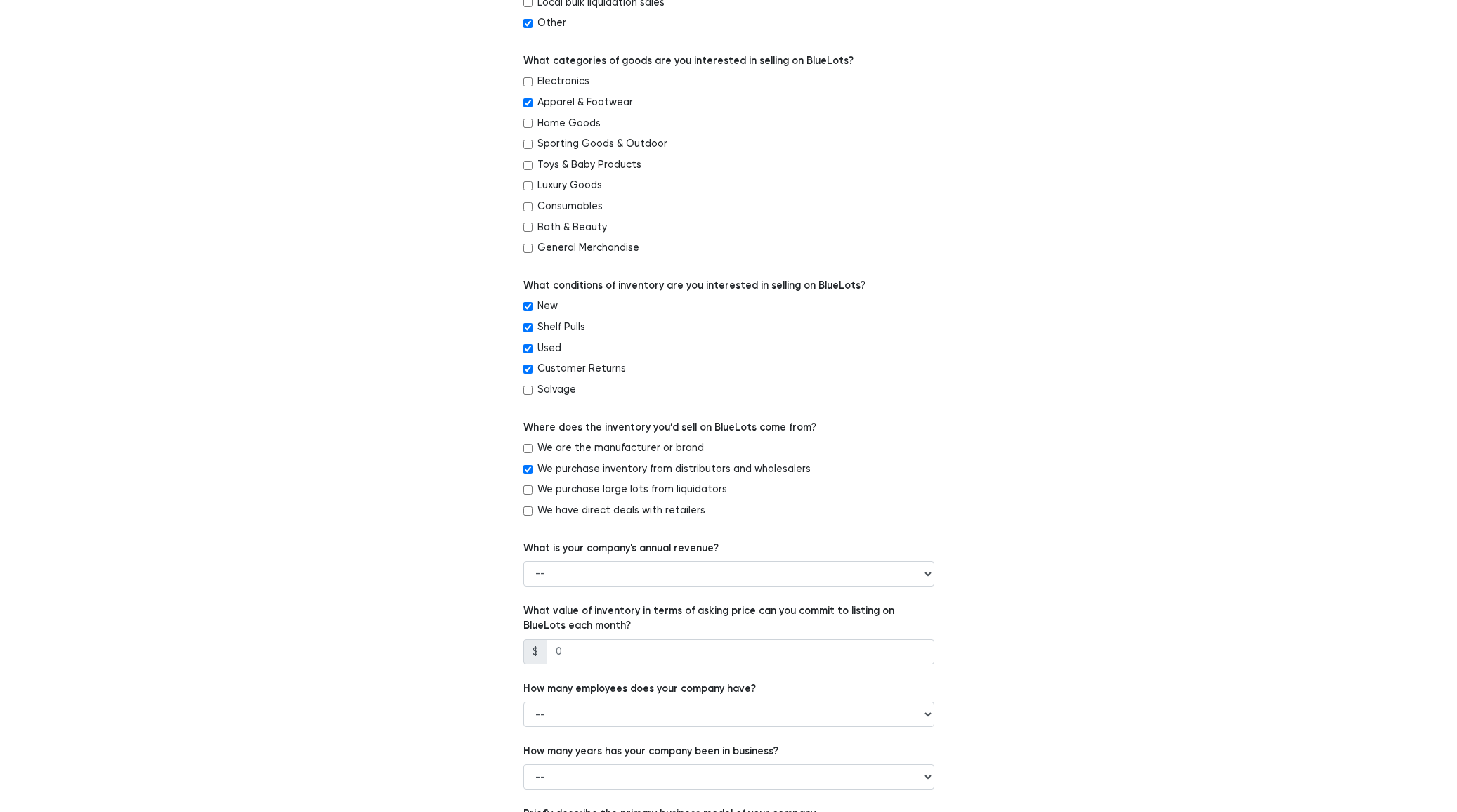
click at [529, 447] on input "We are the manufacturer or brand" at bounding box center [527, 448] width 9 height 9
checkbox input "true"
click at [505, 510] on div "Which of the following best describes your company? -- Retailer Wholesaler Bran…" at bounding box center [728, 345] width 864 height 1189
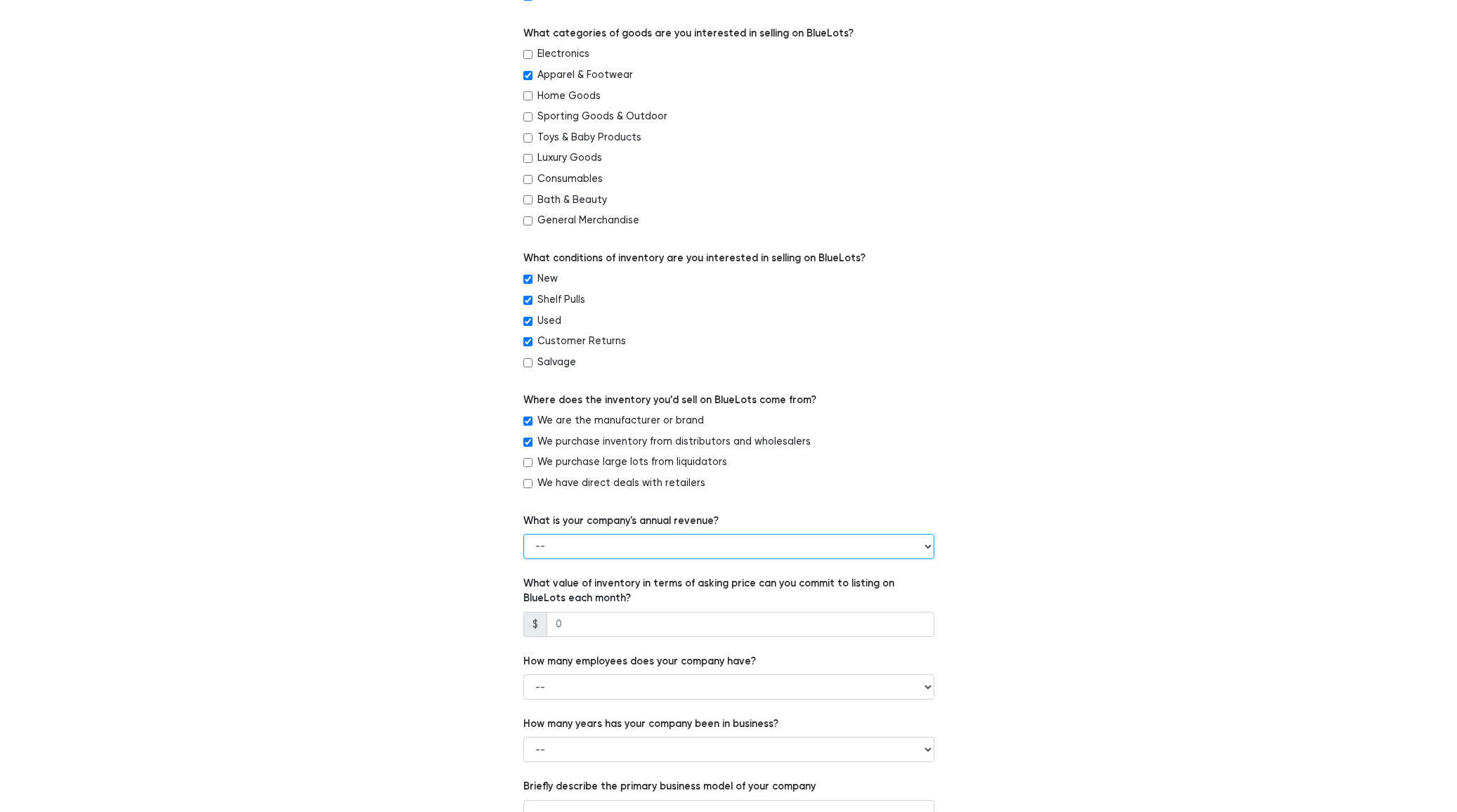
click at [587, 538] on select "-- Less than $100,000 $100,000 to $500,000 $500,000 to $1,000,000 $1,000,000 to…" at bounding box center [728, 546] width 411 height 25
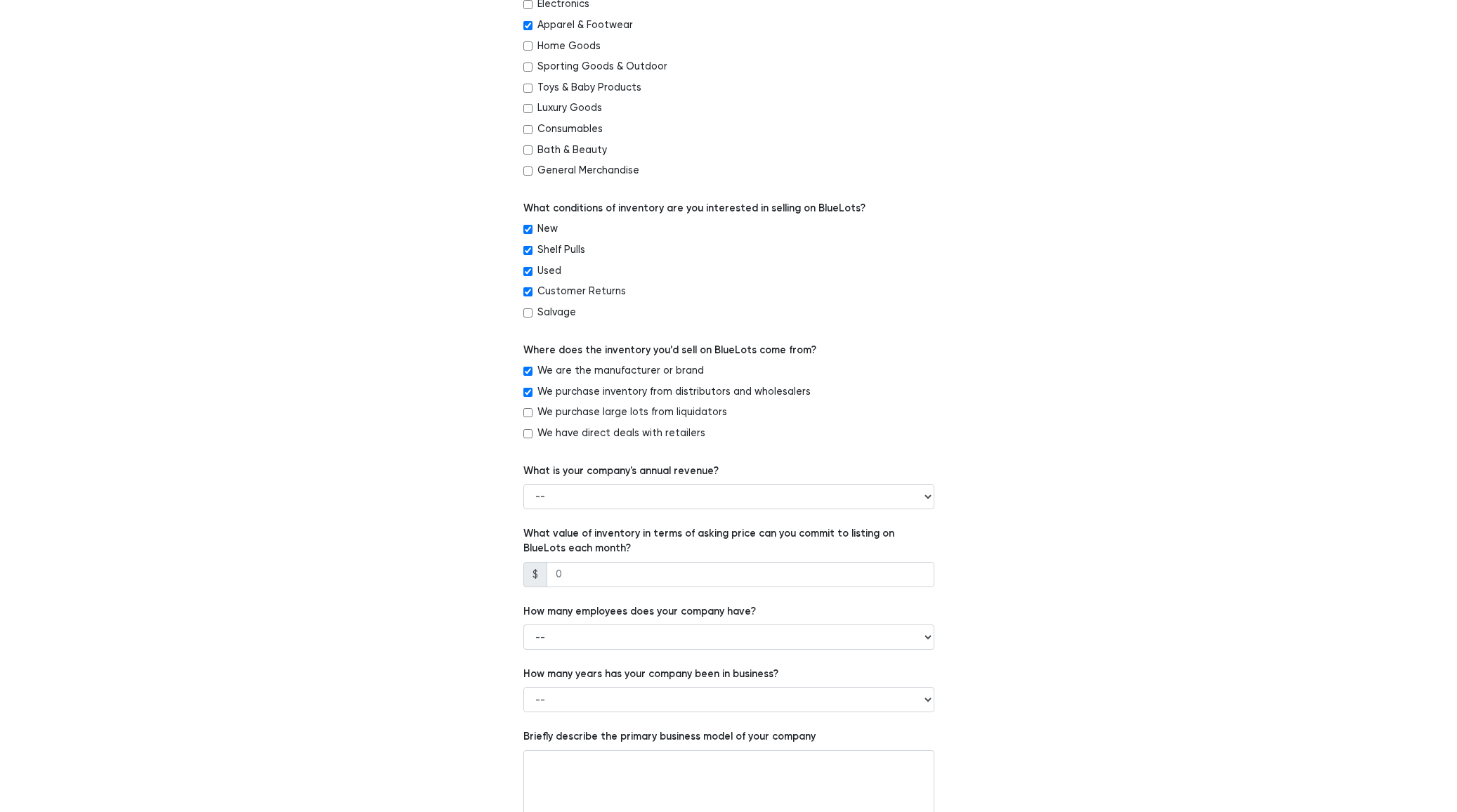
click at [584, 482] on div "What is your company's annual revenue? -- Less than $100,000 $100,000 to $500,0…" at bounding box center [728, 486] width 411 height 46
click at [585, 492] on select "-- Less than $100,000 $100,000 to $500,000 $500,000 to $1,000,000 $1,000,000 to…" at bounding box center [728, 496] width 411 height 25
drag, startPoint x: 572, startPoint y: 507, endPoint x: 595, endPoint y: 512, distance: 23.5
click at [595, 512] on form "Which of the following best describes your company? -- Retailer Wholesaler Bran…" at bounding box center [728, 268] width 411 height 1189
click at [601, 504] on select "-- Less than $100,000 $100,000 to $500,000 $500,000 to $1,000,000 $1,000,000 to…" at bounding box center [728, 496] width 411 height 25
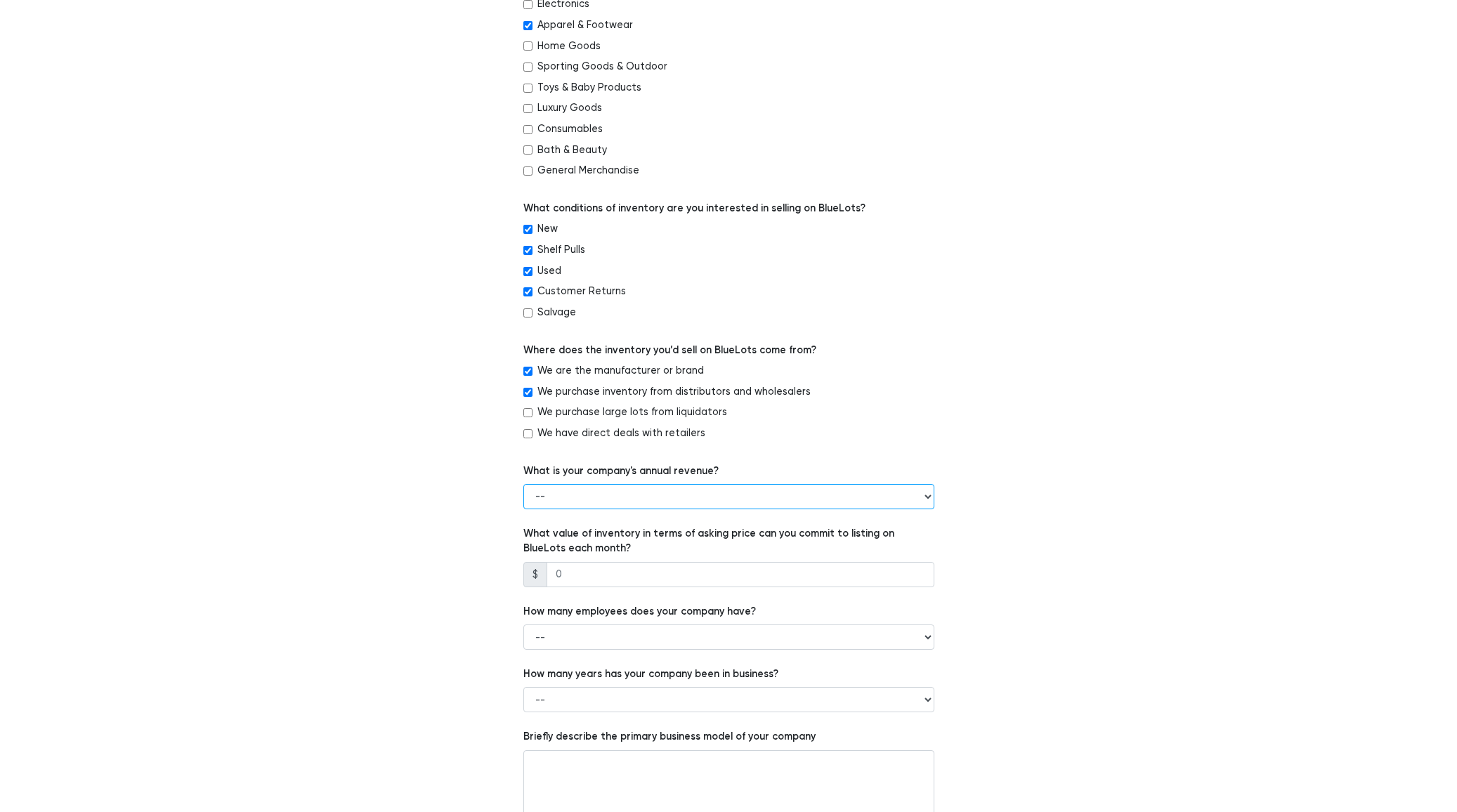
select select "$500,000 to $1,000,000"
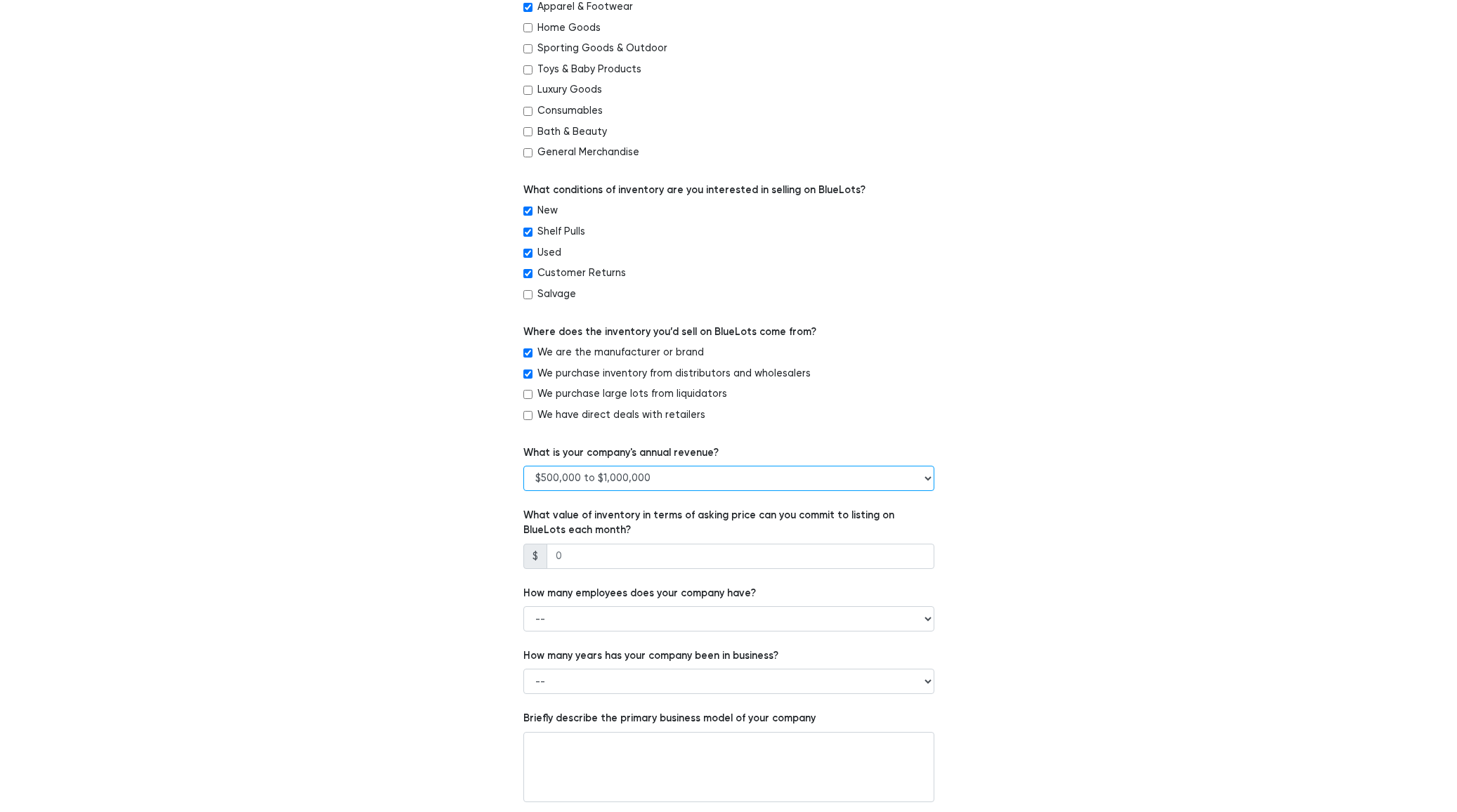
click at [571, 476] on select "-- Less than $100,000 $100,000 to $500,000 $500,000 to $1,000,000 $1,000,000 to…" at bounding box center [728, 478] width 411 height 25
click at [534, 482] on select "-- Less than $100,000 $100,000 to $500,000 $500,000 to $1,000,000 $1,000,000 to…" at bounding box center [728, 478] width 411 height 25
click at [606, 561] on input "number" at bounding box center [740, 556] width 388 height 25
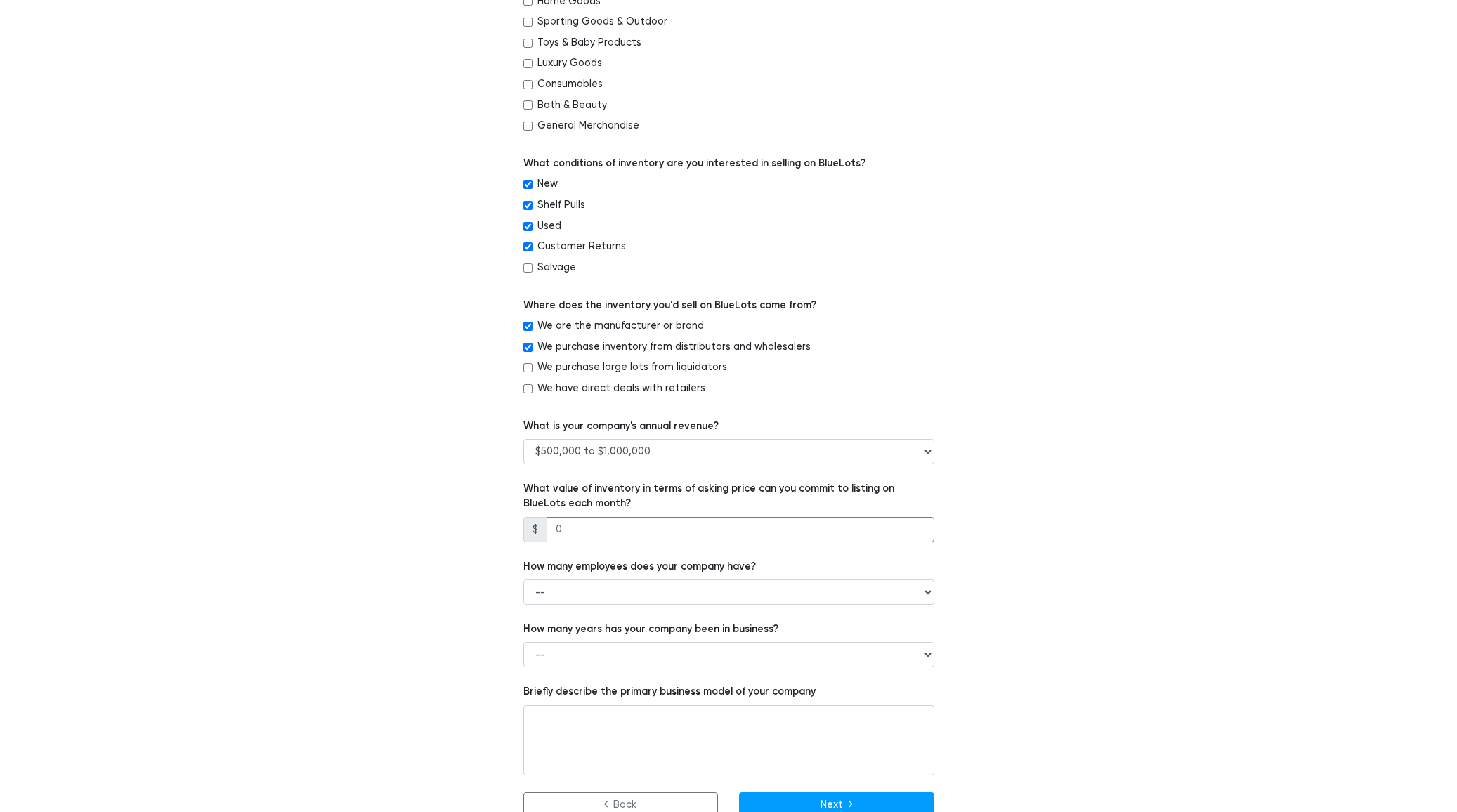
scroll to position [580, 0]
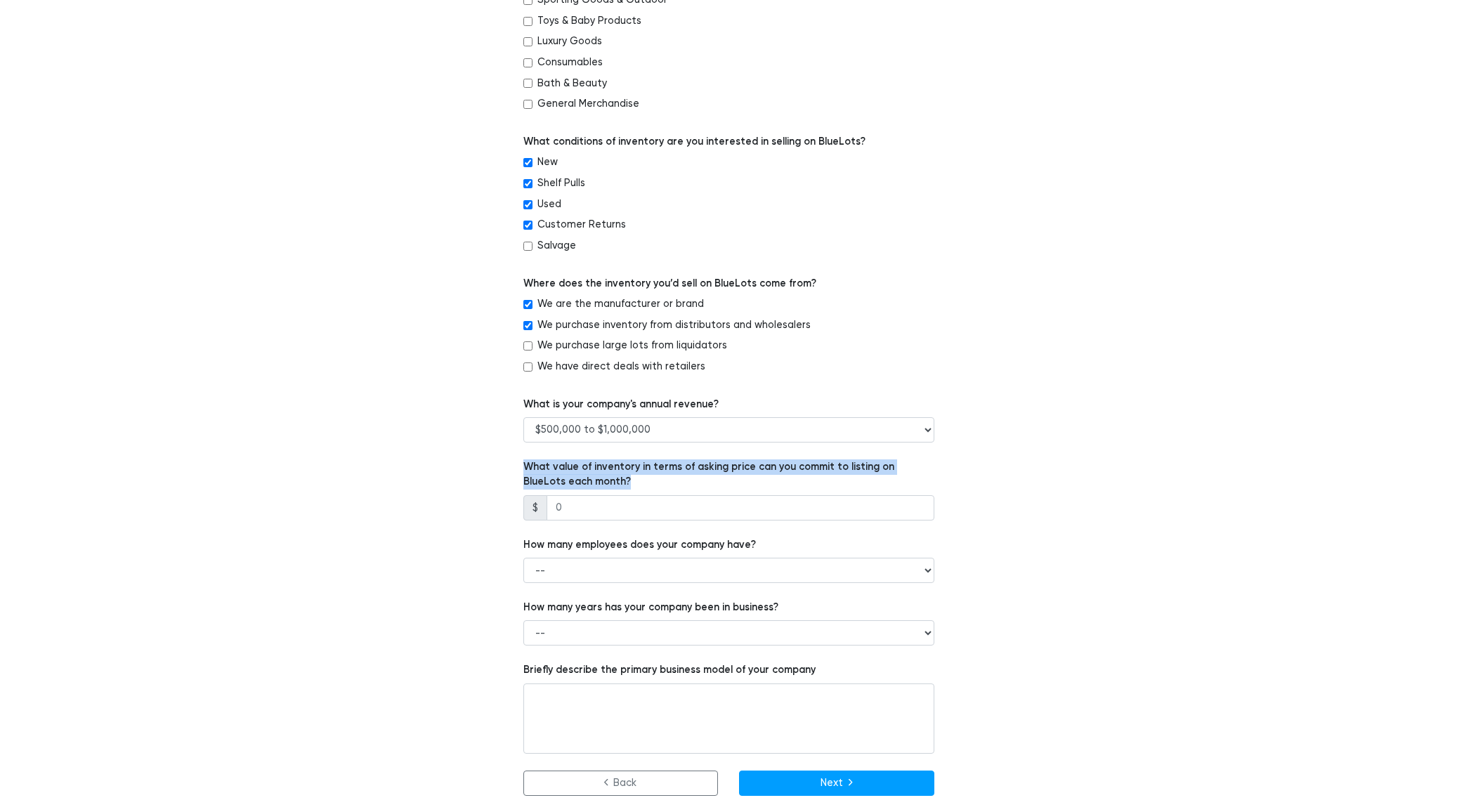
drag, startPoint x: 505, startPoint y: 468, endPoint x: 670, endPoint y: 472, distance: 165.0
click at [663, 476] on div "Which of the following best describes your company? -- Retailer Wholesaler Bran…" at bounding box center [728, 201] width 864 height 1189
click at [672, 465] on label "What value of inventory in terms of asking price can you commit to listing on B…" at bounding box center [728, 474] width 411 height 30
click at [616, 508] on input "number" at bounding box center [740, 507] width 388 height 25
type input "1"
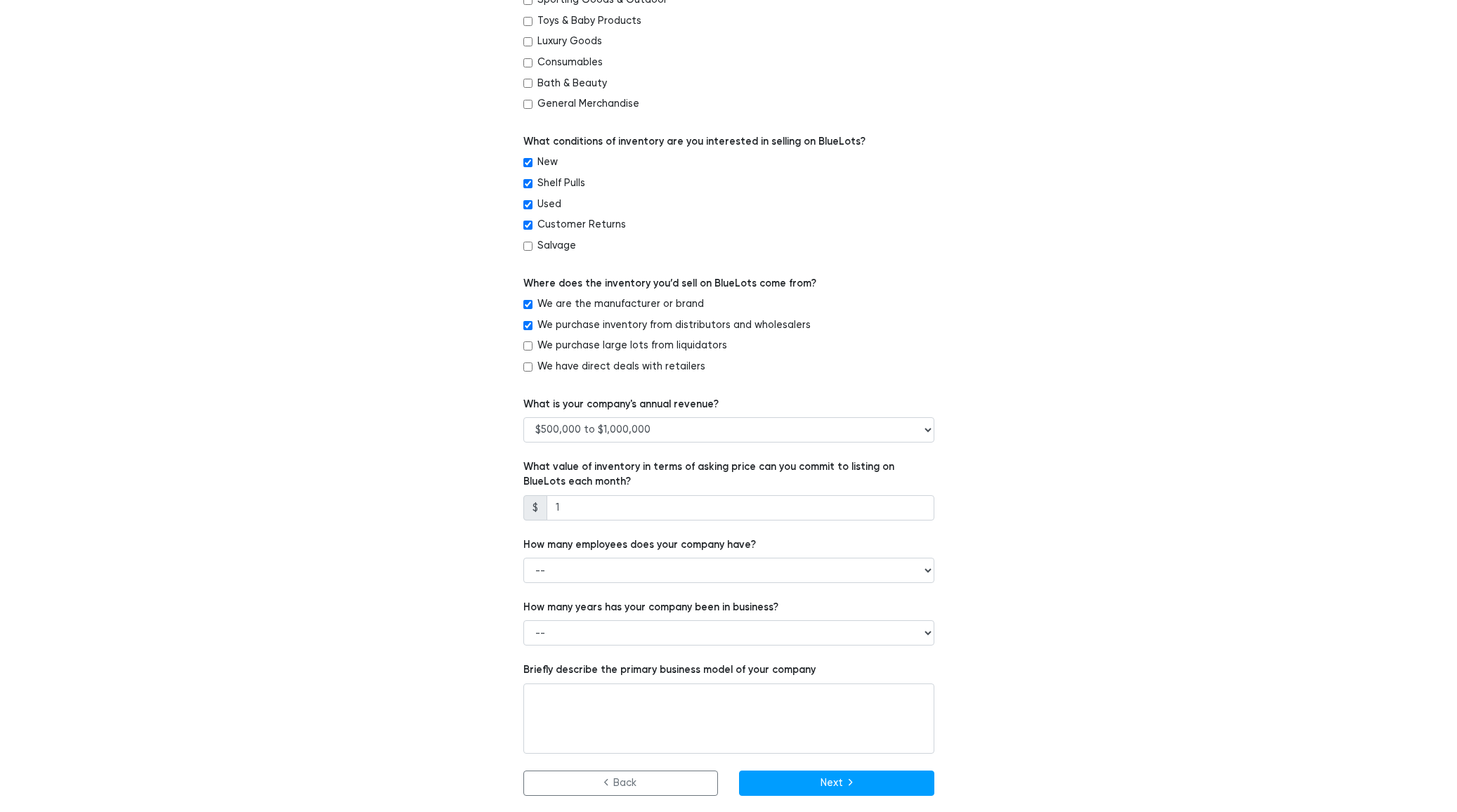
drag, startPoint x: 285, startPoint y: 549, endPoint x: 407, endPoint y: 531, distance: 123.3
click at [284, 549] on div "BlueLots Welcome Basic Info Address Payouts Connect Bank Account Seller Agreeme…" at bounding box center [728, 138] width 1457 height 1349
click at [648, 512] on input "1" at bounding box center [740, 507] width 388 height 25
click at [428, 435] on div "Which of the following best describes your company? -- Retailer Wholesaler Bran…" at bounding box center [728, 201] width 864 height 1189
click at [697, 516] on input "number" at bounding box center [740, 507] width 388 height 25
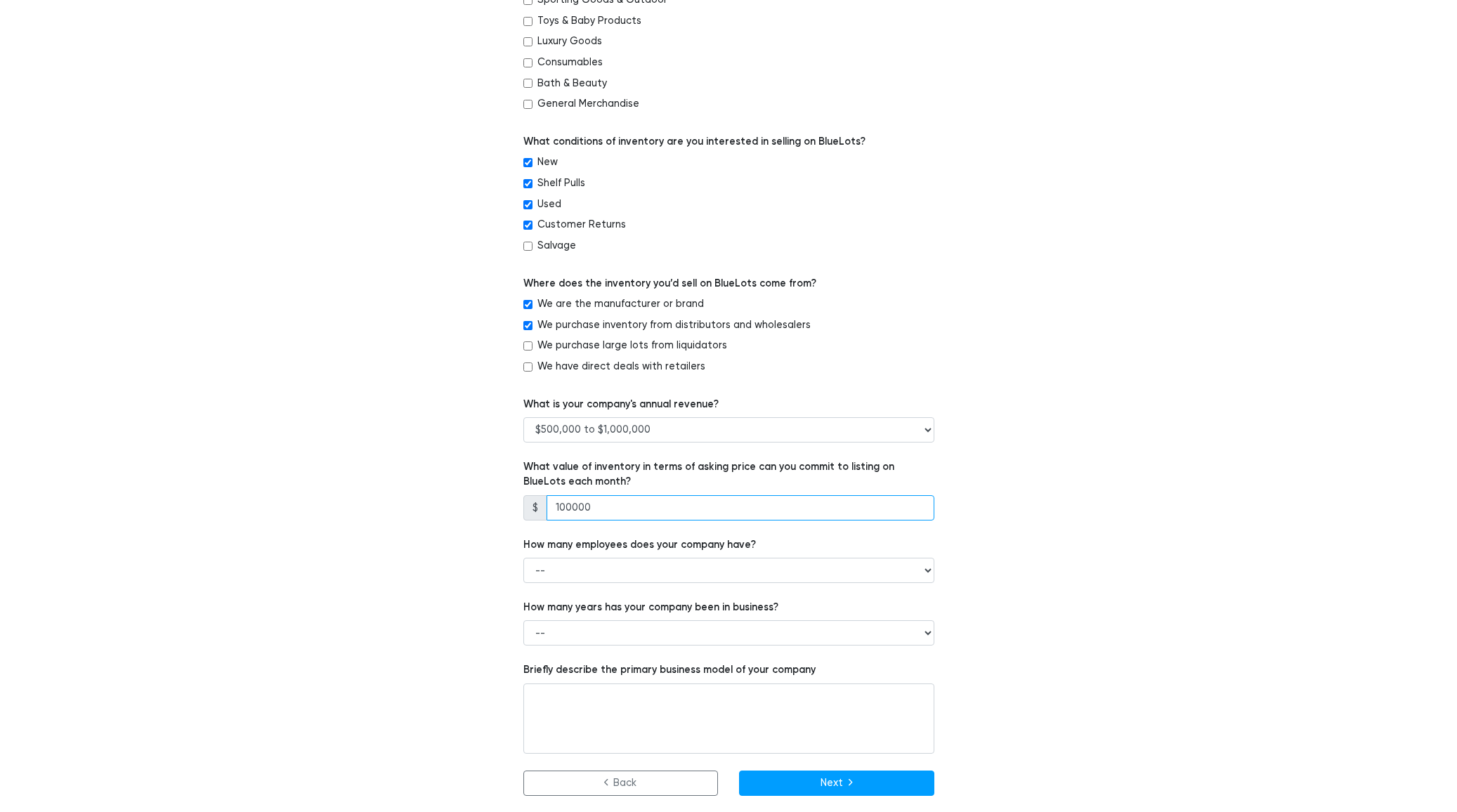
type input "100000"
drag, startPoint x: 697, startPoint y: 516, endPoint x: 205, endPoint y: 496, distance: 492.4
click at [205, 496] on div "BlueLots Welcome Basic Info Address Payouts Connect Bank Account Seller Agreeme…" at bounding box center [728, 138] width 1457 height 1349
click at [731, 504] on input "100000" at bounding box center [740, 507] width 388 height 25
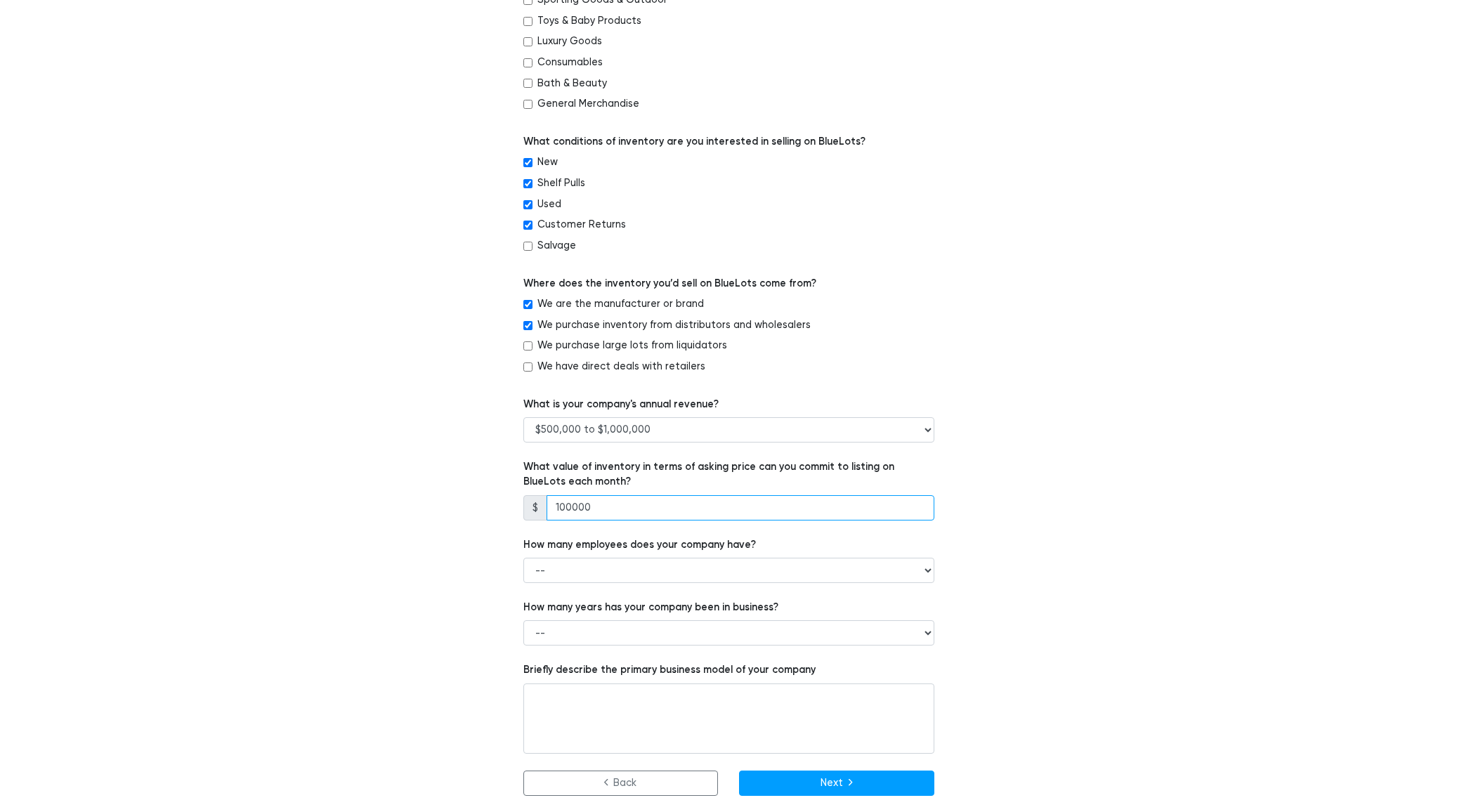
click at [731, 504] on input "100000" at bounding box center [740, 507] width 388 height 25
click at [678, 586] on form "Which of the following best describes your company? -- Retailer Wholesaler Bran…" at bounding box center [728, 201] width 411 height 1189
click at [672, 576] on select "-- 1 - 5 6 - 20 21 - 50 More than 50" at bounding box center [728, 570] width 411 height 25
select select "1 - 5"
click at [464, 618] on div "Which of the following best describes your company? -- Retailer Wholesaler Bran…" at bounding box center [728, 201] width 864 height 1189
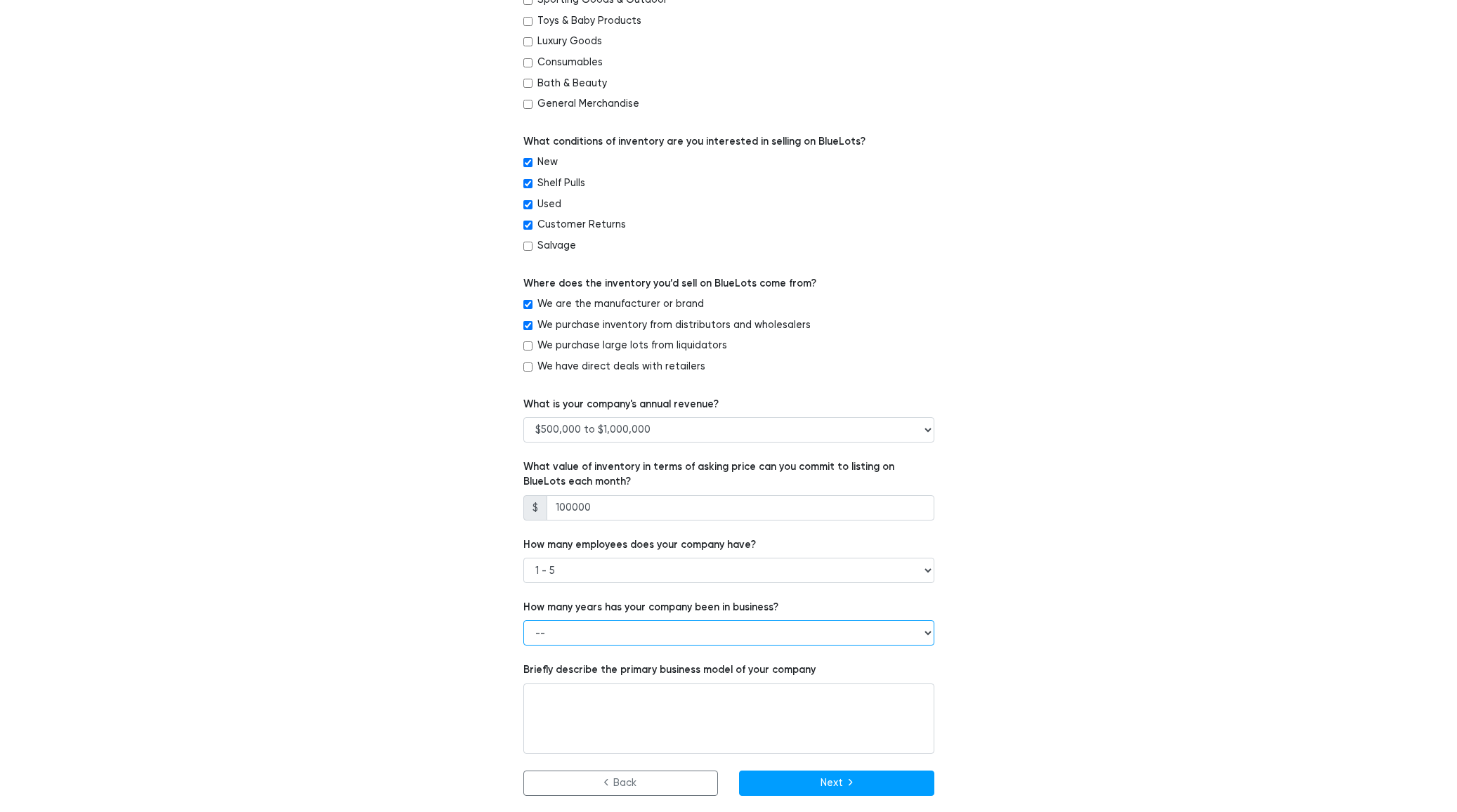
click at [583, 626] on select "-- Less than 1 year 1 to 3 years 4+ years" at bounding box center [728, 633] width 411 height 25
select select "1 to 3 years"
click at [573, 580] on select "-- 1 - 5 6 - 20 21 - 50 More than 50" at bounding box center [728, 570] width 411 height 25
click at [552, 572] on select "-- 1 - 5 6 - 20 21 - 50 More than 50" at bounding box center [728, 570] width 411 height 25
select select "1 - 5"
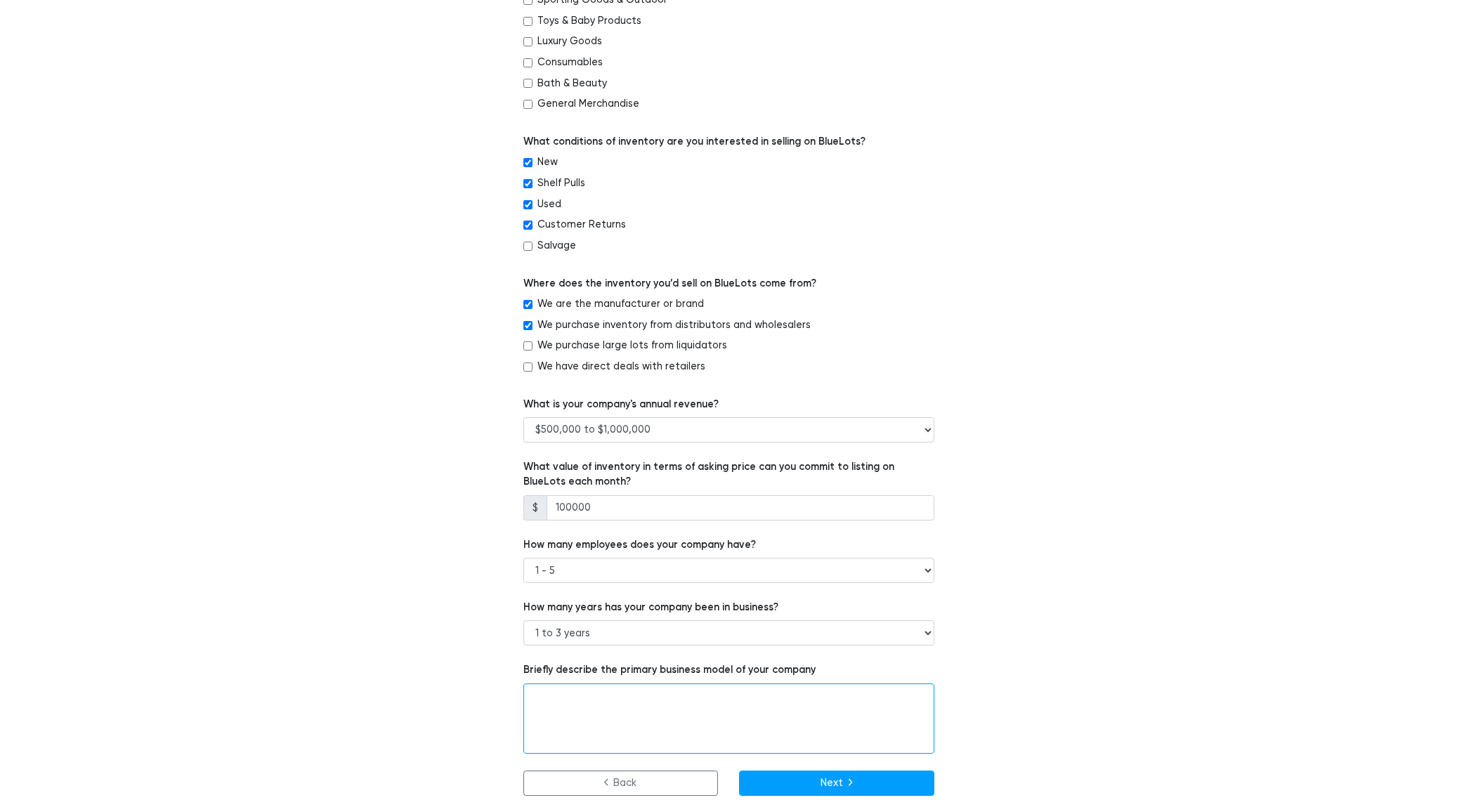
click at [645, 697] on textarea at bounding box center [728, 718] width 411 height 70
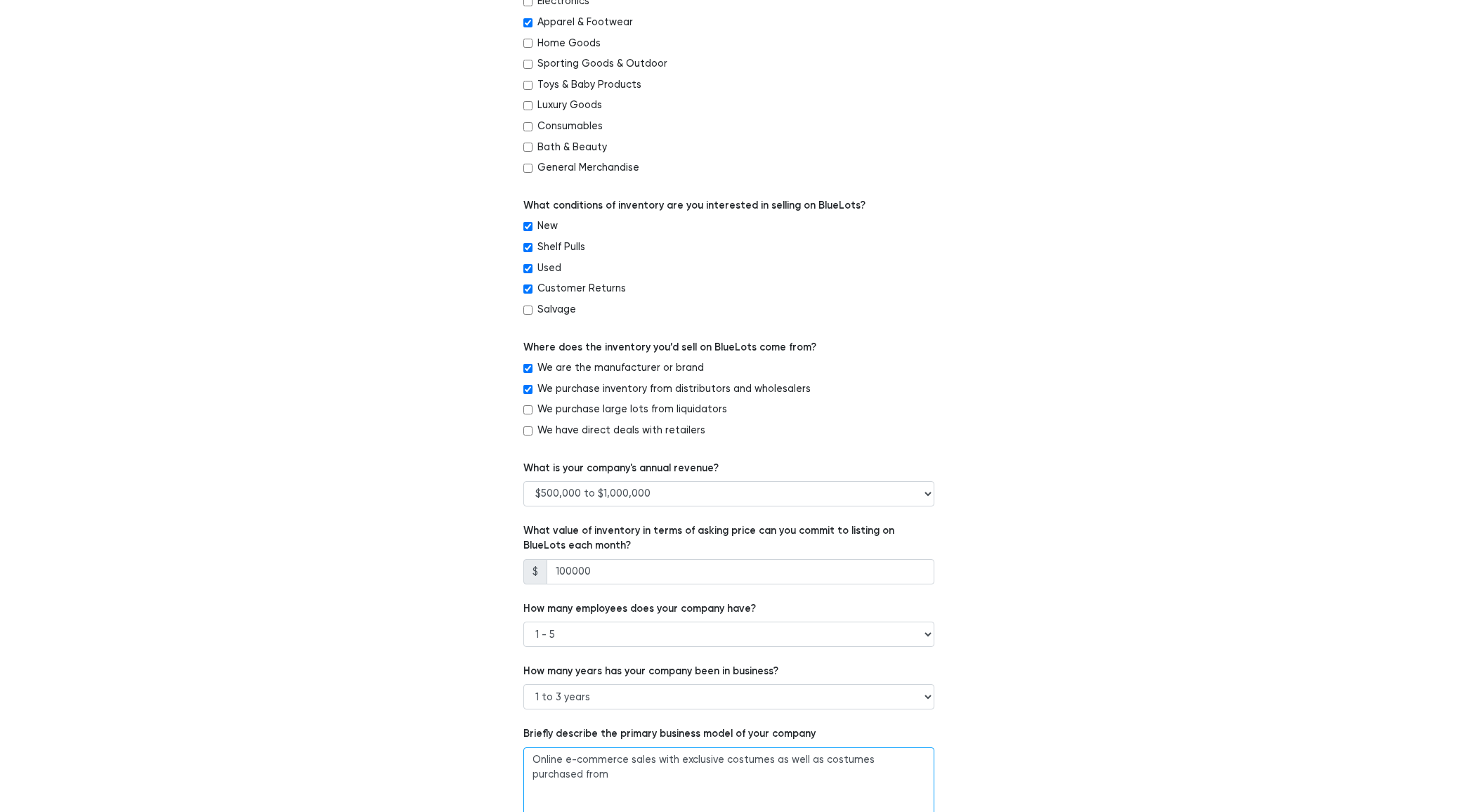
scroll to position [545, 0]
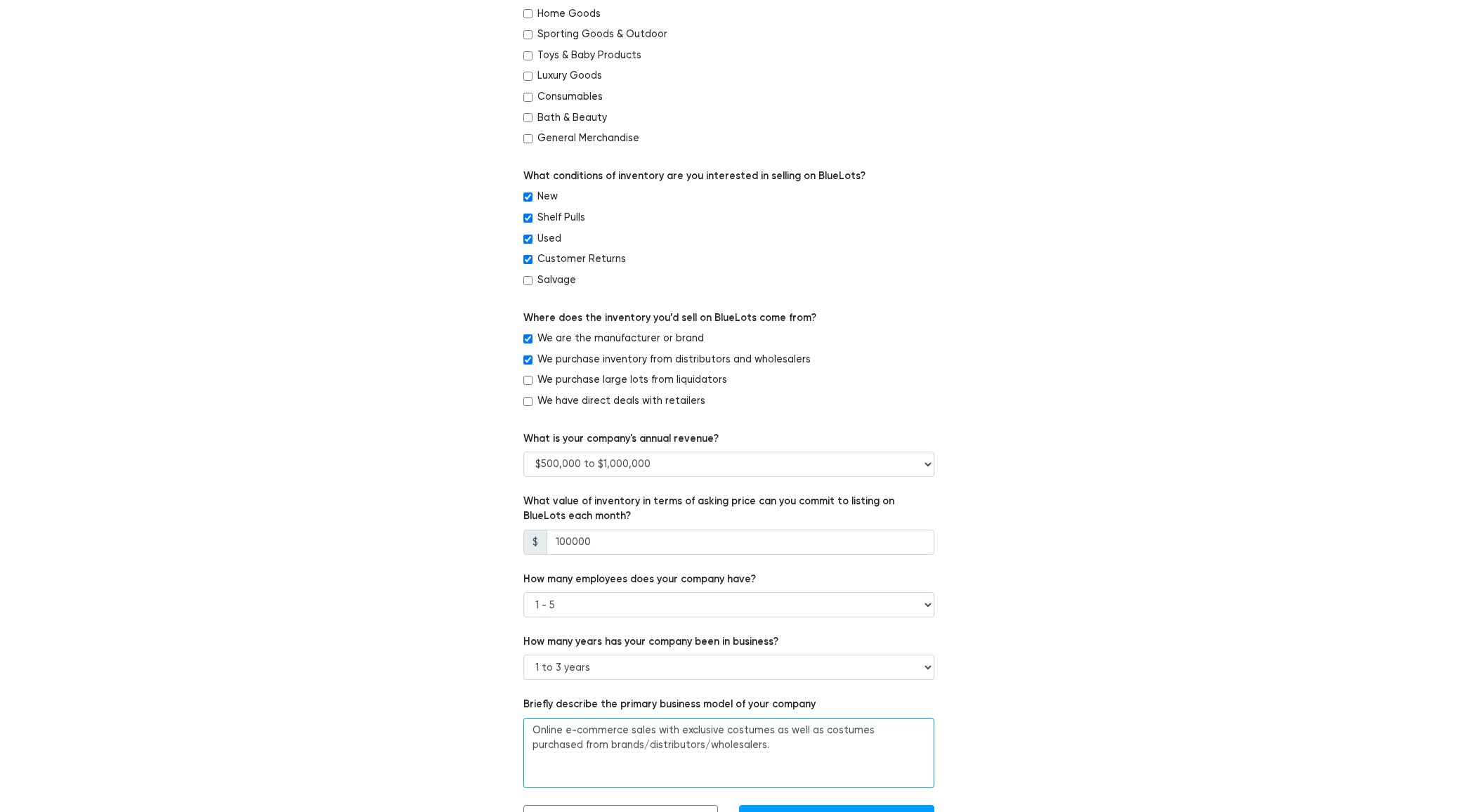
click at [882, 753] on textarea "Online e-commerce sales with exclusive costumes as well as costumes purchased f…" at bounding box center [728, 752] width 411 height 70
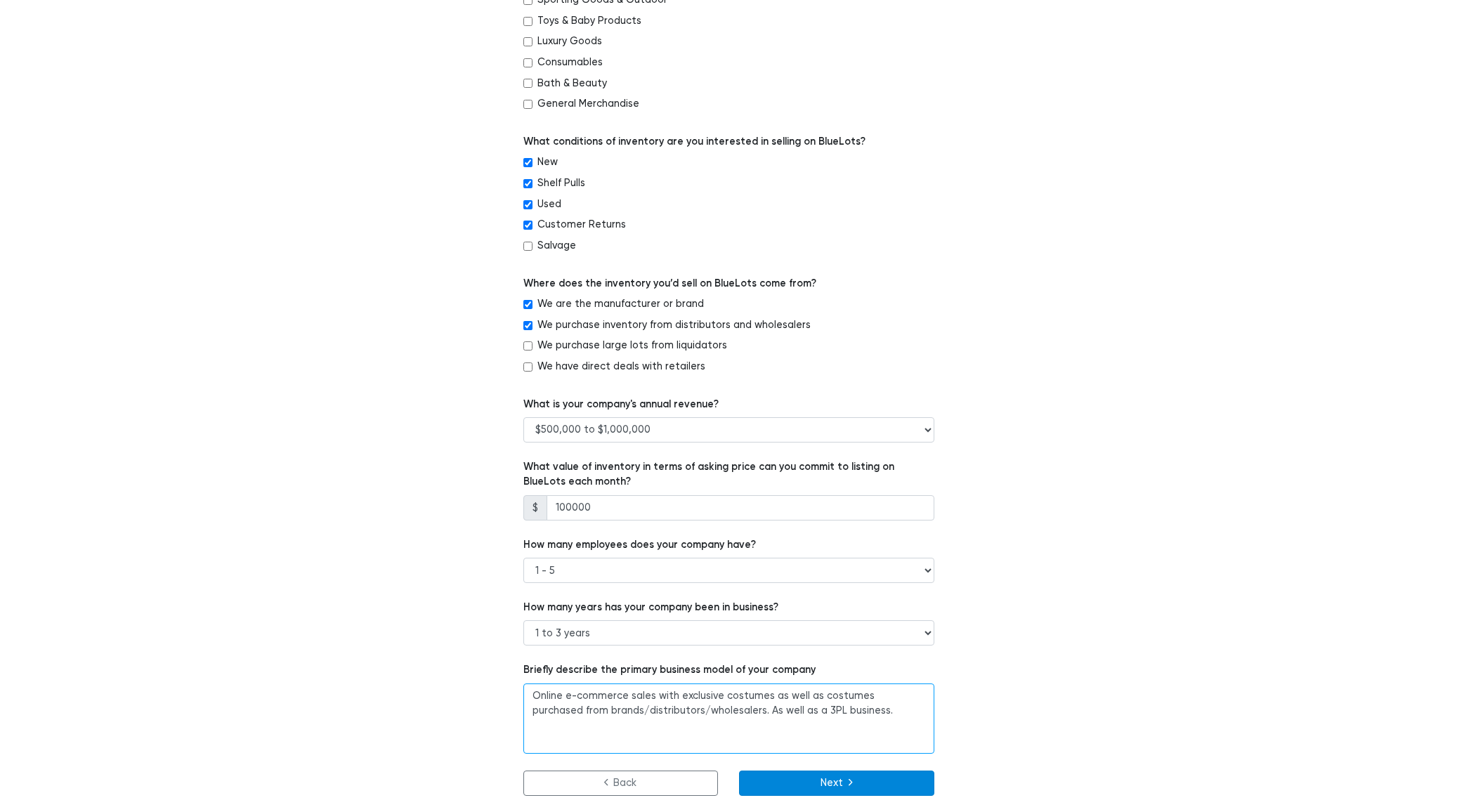
type textarea "Online e-commerce sales with exclusive costumes as well as costumes purchased f…"
click at [837, 788] on button "Next" at bounding box center [836, 783] width 195 height 25
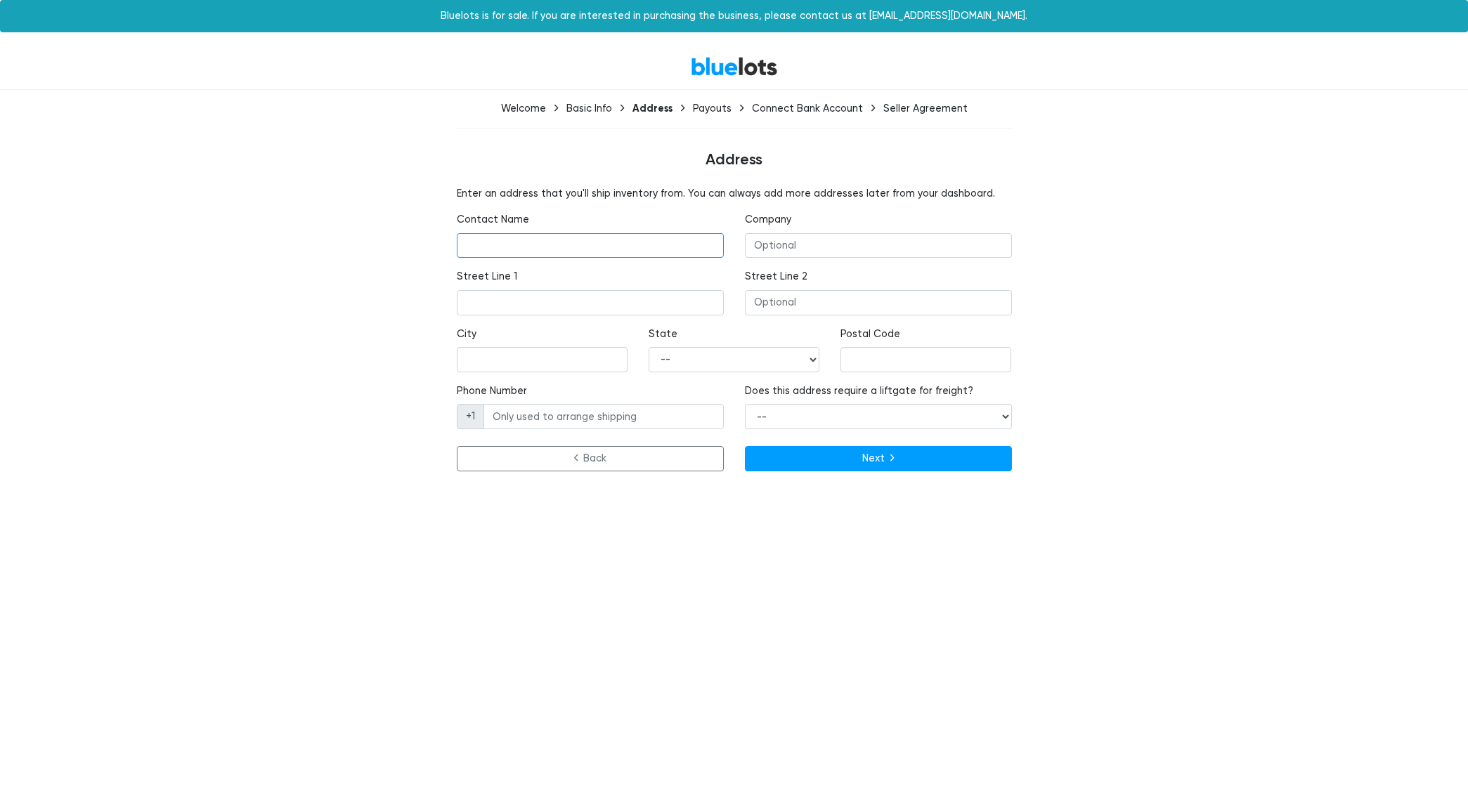
click at [517, 247] on input "text" at bounding box center [589, 245] width 267 height 25
type input "Ashton"
type input "Masquerade"
click at [526, 293] on input "text" at bounding box center [589, 302] width 267 height 25
type input "444 Industrial Rd"
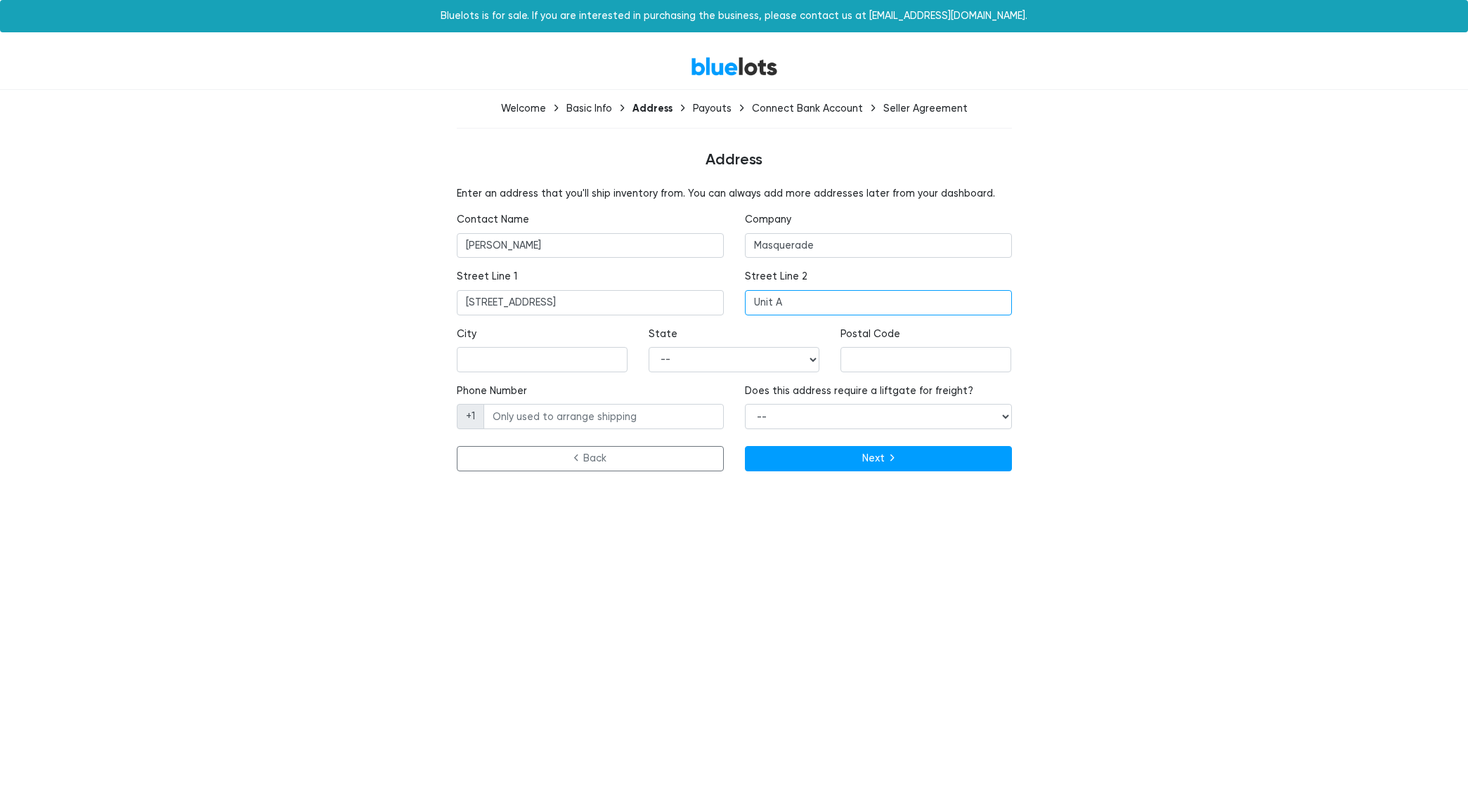
type input "Unit A"
click at [332, 356] on div "Enter an address that you'll ship inventory from. You can always add more addre…" at bounding box center [734, 331] width 864 height 291
click at [481, 356] on input "text" at bounding box center [542, 359] width 171 height 25
type input "St. George"
click at [759, 375] on div "State -- Alabama Alaska Arizona Arkansas California Colorado Connecticut Delawa…" at bounding box center [734, 356] width 192 height 57
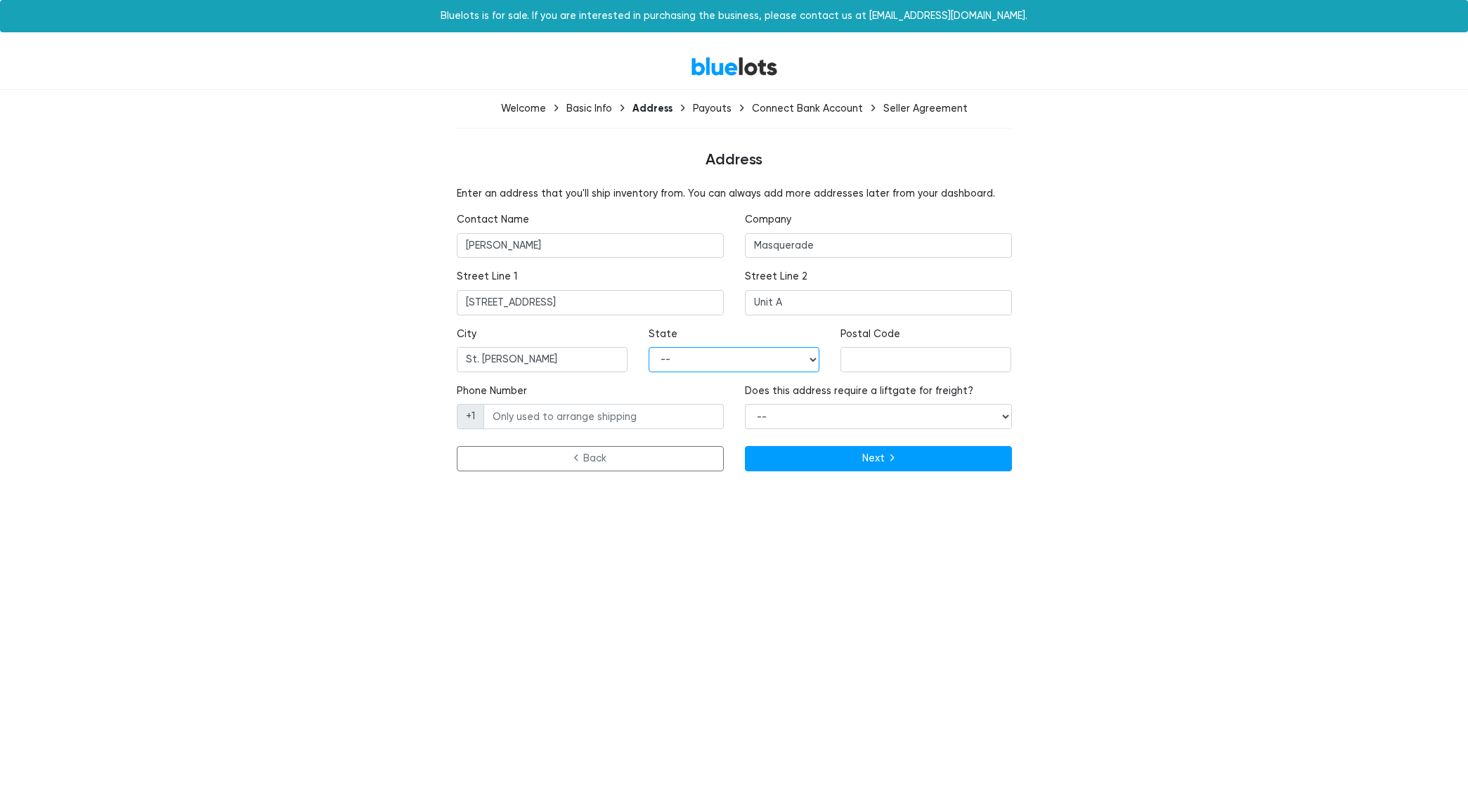
click at [766, 359] on select "-- Alabama Alaska Arizona Arkansas California Colorado Connecticut Delaware Dis…" at bounding box center [734, 359] width 171 height 25
select select "UT"
click at [921, 349] on input "text" at bounding box center [926, 359] width 171 height 25
type input "84770"
click at [621, 406] on input "Phone Number" at bounding box center [603, 416] width 240 height 25
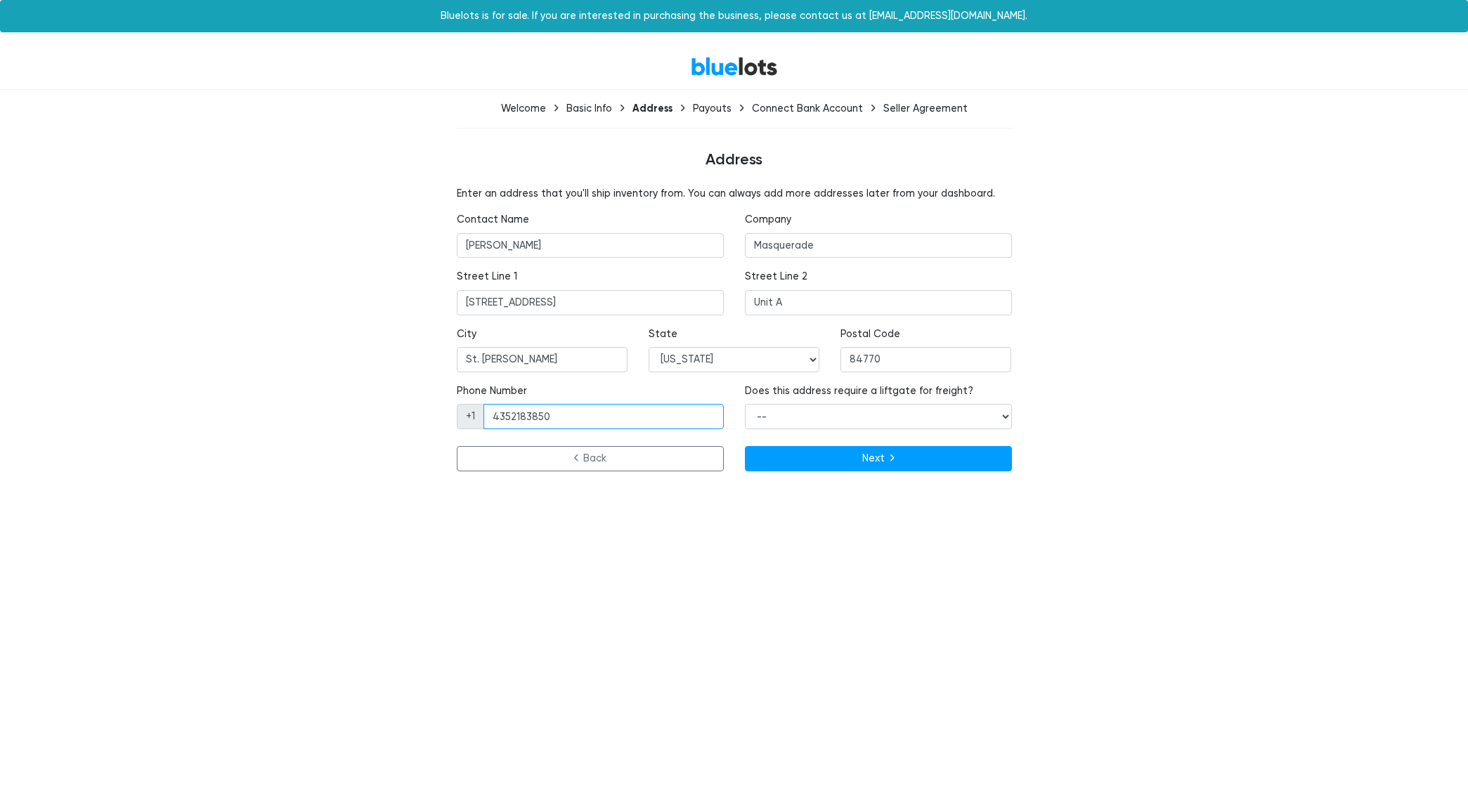
type input "4352183850"
click at [534, 494] on html "Bluelots is for sale. If you are interested in purchasing the business, please …" at bounding box center [734, 247] width 1468 height 494
drag, startPoint x: 494, startPoint y: 413, endPoint x: 551, endPoint y: 415, distance: 57.0
click at [551, 415] on input "4352183850" at bounding box center [603, 416] width 240 height 25
click at [921, 420] on select "-- Yes No" at bounding box center [878, 416] width 267 height 25
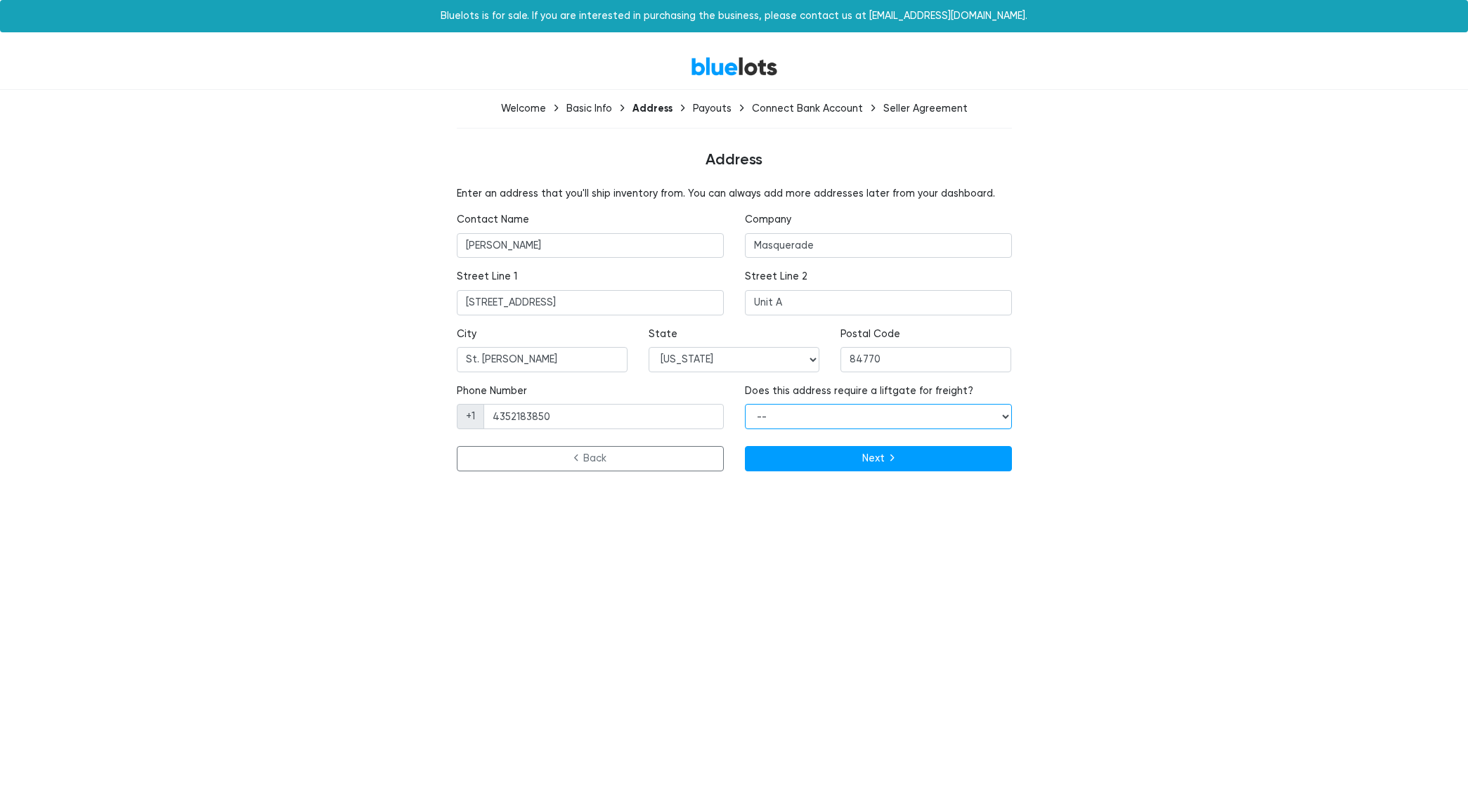
select select "false"
click at [780, 452] on button "Next" at bounding box center [878, 458] width 267 height 25
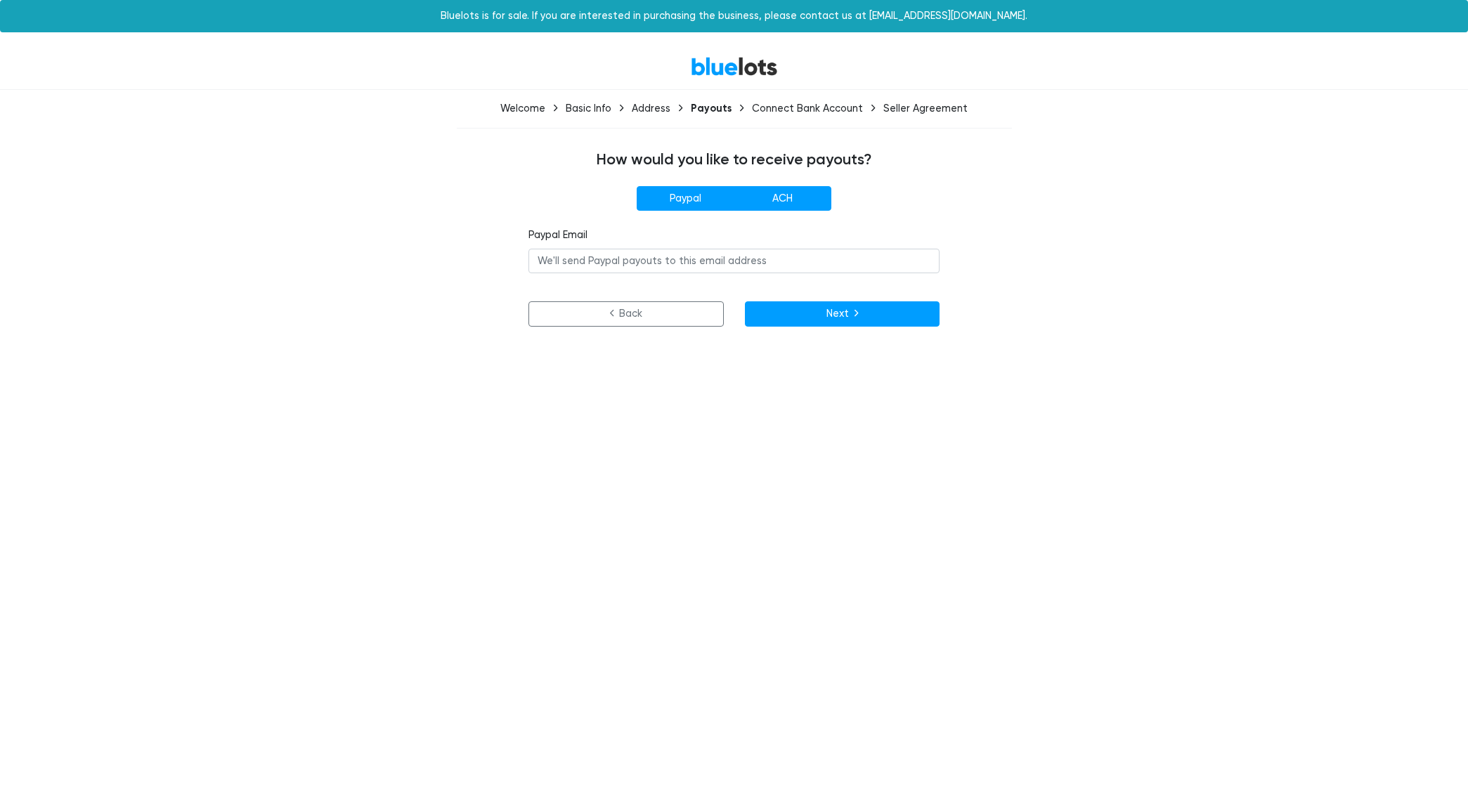
click at [794, 195] on label "ACH" at bounding box center [782, 198] width 98 height 25
radio input"] "true"
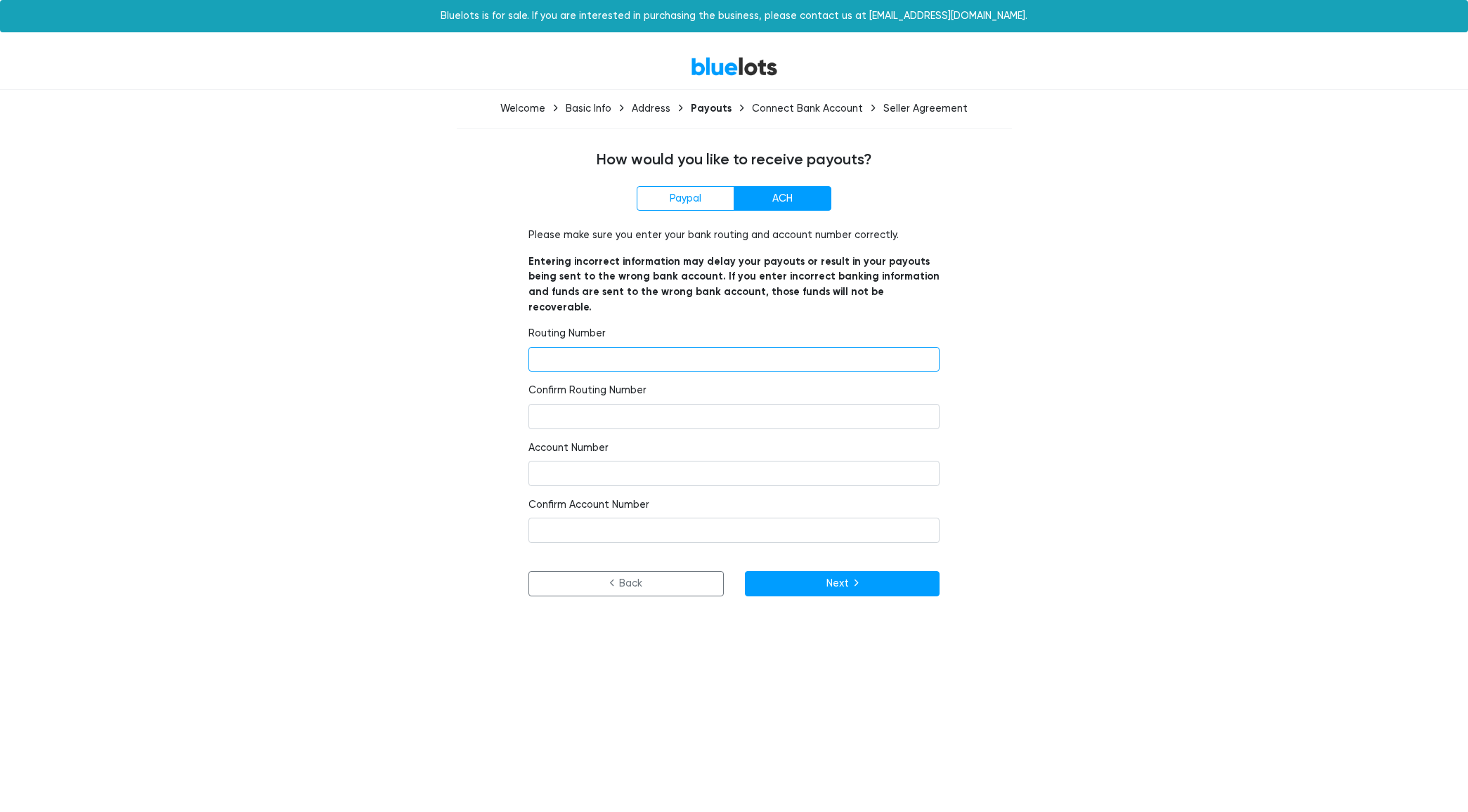
click at [667, 347] on input "number" at bounding box center [734, 359] width 411 height 25
click at [465, 327] on div "Paypal ACH Paypal Email Please make sure you enter your bank routing and accoun…" at bounding box center [734, 391] width 864 height 410
click at [640, 347] on input "number" at bounding box center [734, 359] width 411 height 25
paste input "091311229"
type input "091311229"
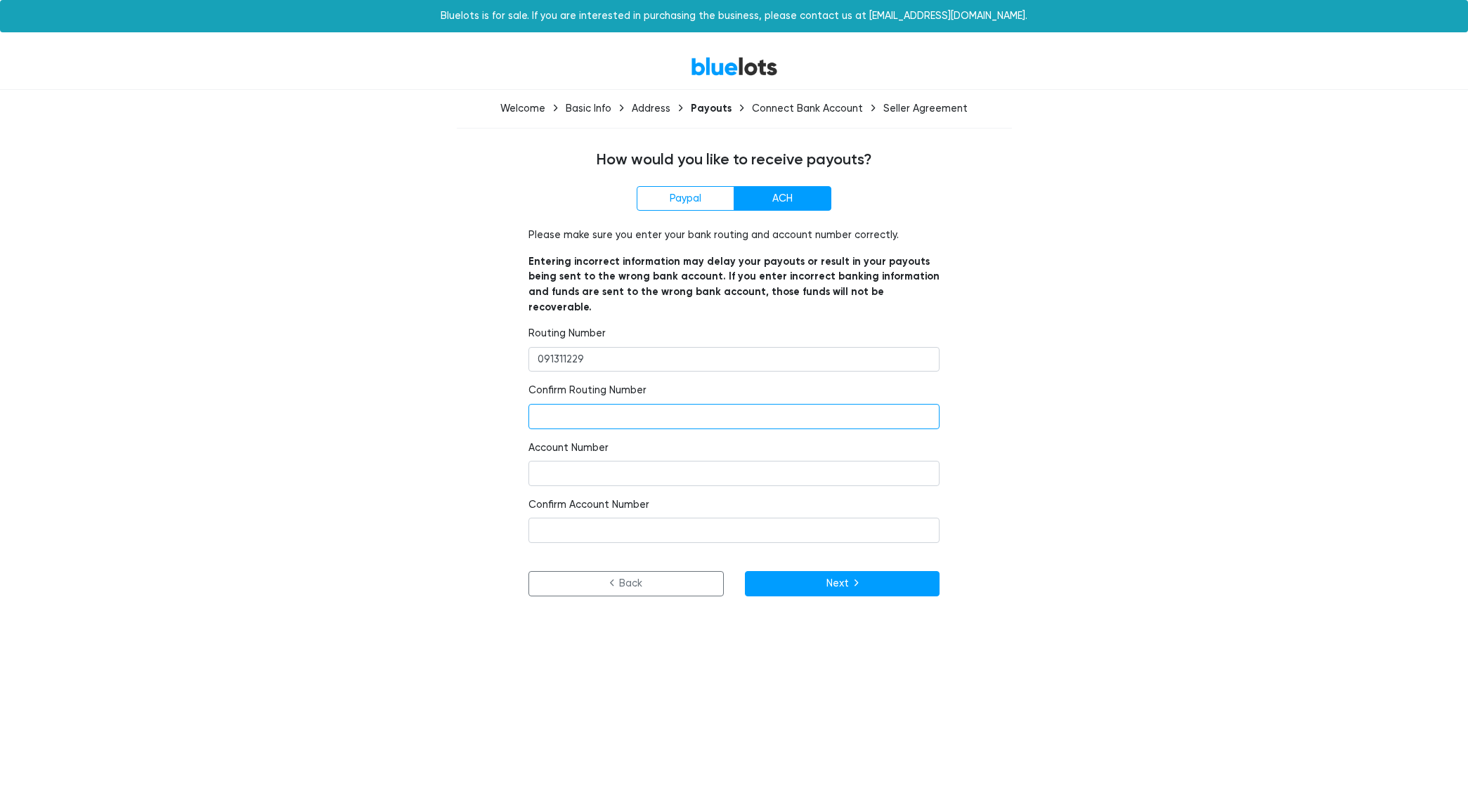
click at [625, 404] on input "number" at bounding box center [734, 416] width 411 height 25
paste input "091311229"
type input "091311229"
click at [560, 461] on input "number" at bounding box center [734, 473] width 411 height 25
paste input "202312819351"
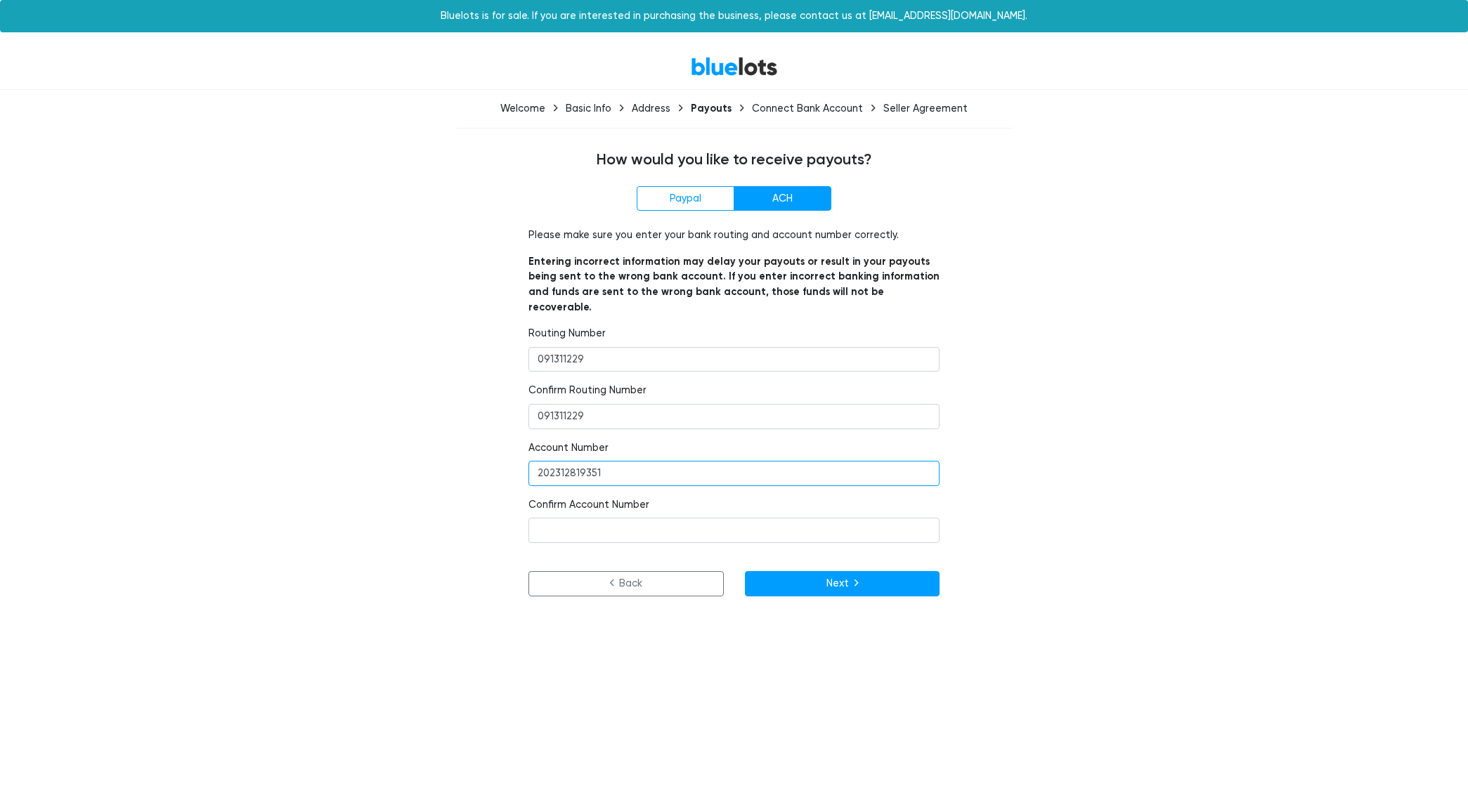
type input "202312819351"
click at [423, 448] on div "Paypal ACH Paypal Email Please make sure you enter your bank routing and accoun…" at bounding box center [734, 391] width 864 height 410
click at [539, 518] on input "number" at bounding box center [734, 530] width 411 height 25
paste input "202312819351"
type input "202312819351"
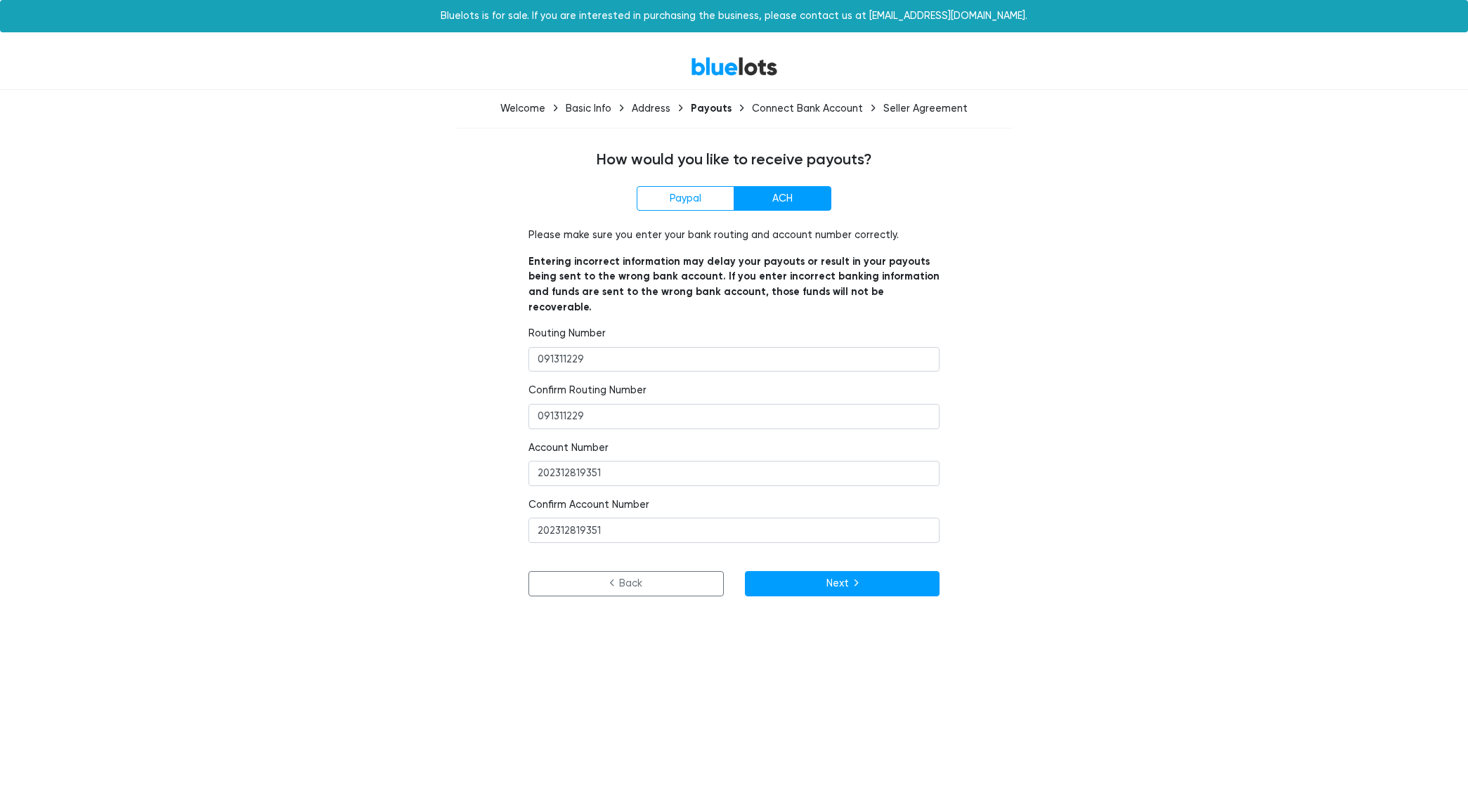
click at [349, 487] on div "Paypal ACH Paypal Email Please make sure you enter your bank routing and accoun…" at bounding box center [734, 391] width 864 height 410
click at [820, 571] on button "Next" at bounding box center [842, 583] width 195 height 25
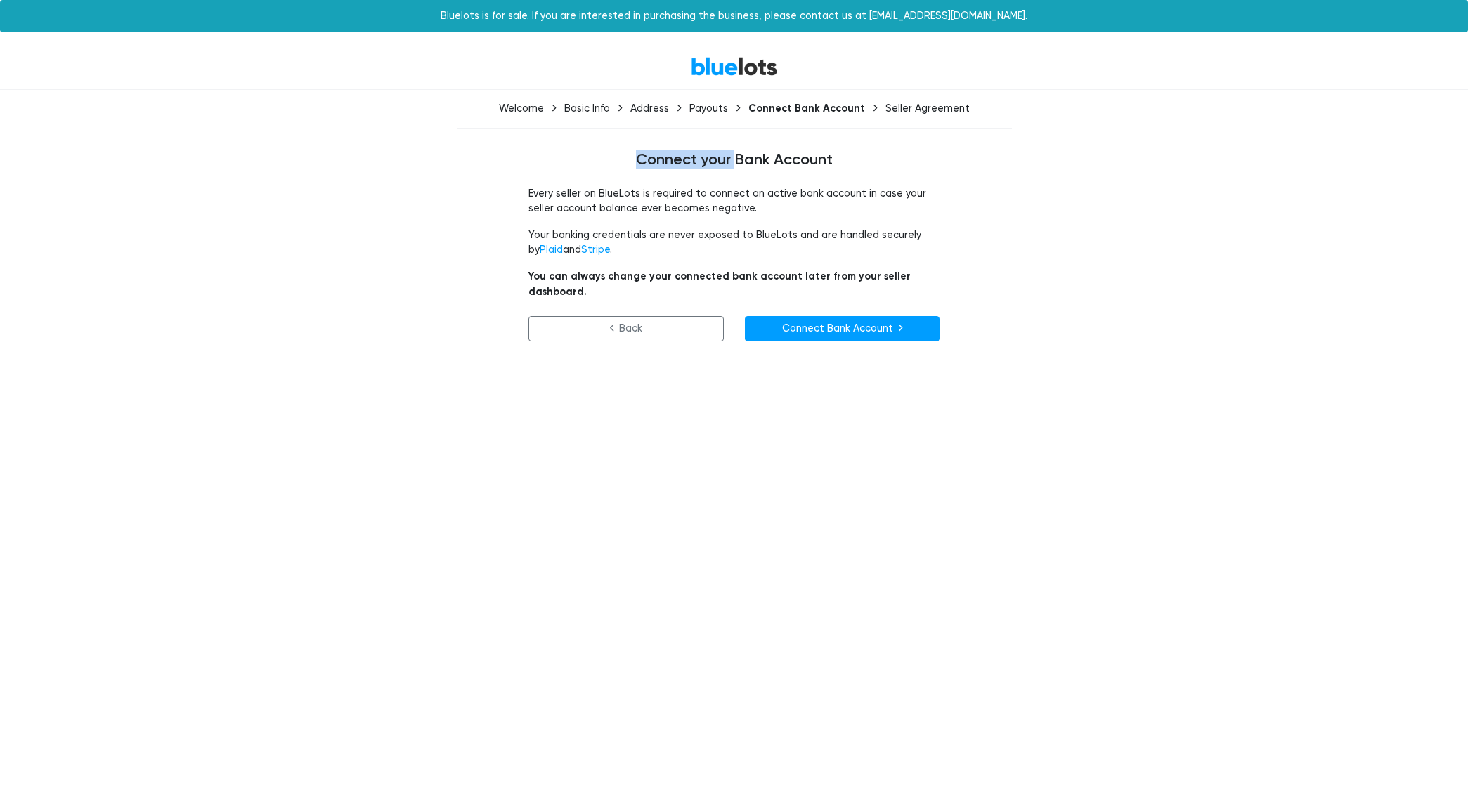
drag, startPoint x: 631, startPoint y: 154, endPoint x: 916, endPoint y: 167, distance: 285.3
click at [784, 153] on h4 "Connect your Bank Account" at bounding box center [734, 160] width 843 height 18
click at [651, 166] on h4 "Connect your Bank Account" at bounding box center [734, 160] width 843 height 18
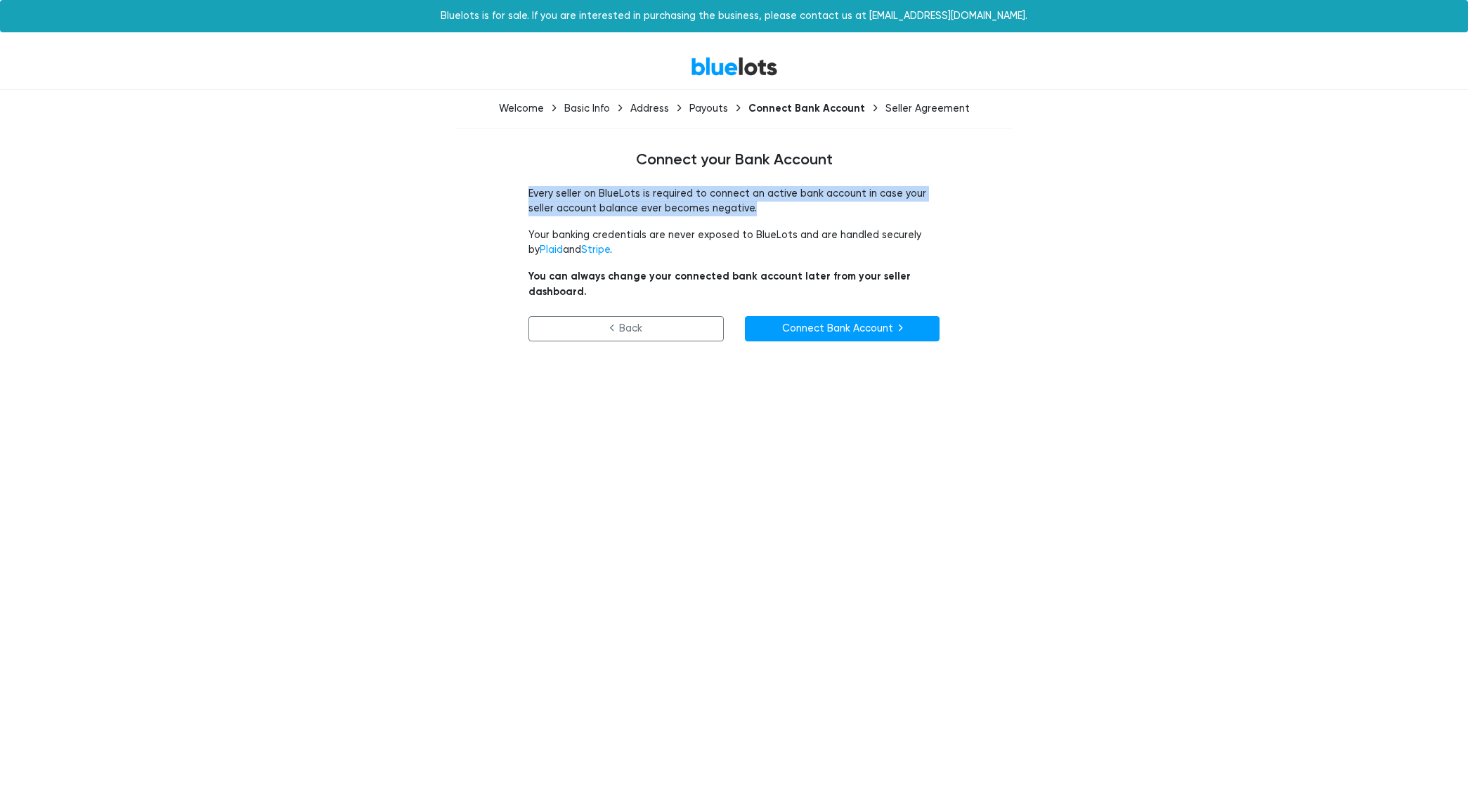
drag, startPoint x: 525, startPoint y: 183, endPoint x: 805, endPoint y: 214, distance: 281.7
click at [805, 214] on div "Connect your Bank Account Every seller on BlueLots is required to connect an ac…" at bounding box center [734, 263] width 864 height 224
click at [806, 194] on p "Every seller on BlueLots is required to connect an active bank account in case …" at bounding box center [734, 201] width 411 height 30
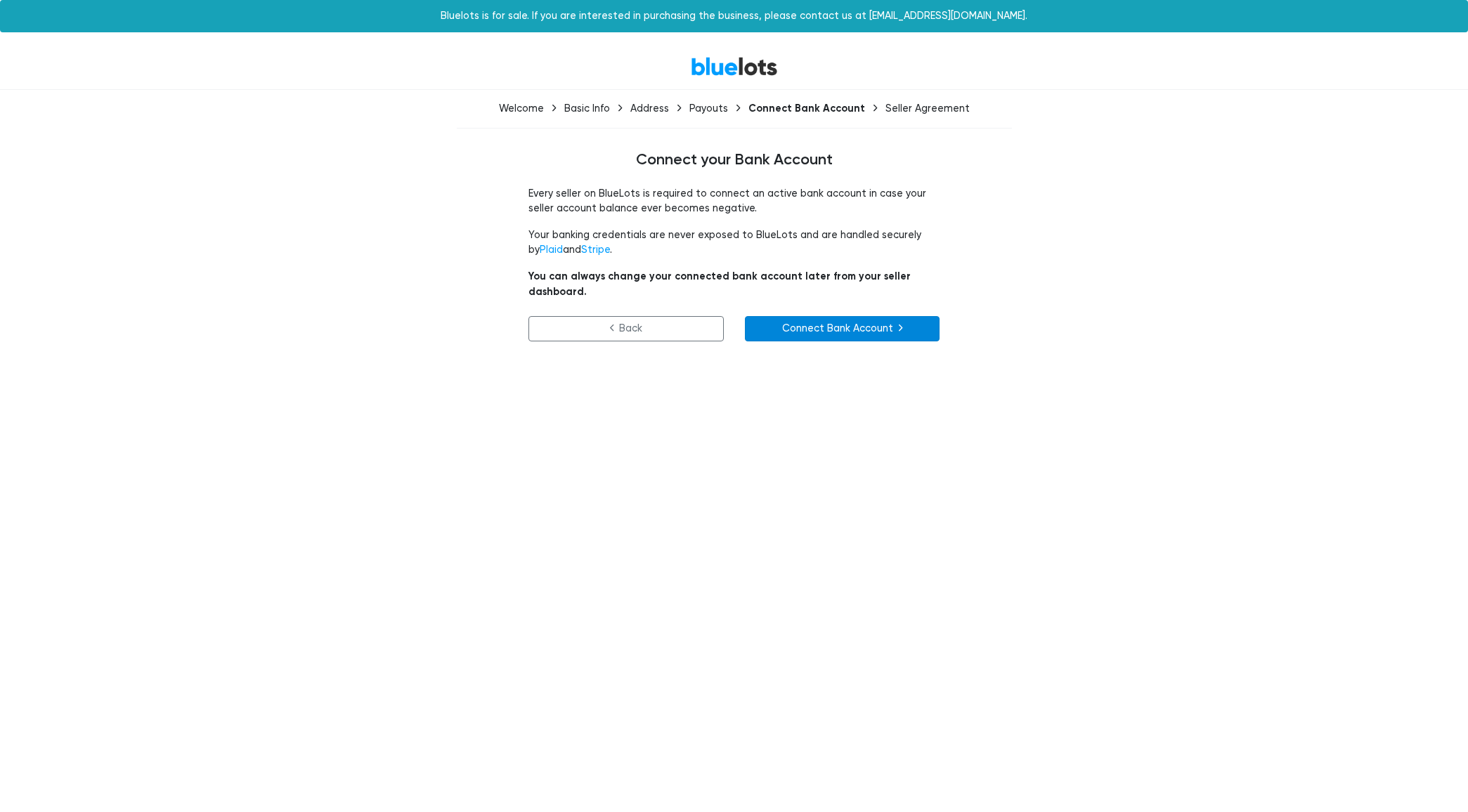
click at [772, 324] on link "Connect Bank Account" at bounding box center [842, 328] width 195 height 25
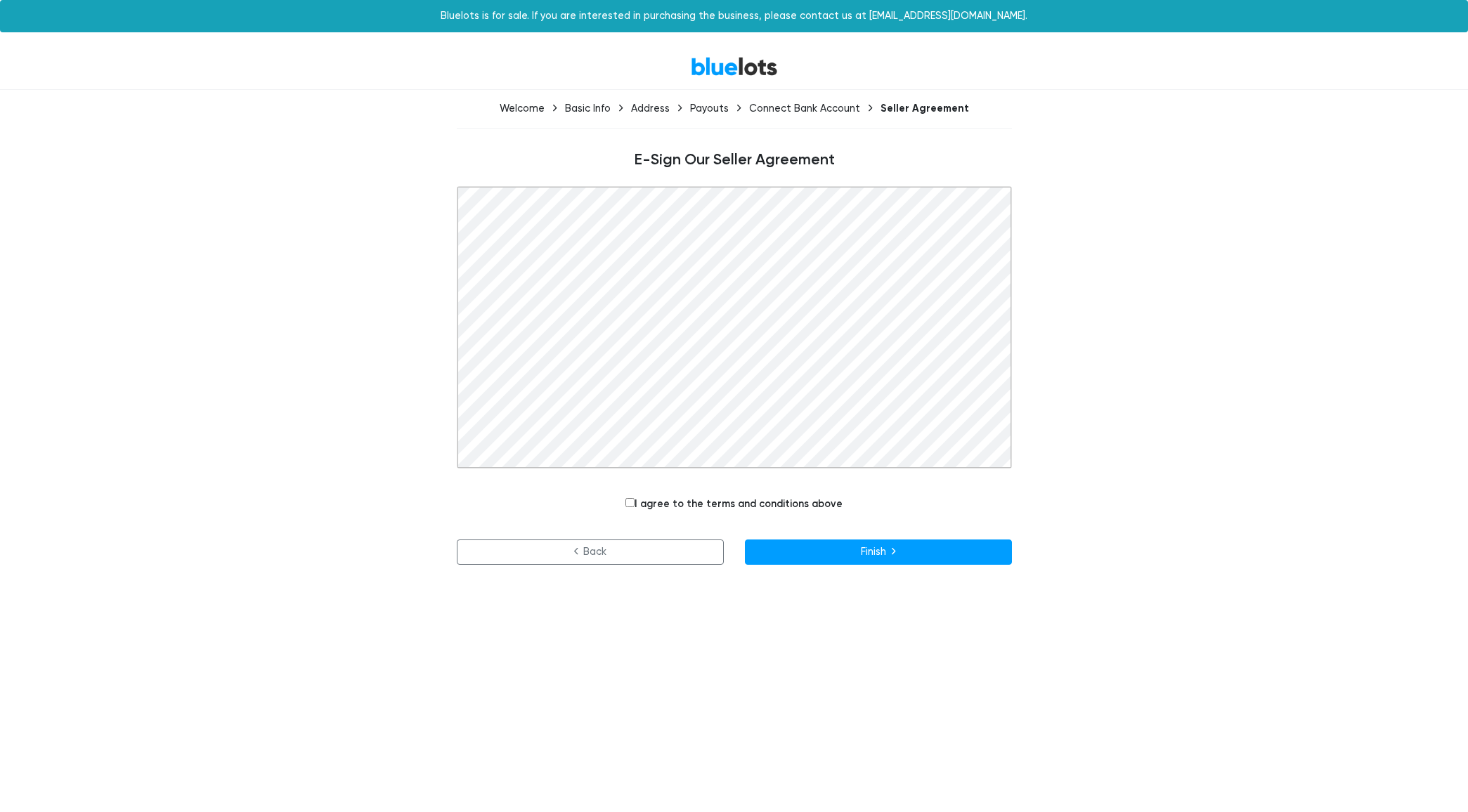
click at [629, 500] on input "I agree to the terms and conditions above" at bounding box center [630, 502] width 9 height 9
checkbox input "true"
click at [811, 548] on button "Finish" at bounding box center [878, 551] width 267 height 25
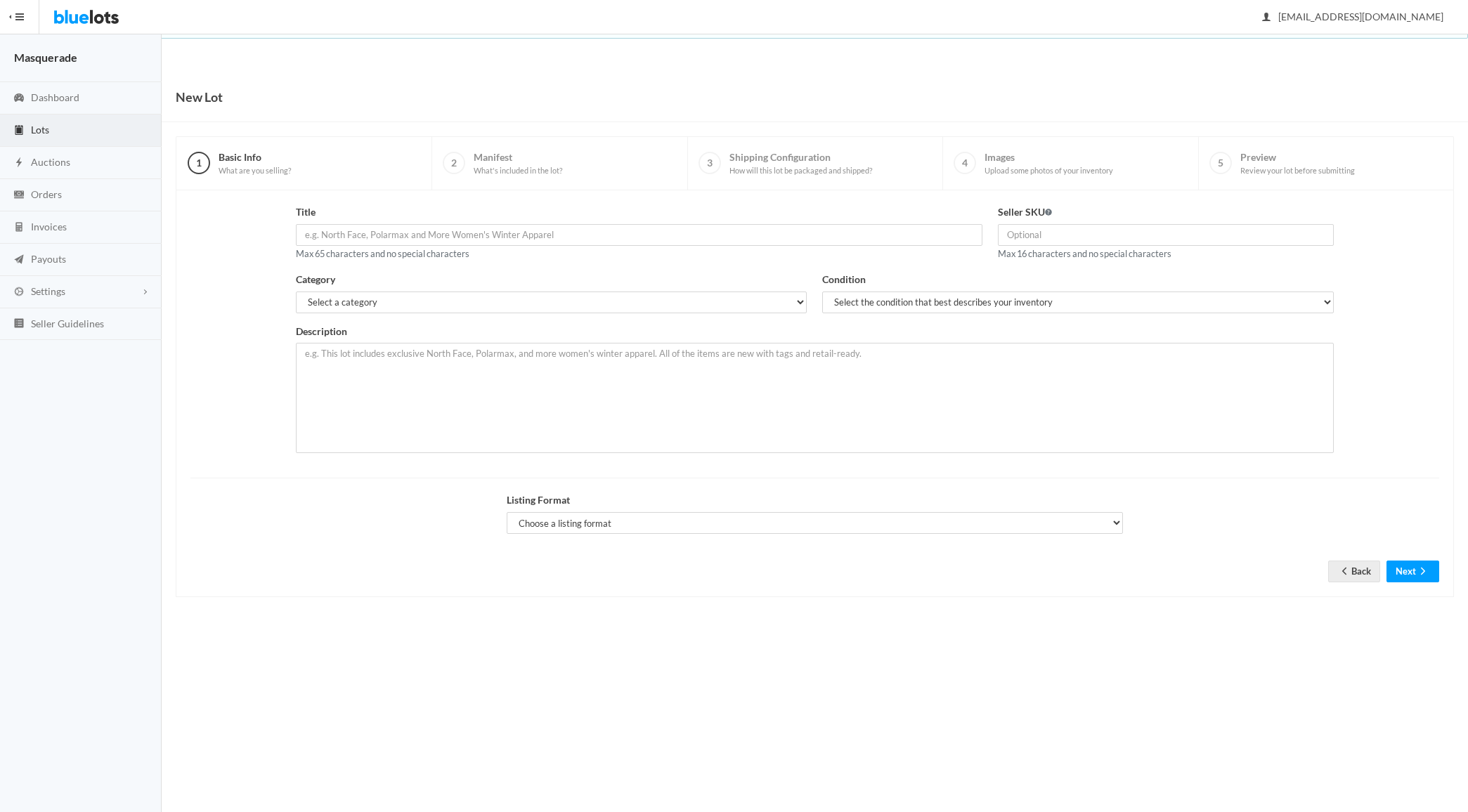
click at [1066, 206] on div "Seller SKU Max 16 characters and no special characters" at bounding box center [1165, 233] width 336 height 57
click at [1074, 231] on input "text" at bounding box center [1165, 235] width 336 height 22
click at [224, 288] on div "Title Max 65 characters and no special characters Seller SKU Max 16 characters …" at bounding box center [815, 334] width 1264 height 259
click at [83, 175] on link "Auctions" at bounding box center [80, 162] width 161 height 32
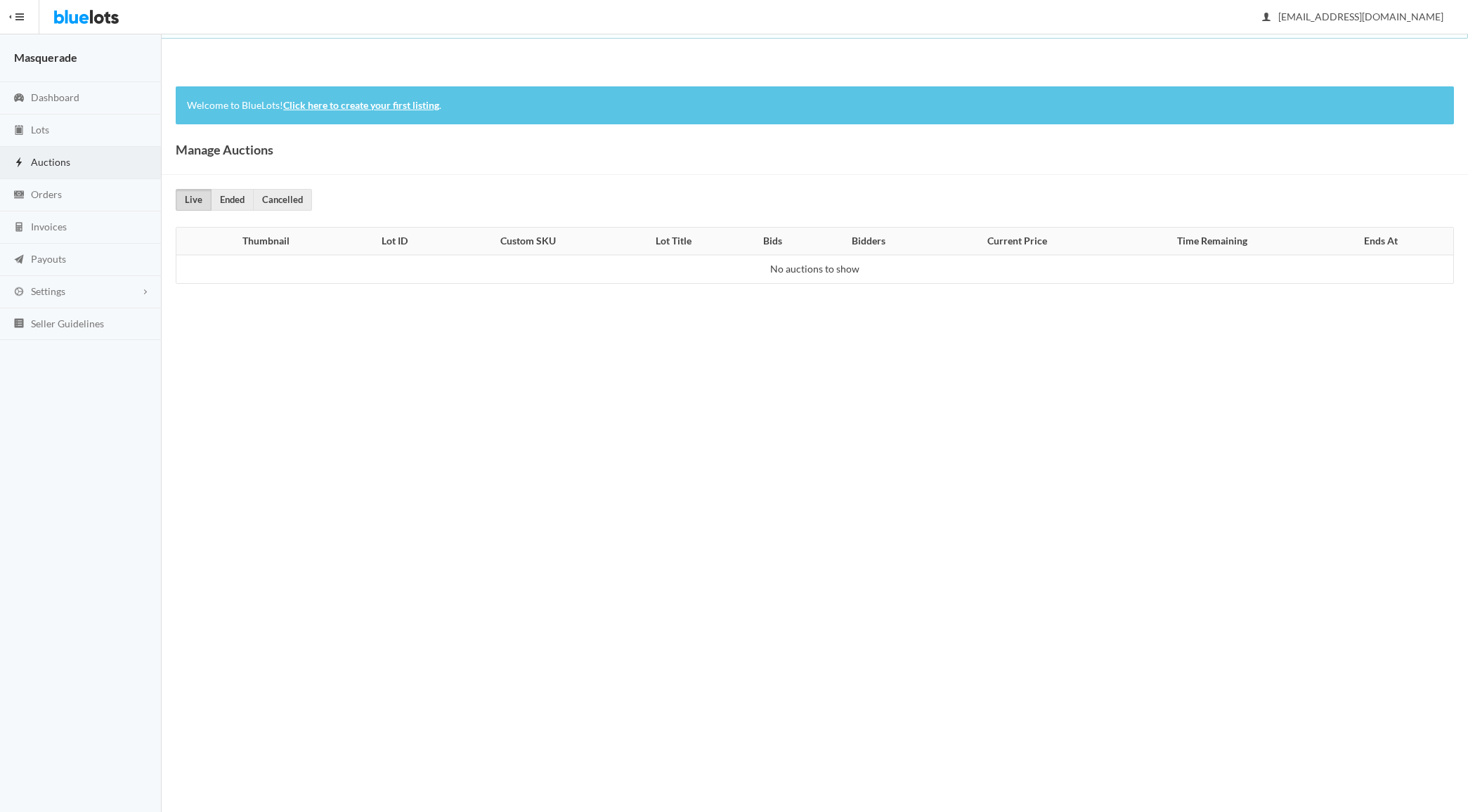
click at [54, 167] on span "Auctions" at bounding box center [51, 162] width 40 height 12
click at [48, 206] on link "Orders" at bounding box center [80, 195] width 161 height 32
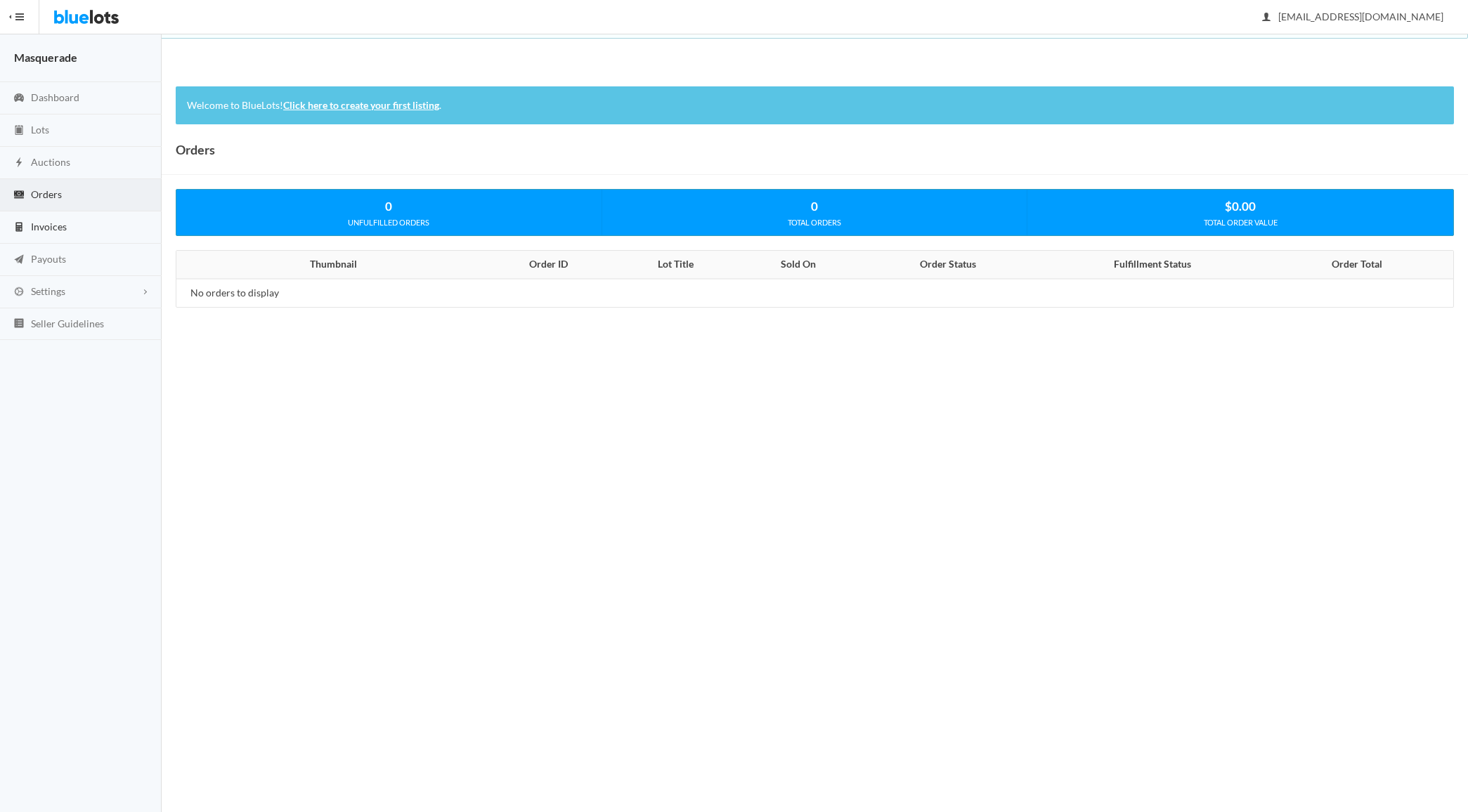
click at [54, 232] on span "Invoices" at bounding box center [49, 227] width 36 height 12
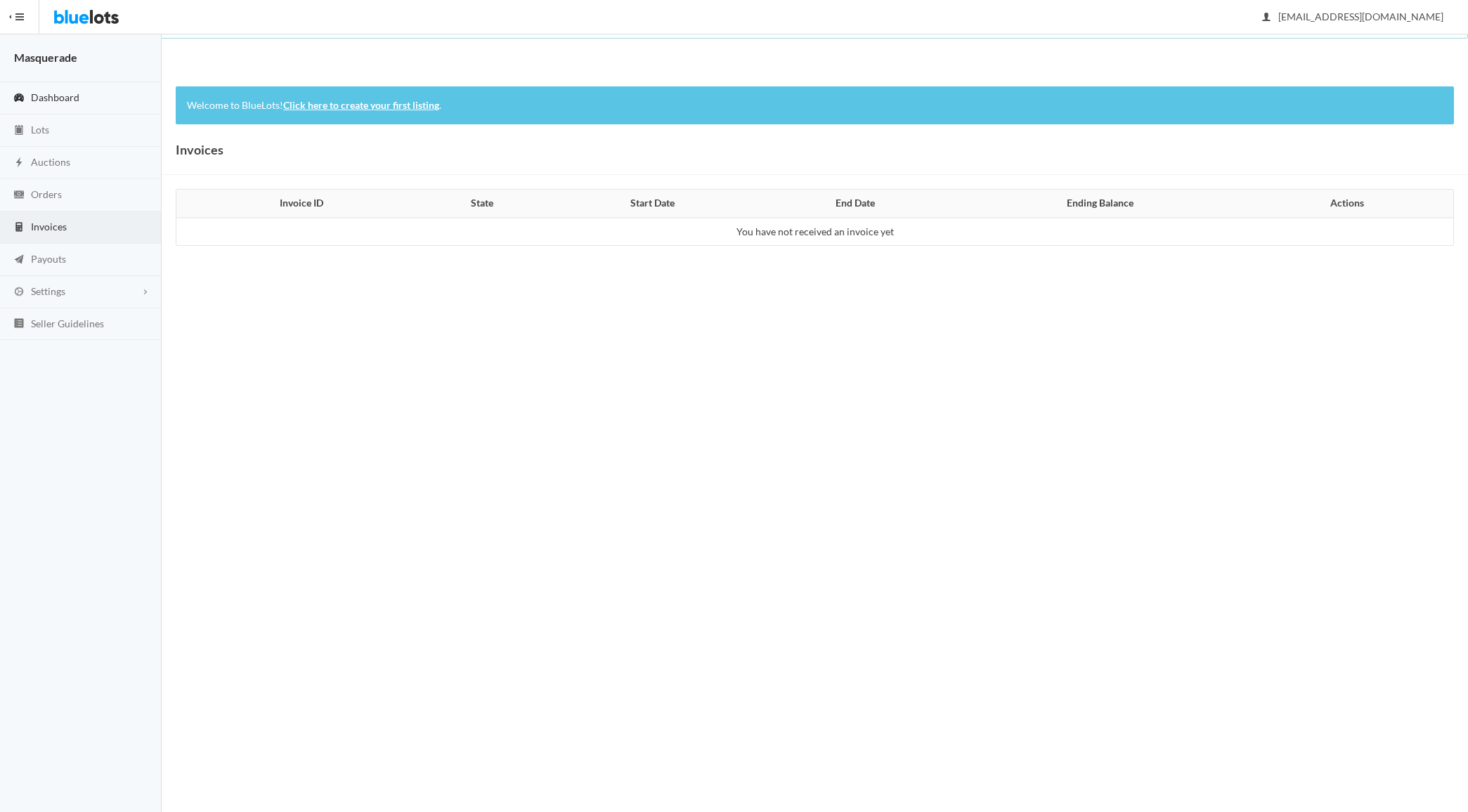
click at [79, 82] on link "Dashboard" at bounding box center [80, 98] width 161 height 32
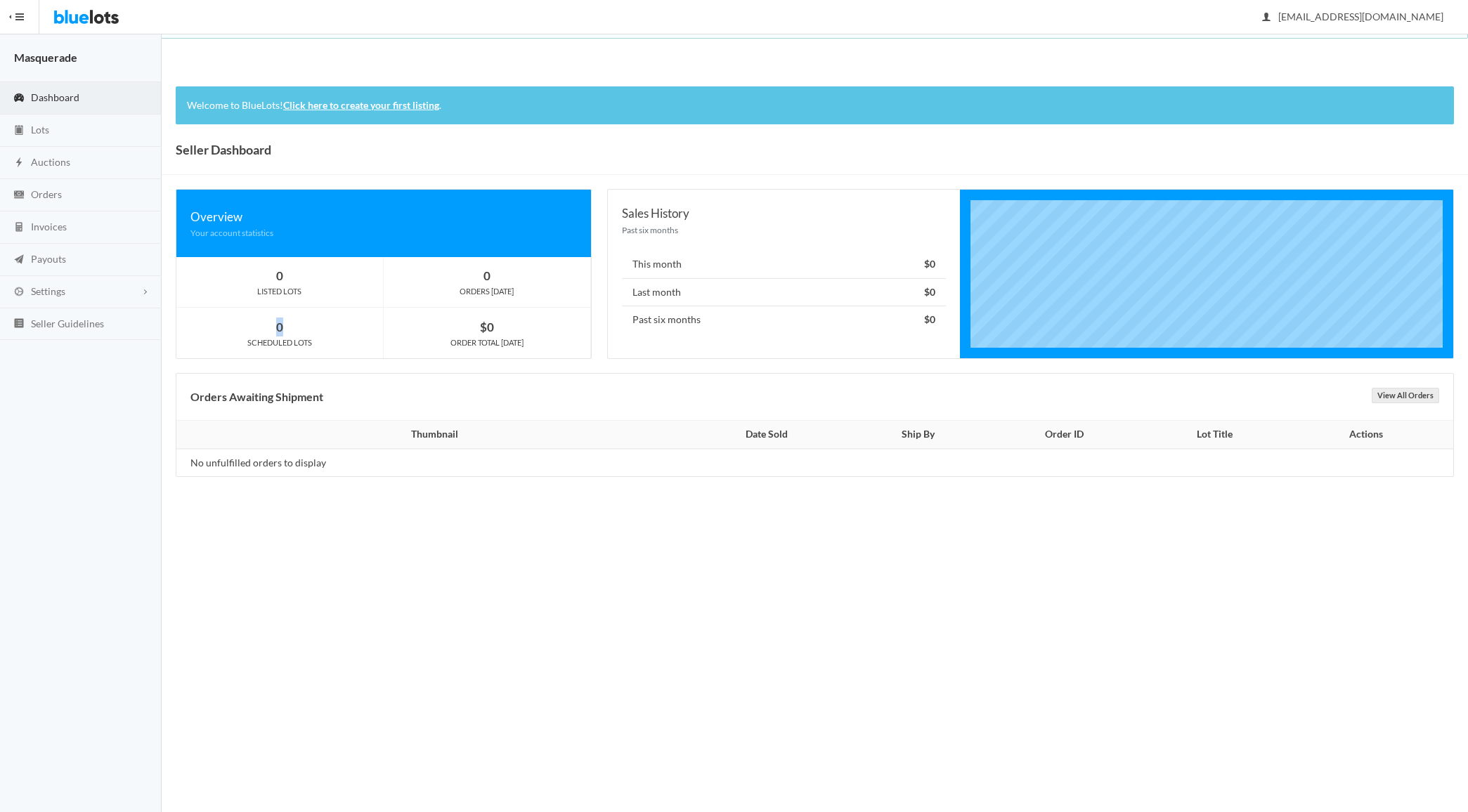
drag, startPoint x: 260, startPoint y: 324, endPoint x: 421, endPoint y: 343, distance: 162.1
click at [300, 342] on div "0 SCHEDULED LOTS" at bounding box center [280, 332] width 207 height 51
drag, startPoint x: 460, startPoint y: 318, endPoint x: 564, endPoint y: 343, distance: 107.0
click at [509, 329] on div "$0" at bounding box center [486, 327] width 206 height 19
click at [482, 330] on strong "$0" at bounding box center [487, 326] width 14 height 15
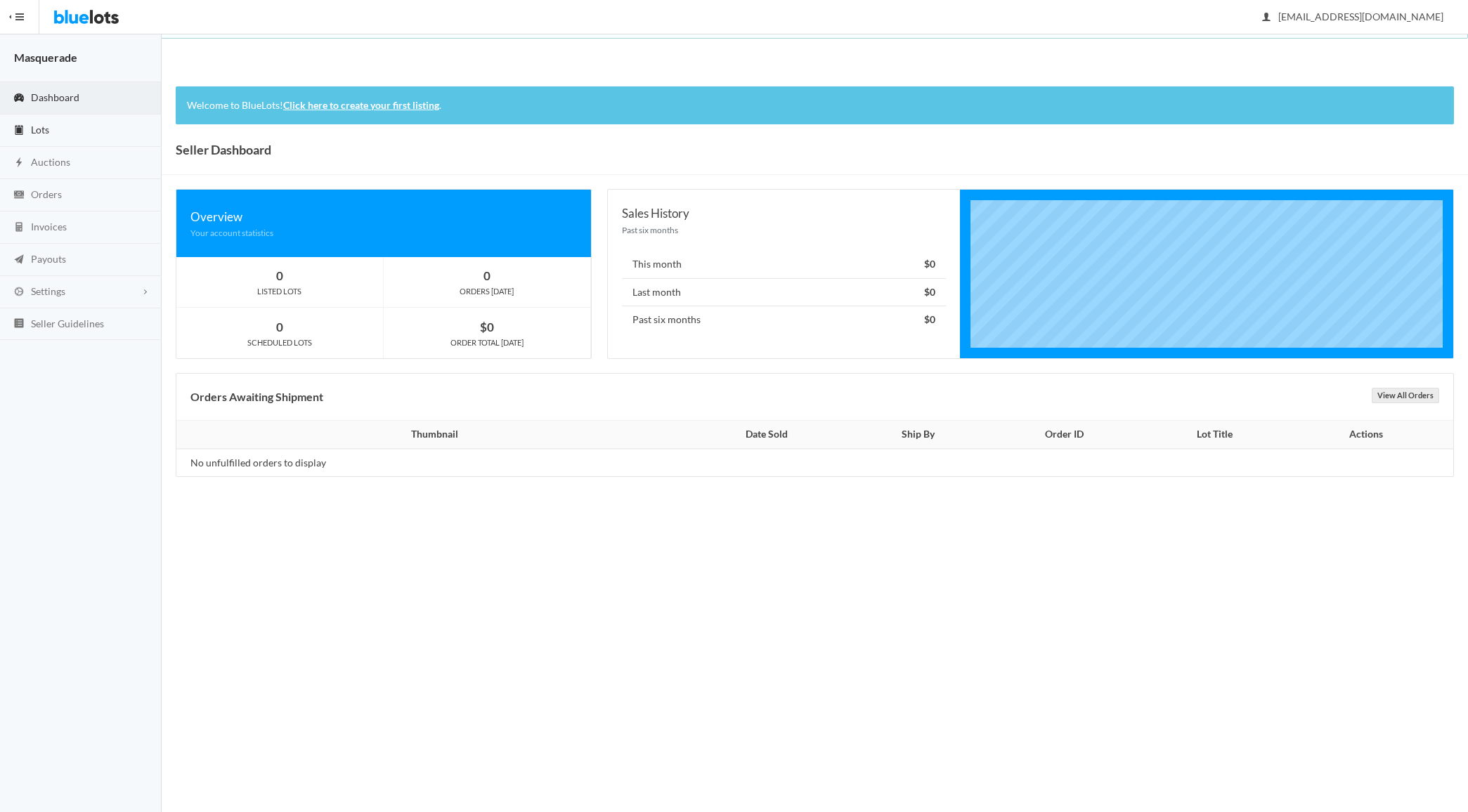
click at [22, 127] on icon "clipboard" at bounding box center [19, 129] width 14 height 11
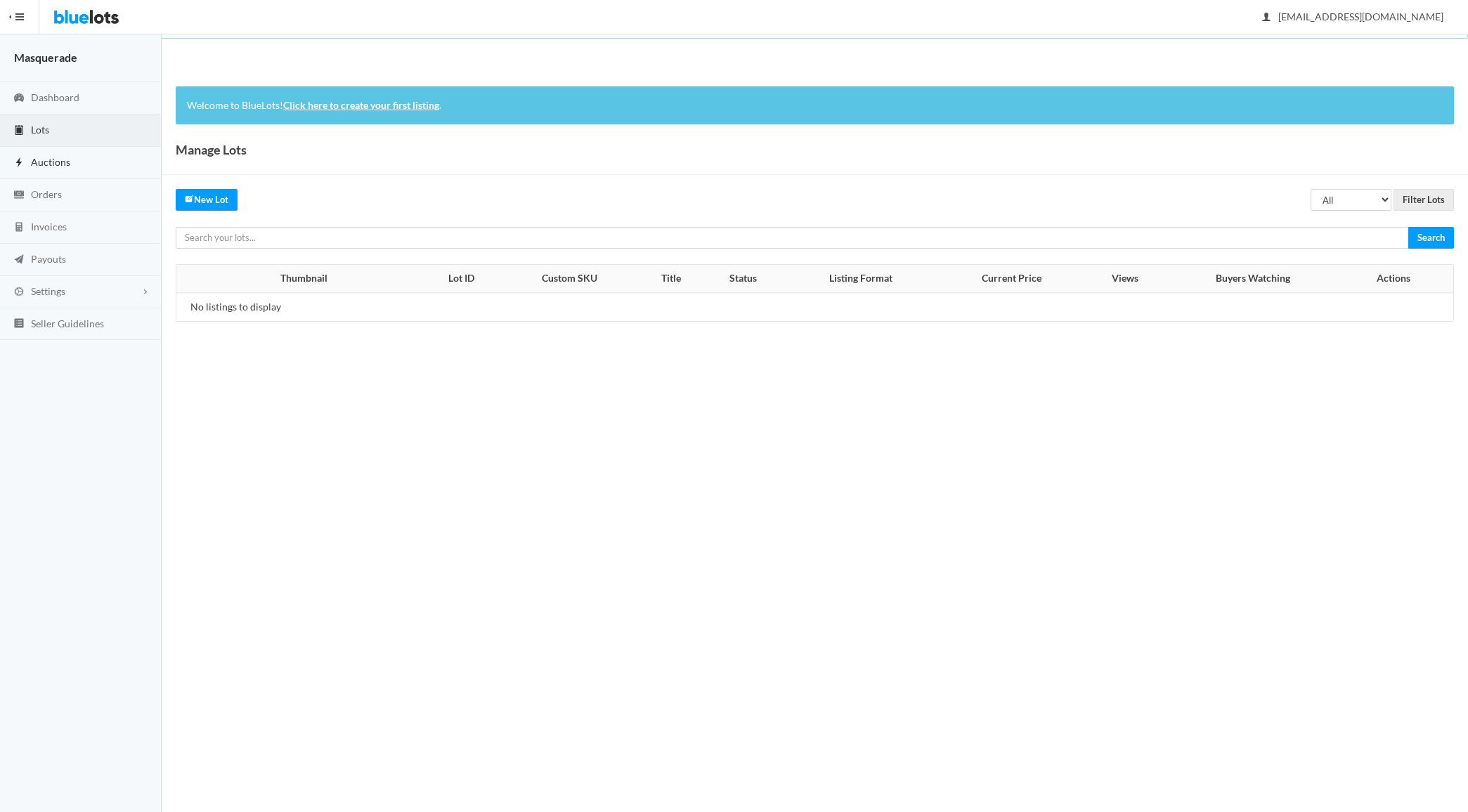
click at [56, 171] on link "Auctions" at bounding box center [80, 162] width 161 height 32
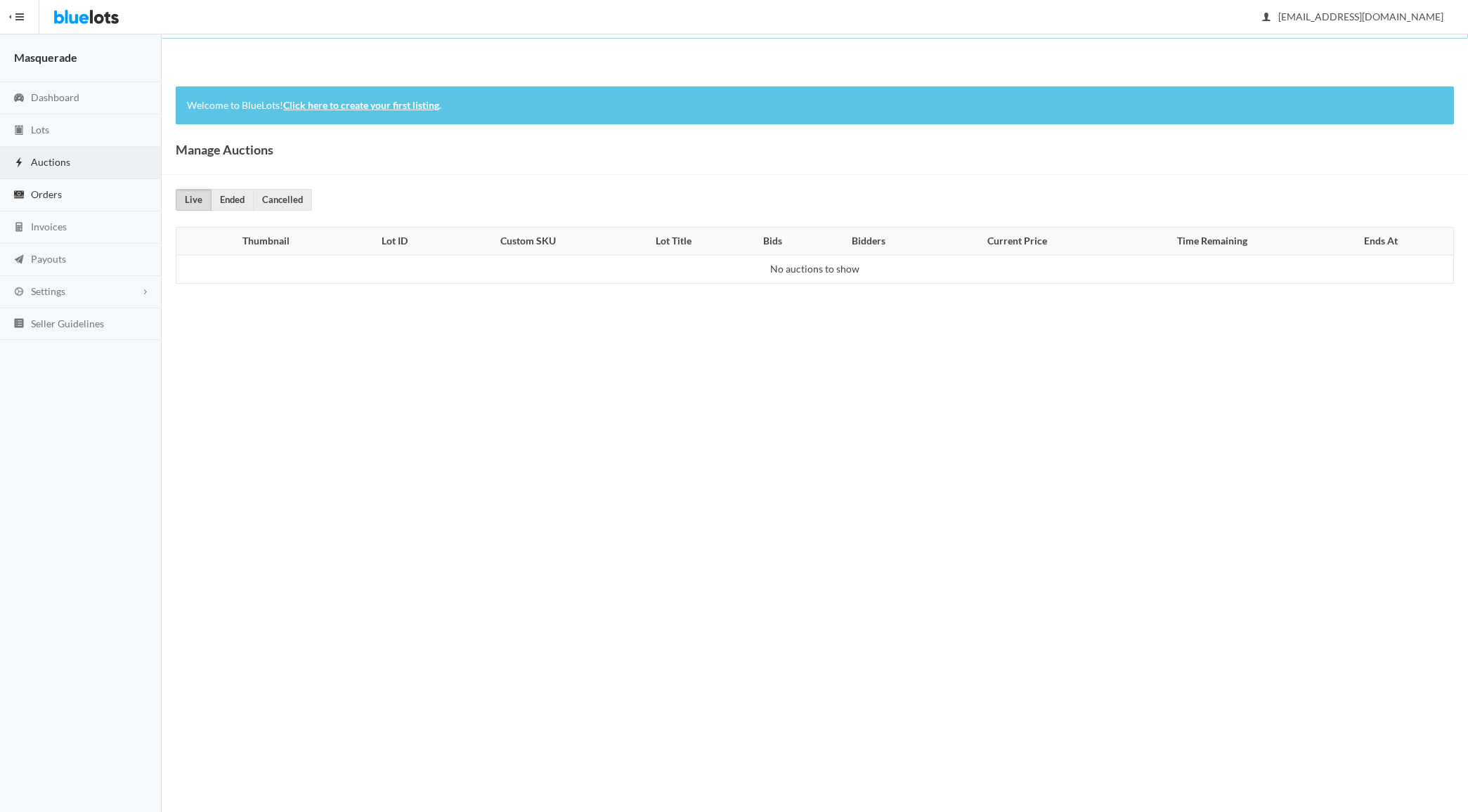
click at [91, 206] on link "Orders" at bounding box center [80, 195] width 161 height 32
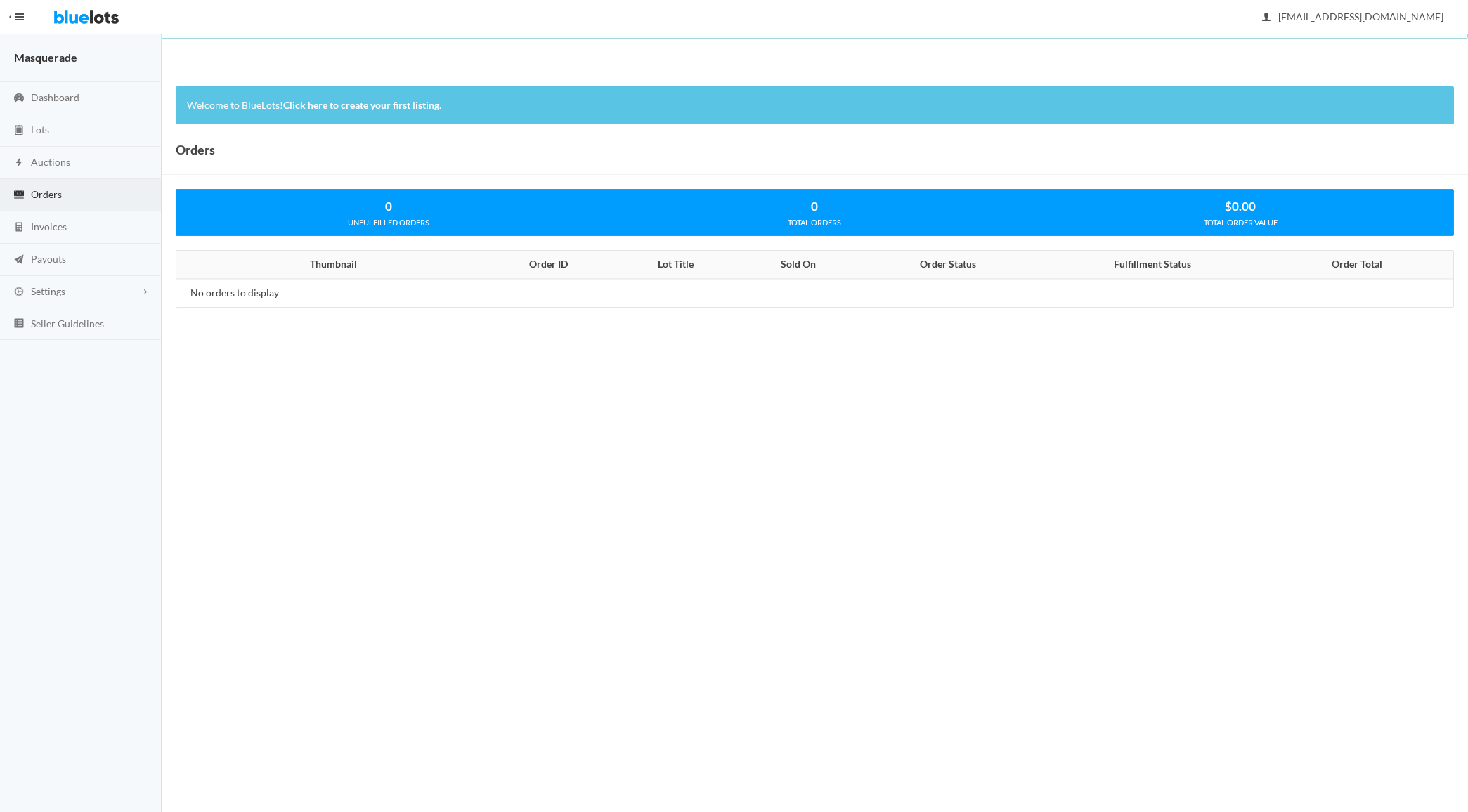
click at [73, 56] on strong "Masquerade" at bounding box center [45, 57] width 63 height 13
click at [67, 91] on span "Dashboard" at bounding box center [55, 98] width 48 height 12
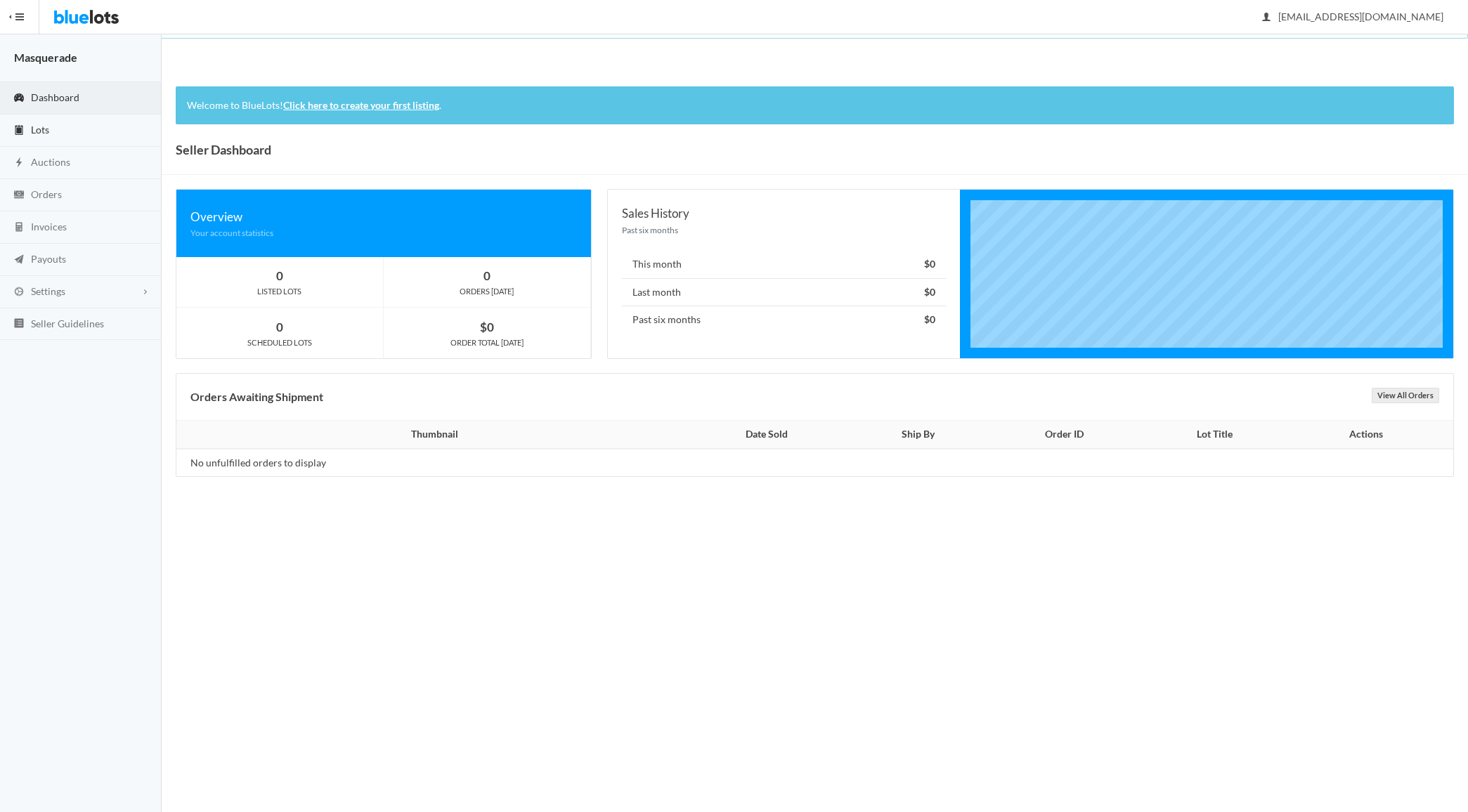
click at [73, 134] on link "Lots" at bounding box center [80, 130] width 161 height 32
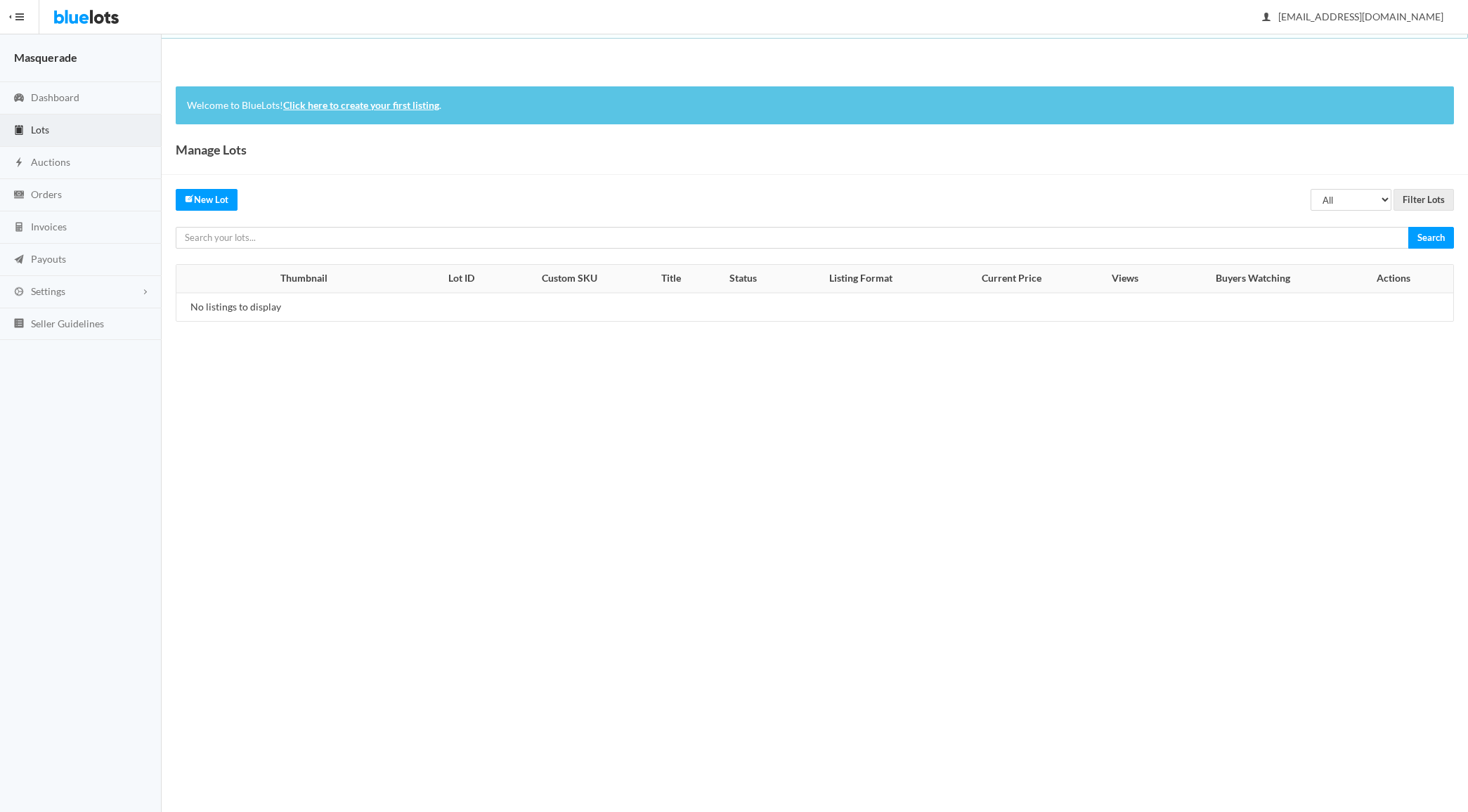
click at [96, 22] on img at bounding box center [86, 16] width 66 height 34
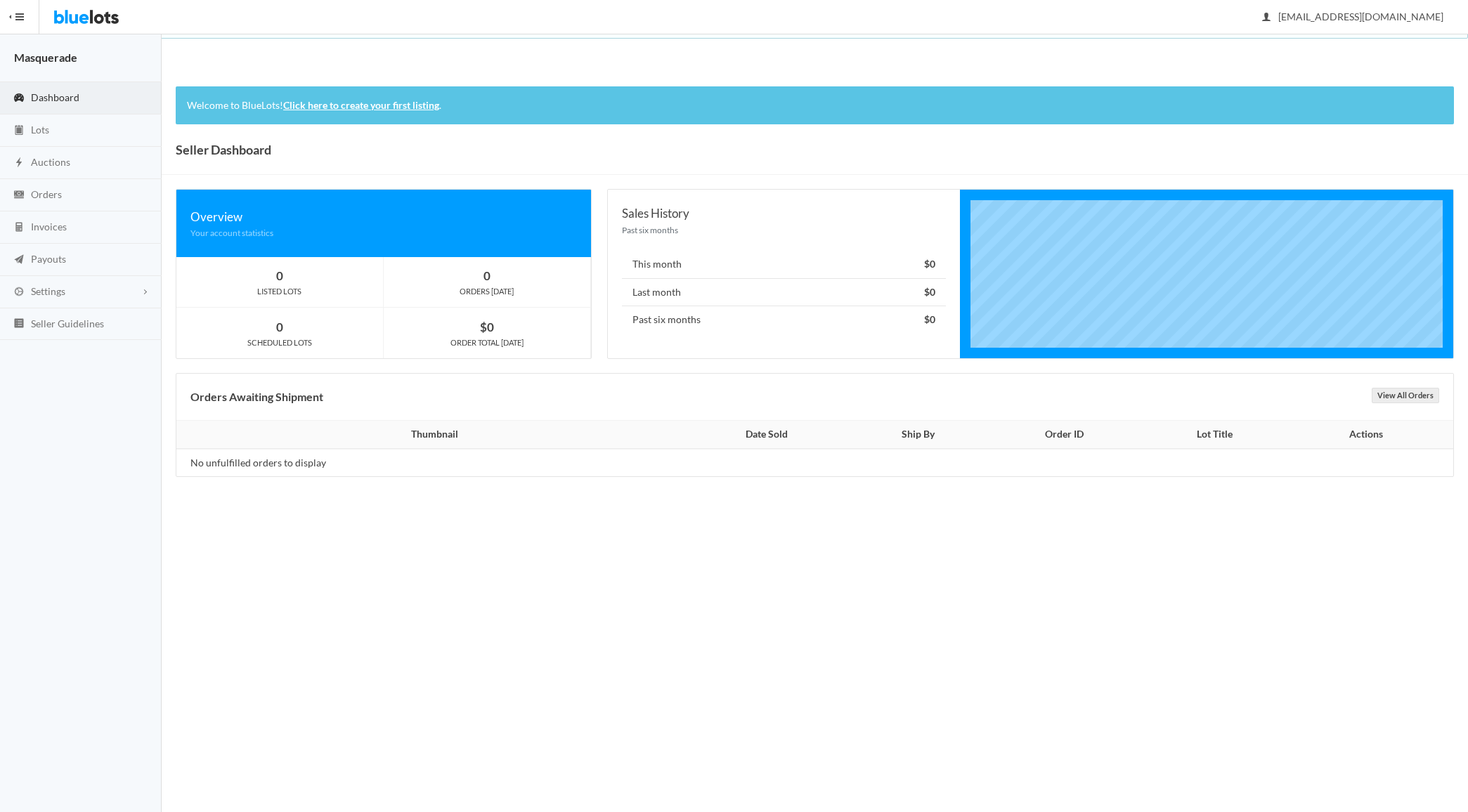
click at [22, 11] on button "HIDE MENU" at bounding box center [20, 16] width 40 height 34
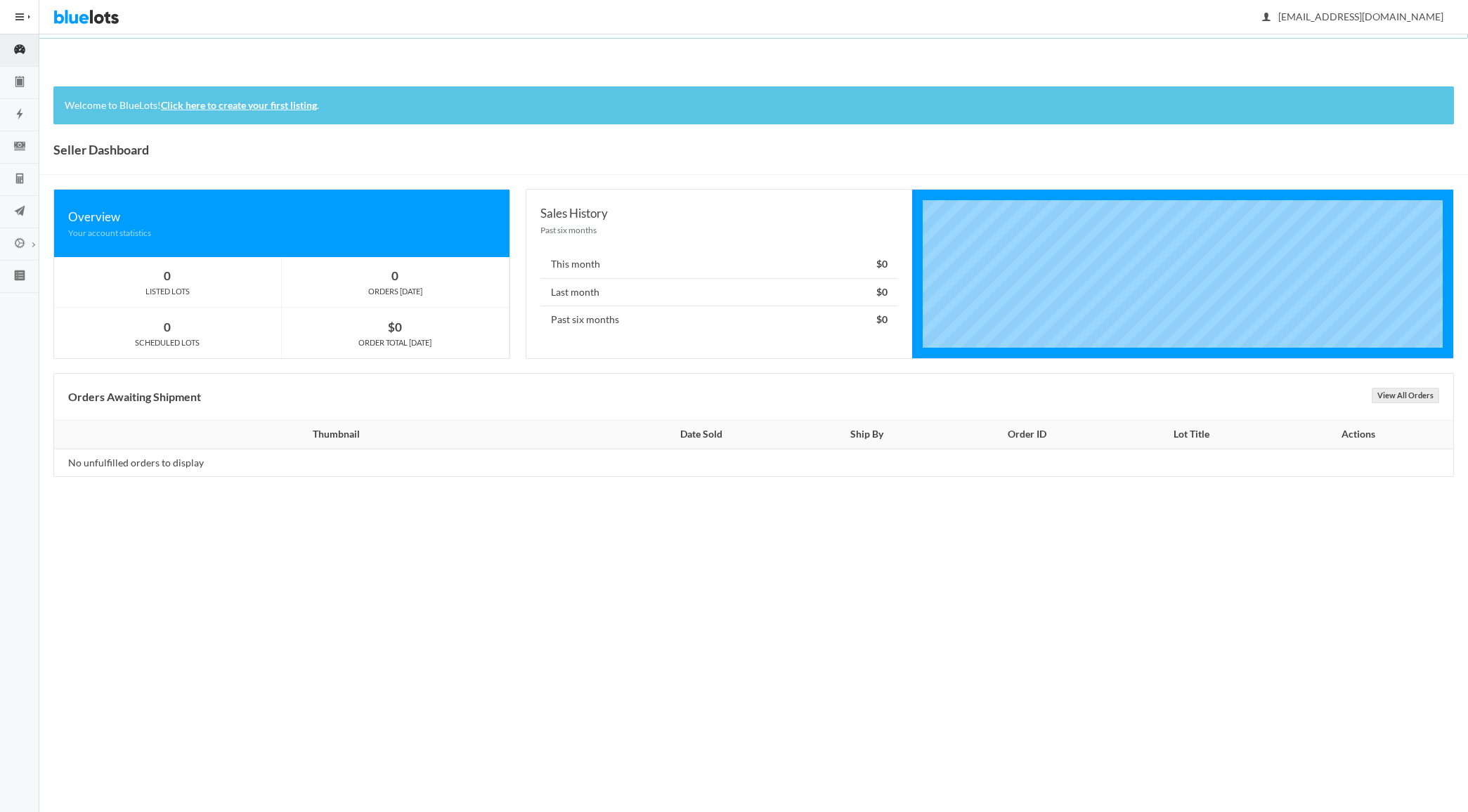
click at [32, 22] on button "HIDE MENU" at bounding box center [20, 16] width 40 height 34
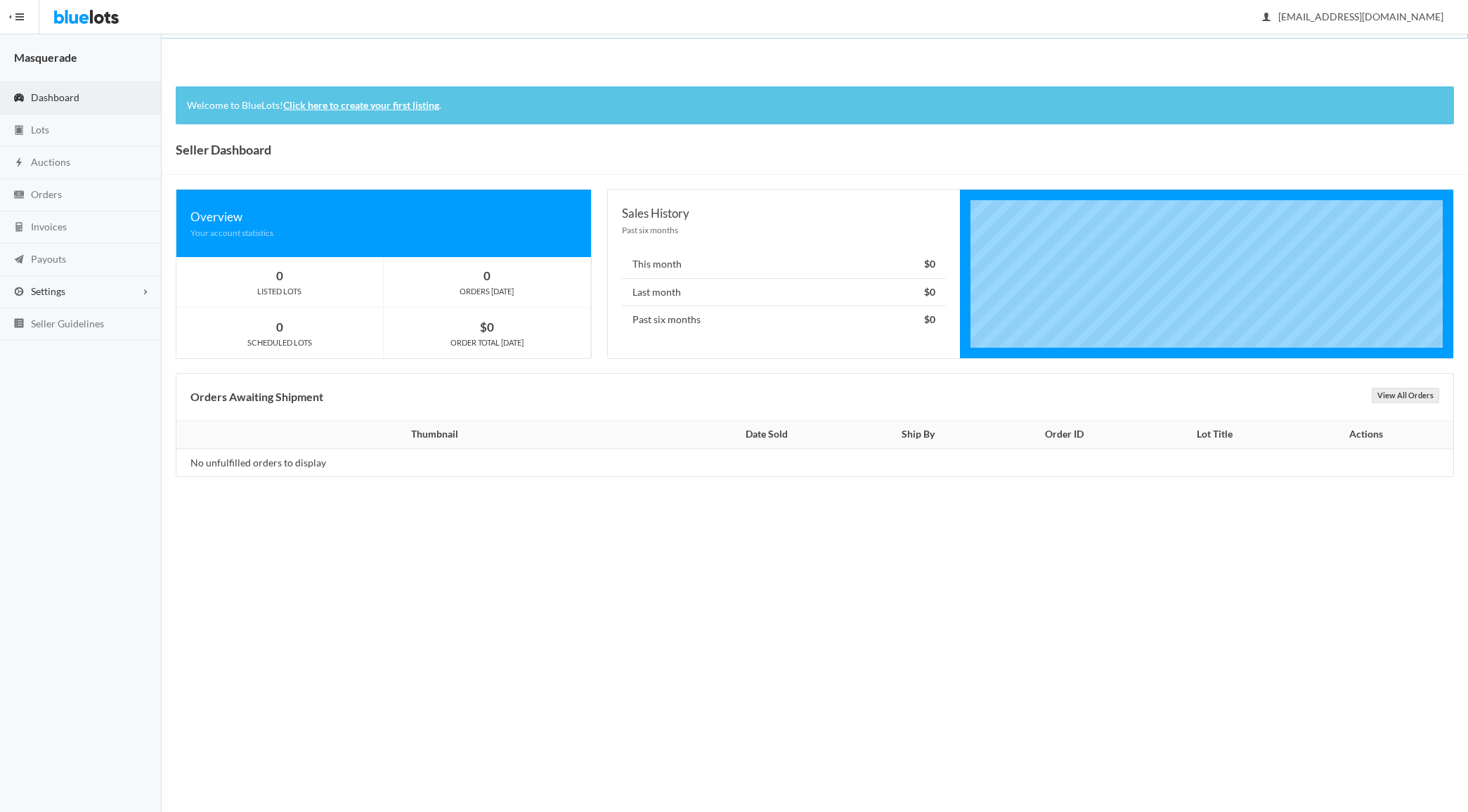
click at [55, 290] on span "Settings" at bounding box center [48, 292] width 35 height 12
click at [41, 324] on span "Account" at bounding box center [49, 321] width 37 height 12
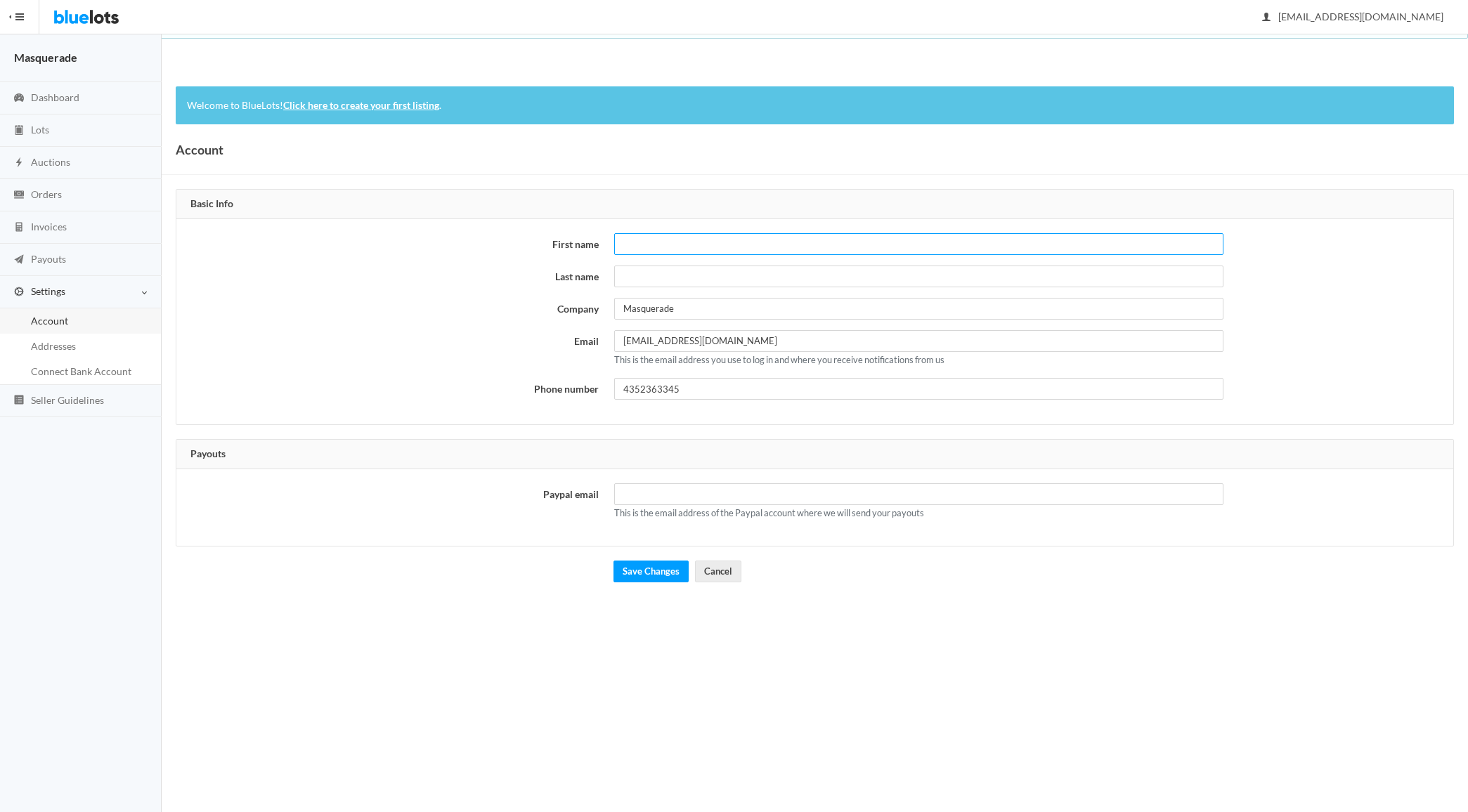
click at [623, 241] on input "First name" at bounding box center [917, 243] width 608 height 22
click at [316, 273] on div "First name Last name Company Masquerade Email support@masquerade.com This is th…" at bounding box center [814, 322] width 1276 height 206
